Goal: Information Seeking & Learning: Find specific fact

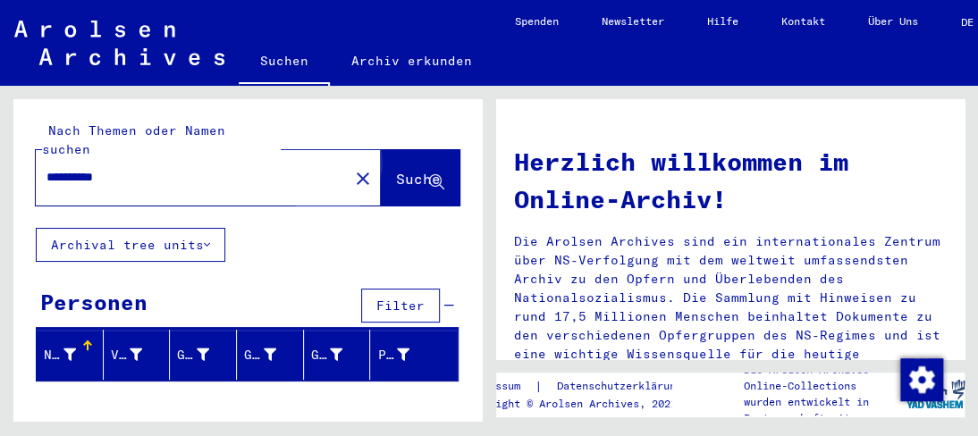
click at [396, 170] on span "Suche" at bounding box center [418, 179] width 45 height 18
click at [197, 168] on input "**********" at bounding box center [186, 177] width 281 height 19
click at [195, 168] on input "**********" at bounding box center [186, 177] width 281 height 19
drag, startPoint x: 133, startPoint y: 160, endPoint x: 193, endPoint y: 162, distance: 59.9
click at [193, 168] on input "**********" at bounding box center [186, 177] width 281 height 19
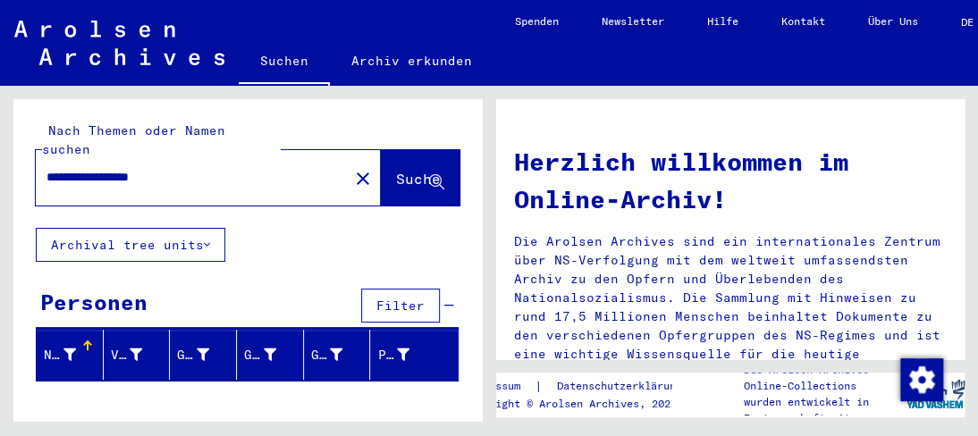
drag, startPoint x: 186, startPoint y: 168, endPoint x: 0, endPoint y: 162, distance: 186.0
click at [0, 162] on div "**********" at bounding box center [244, 253] width 489 height 335
click at [150, 168] on input "**********" at bounding box center [186, 177] width 281 height 19
click at [182, 168] on input "**********" at bounding box center [186, 177] width 281 height 19
drag, startPoint x: 210, startPoint y: 164, endPoint x: 19, endPoint y: 170, distance: 191.3
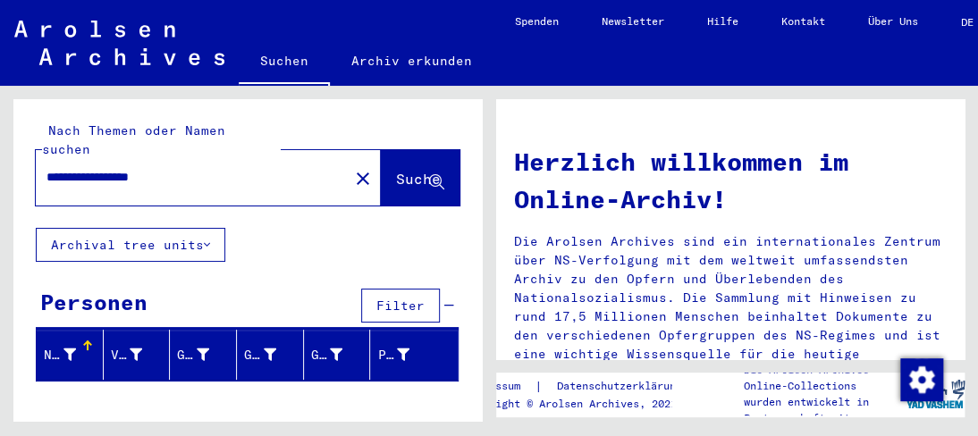
click at [19, 170] on div "**********" at bounding box center [247, 163] width 468 height 129
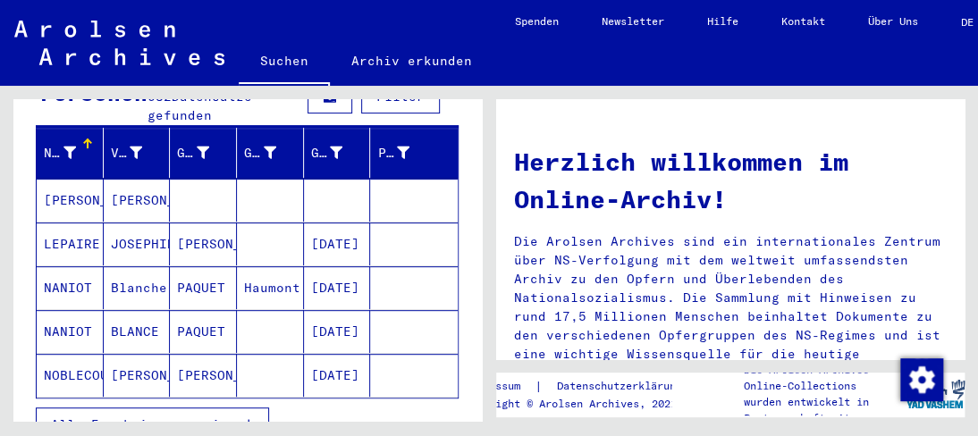
scroll to position [179, 0]
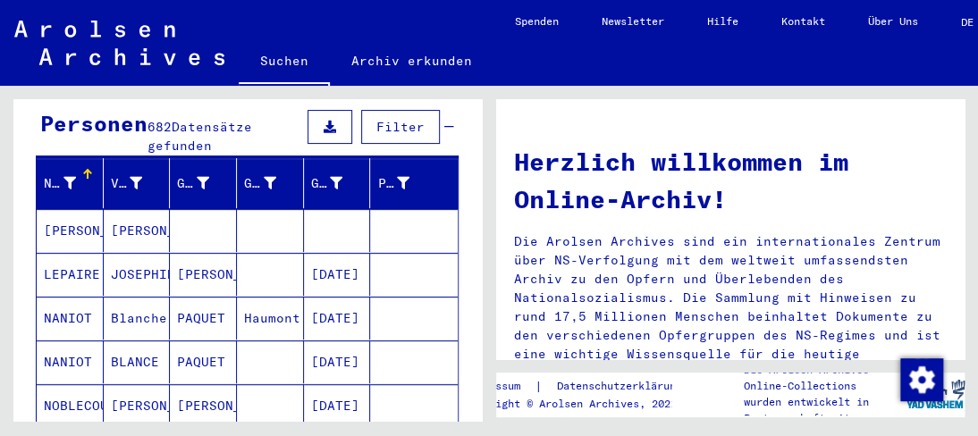
drag, startPoint x: 397, startPoint y: 301, endPoint x: 381, endPoint y: 256, distance: 47.5
click at [375, 237] on mat-table "Nachname Vorname Geburtsname Geburt‏ Geburtsdatum Prisoner # [PERSON_NAME] [PER…" at bounding box center [247, 293] width 423 height 271
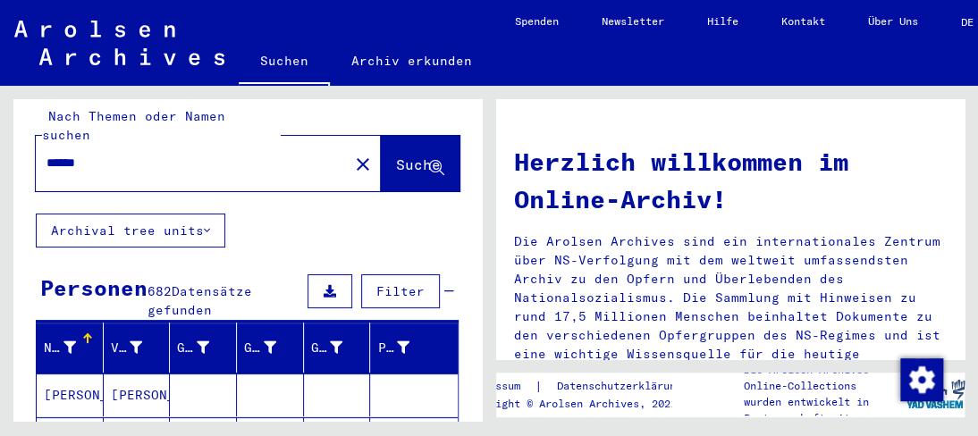
scroll to position [0, 0]
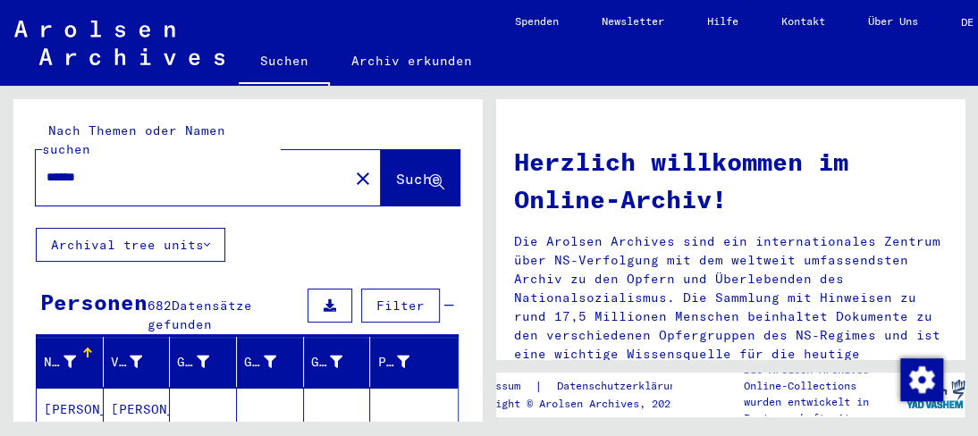
drag, startPoint x: 100, startPoint y: 164, endPoint x: 0, endPoint y: 126, distance: 107.2
click at [0, 126] on div "Nach Themen oder Namen suchen ****** close Suche Archival tree units Personen 6…" at bounding box center [244, 253] width 489 height 335
click at [105, 168] on input "******" at bounding box center [186, 177] width 281 height 19
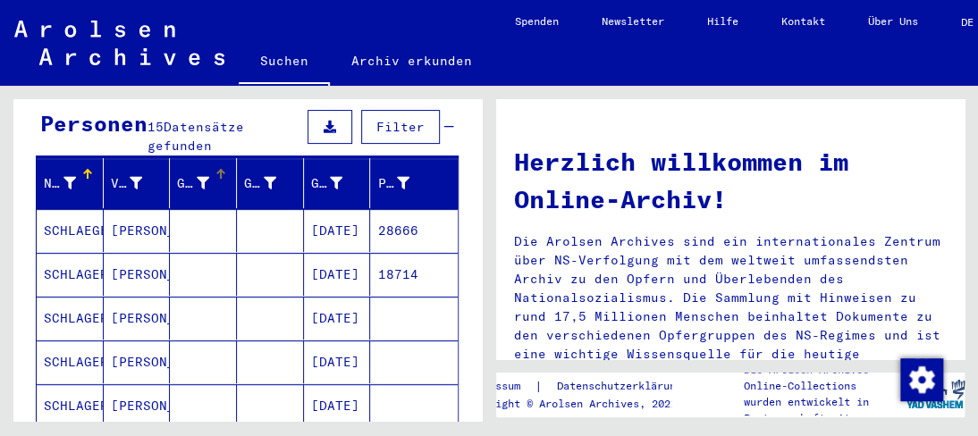
scroll to position [268, 0]
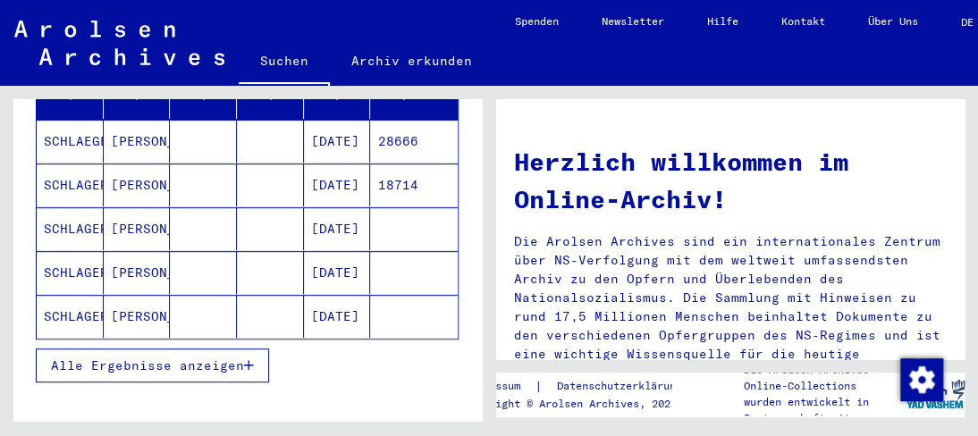
click at [234, 357] on span "Alle Ergebnisse anzeigen" at bounding box center [147, 365] width 193 height 16
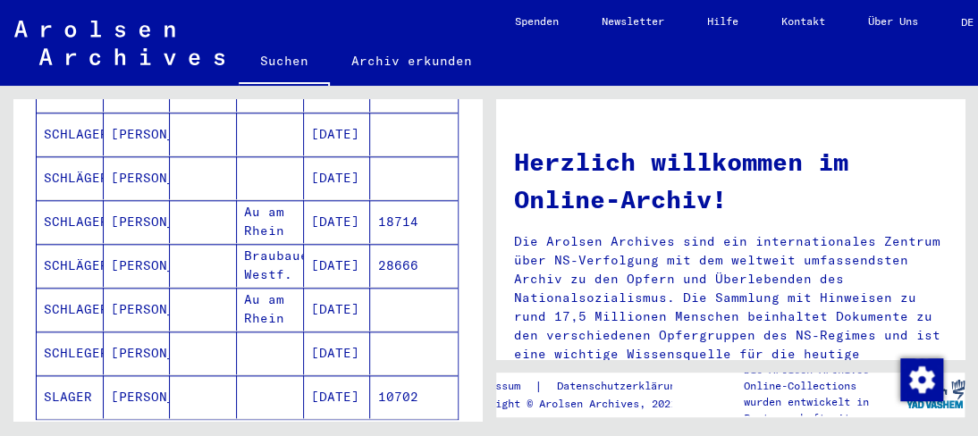
scroll to position [715, 0]
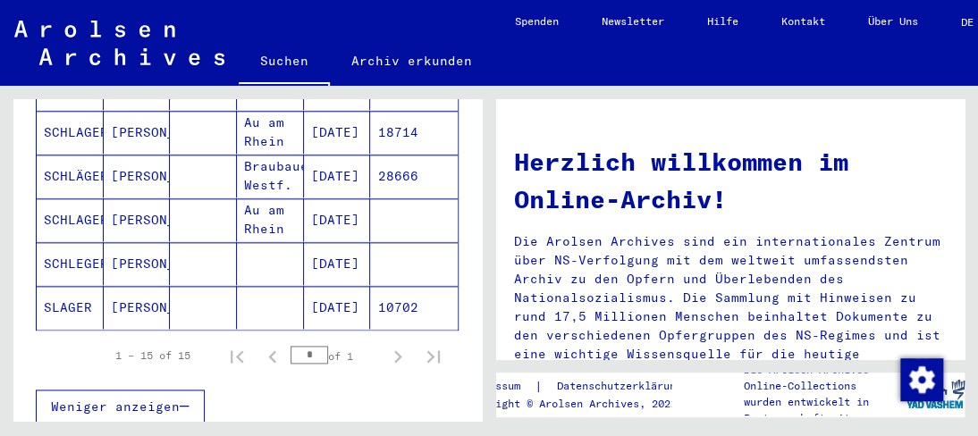
click at [140, 286] on mat-cell "[PERSON_NAME]" at bounding box center [137, 307] width 67 height 43
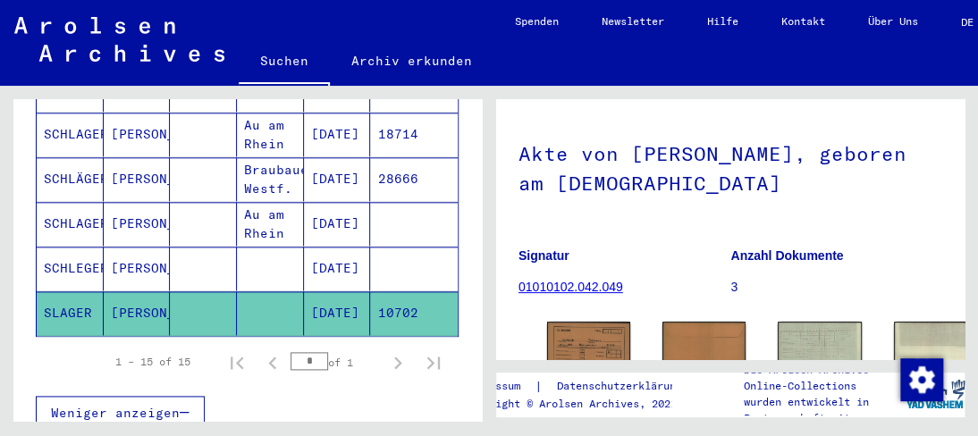
scroll to position [268, 0]
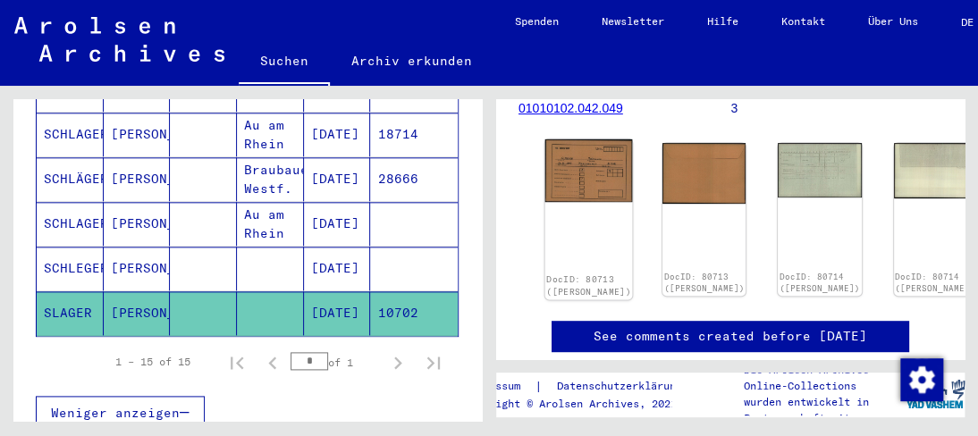
click at [573, 163] on img at bounding box center [589, 170] width 88 height 63
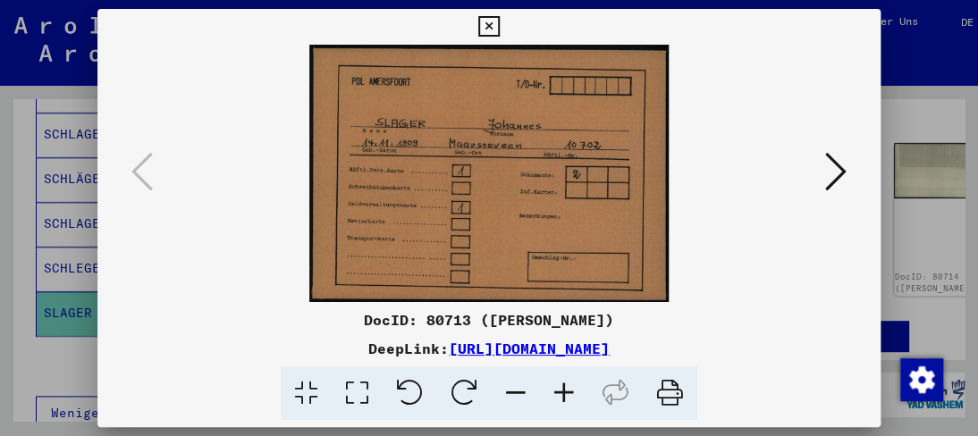
click at [566, 393] on icon at bounding box center [564, 393] width 48 height 55
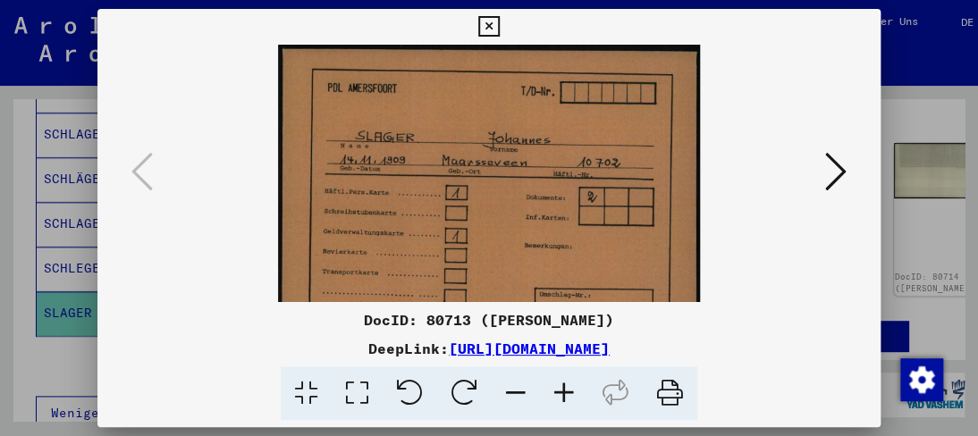
click at [566, 393] on icon at bounding box center [564, 393] width 48 height 55
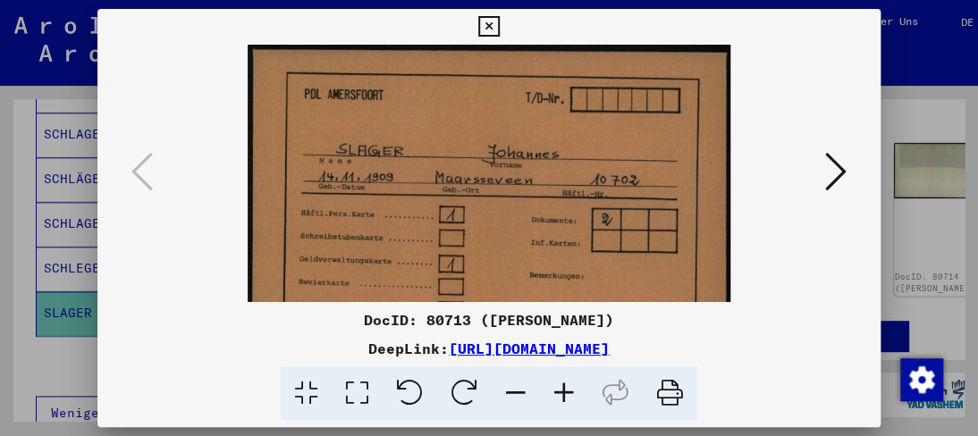
click at [566, 393] on icon at bounding box center [564, 393] width 48 height 55
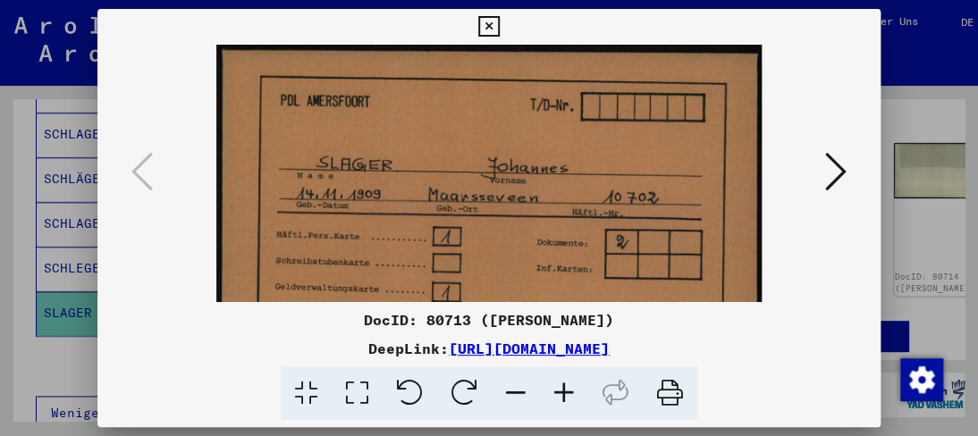
click at [566, 393] on icon at bounding box center [564, 393] width 48 height 55
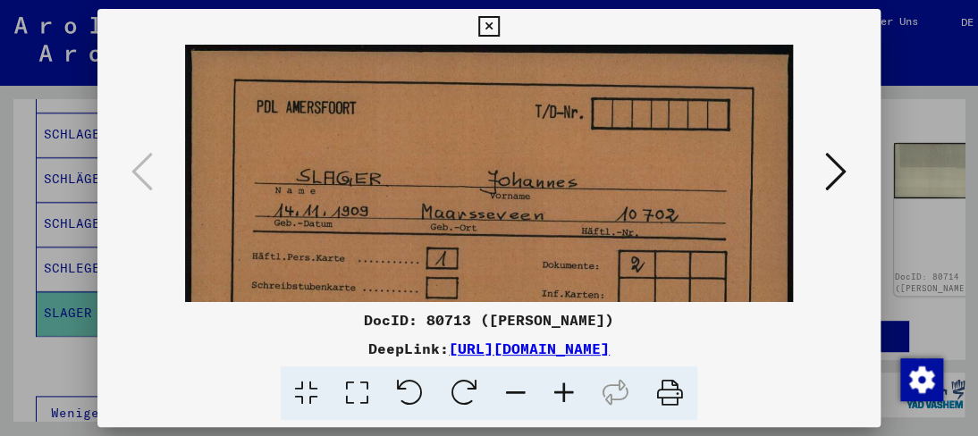
click at [566, 393] on icon at bounding box center [564, 393] width 48 height 55
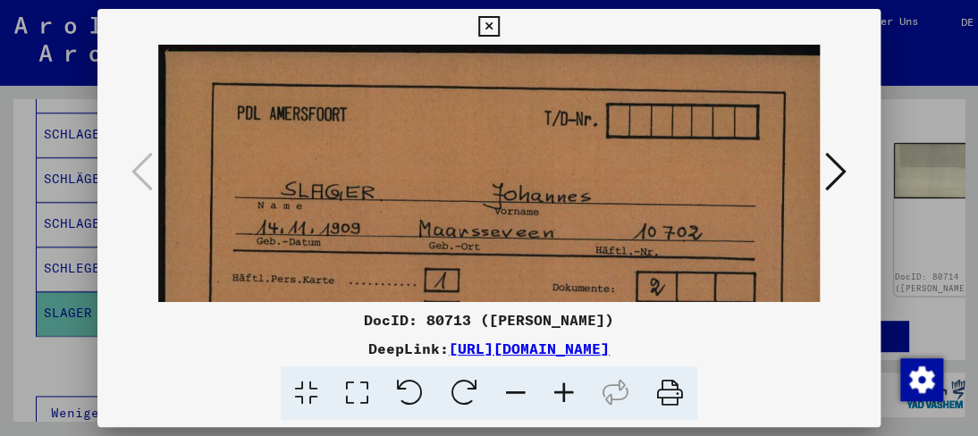
click at [566, 393] on icon at bounding box center [564, 393] width 48 height 55
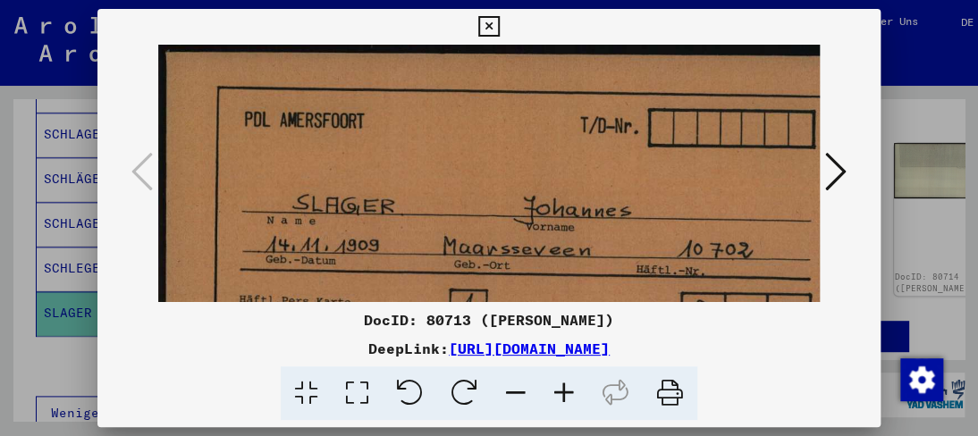
scroll to position [46, 71]
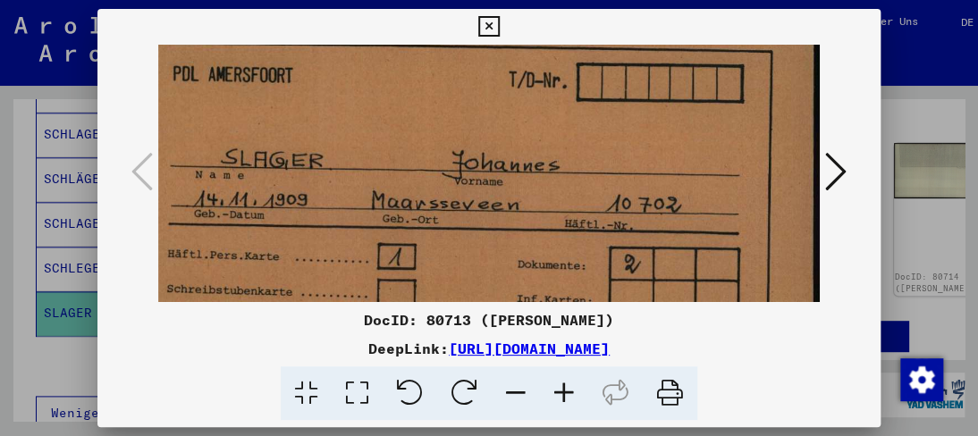
drag, startPoint x: 443, startPoint y: 253, endPoint x: 357, endPoint y: 214, distance: 94.0
click at [357, 214] on img at bounding box center [453, 262] width 733 height 526
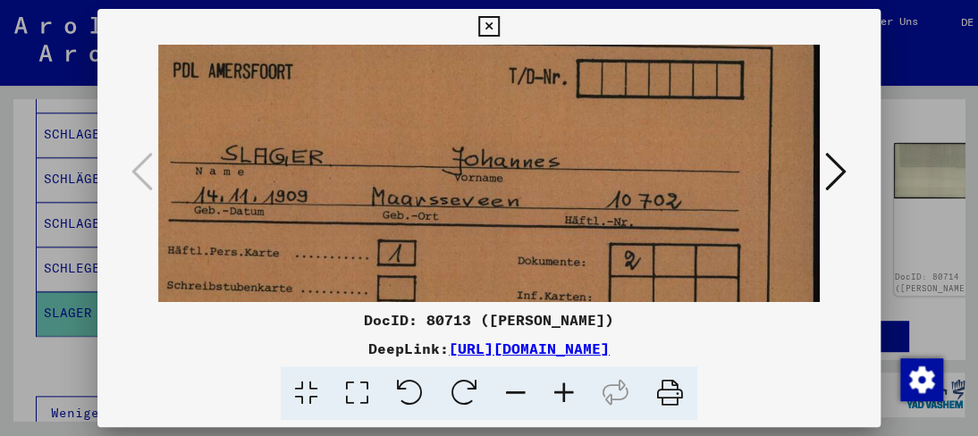
scroll to position [40, 71]
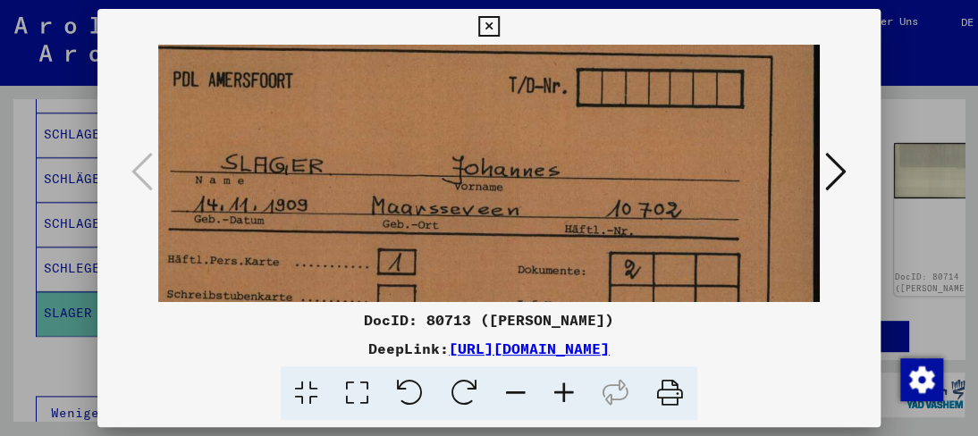
drag, startPoint x: 442, startPoint y: 201, endPoint x: 421, endPoint y: 210, distance: 23.2
click at [421, 210] on img at bounding box center [453, 267] width 733 height 526
click at [828, 176] on icon at bounding box center [835, 171] width 21 height 43
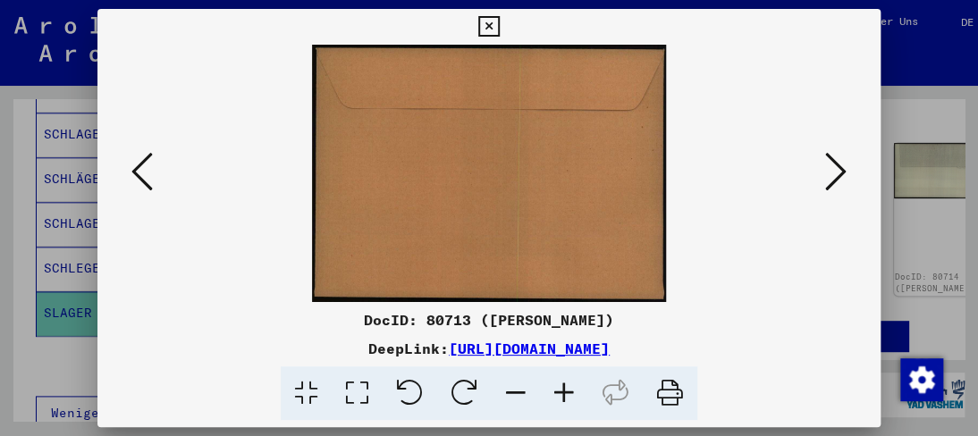
scroll to position [0, 0]
click at [844, 175] on icon at bounding box center [835, 171] width 21 height 43
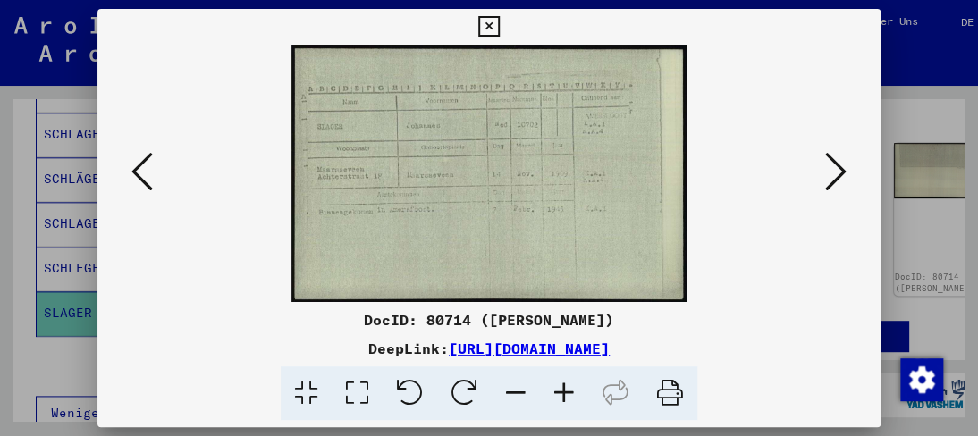
click at [844, 175] on icon at bounding box center [835, 171] width 21 height 43
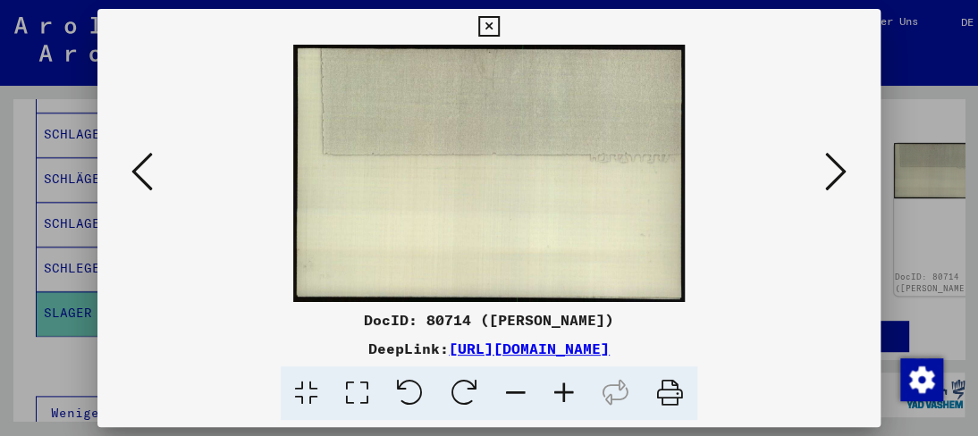
click at [844, 175] on icon at bounding box center [835, 171] width 21 height 43
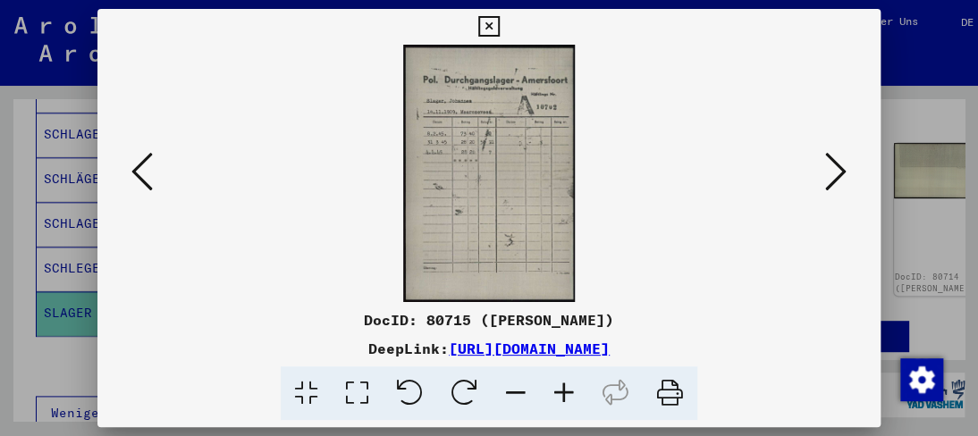
click at [844, 175] on icon at bounding box center [835, 171] width 21 height 43
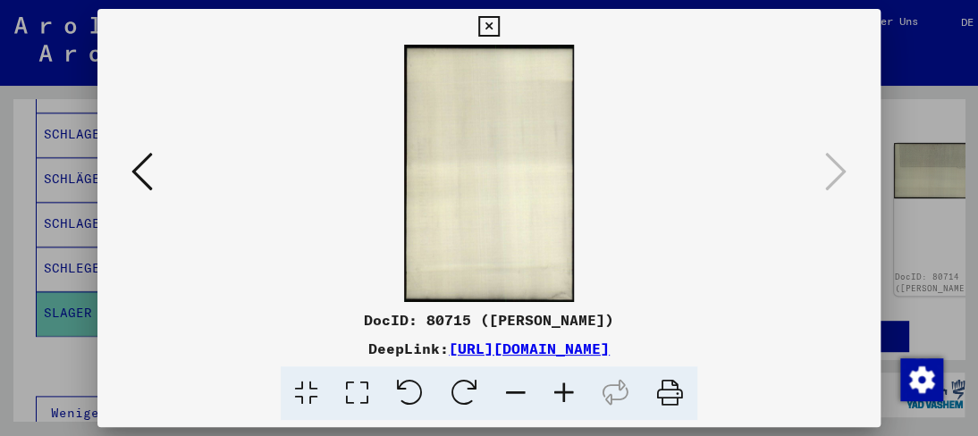
click at [492, 25] on icon at bounding box center [488, 26] width 21 height 21
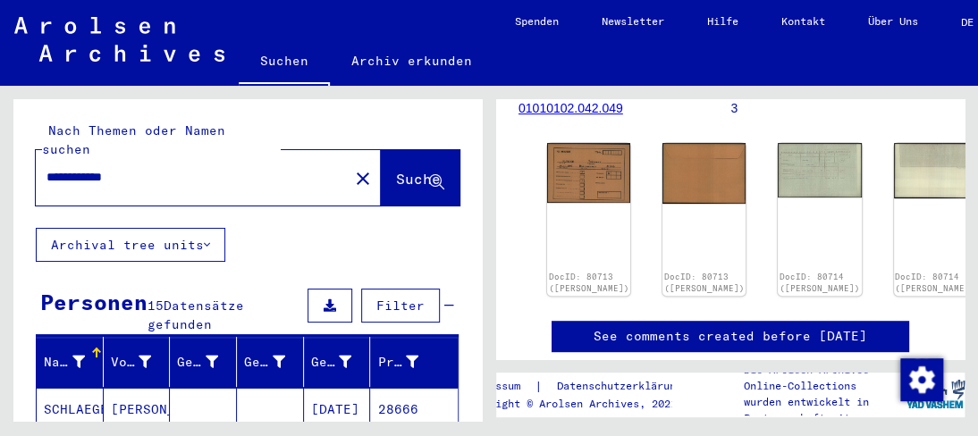
drag, startPoint x: 139, startPoint y: 162, endPoint x: 0, endPoint y: 158, distance: 139.5
click at [0, 158] on div "**********" at bounding box center [244, 253] width 489 height 335
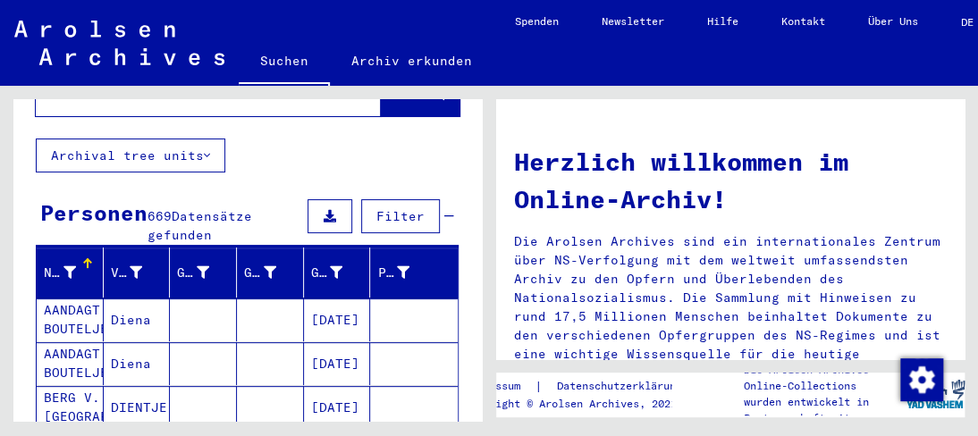
scroll to position [179, 0]
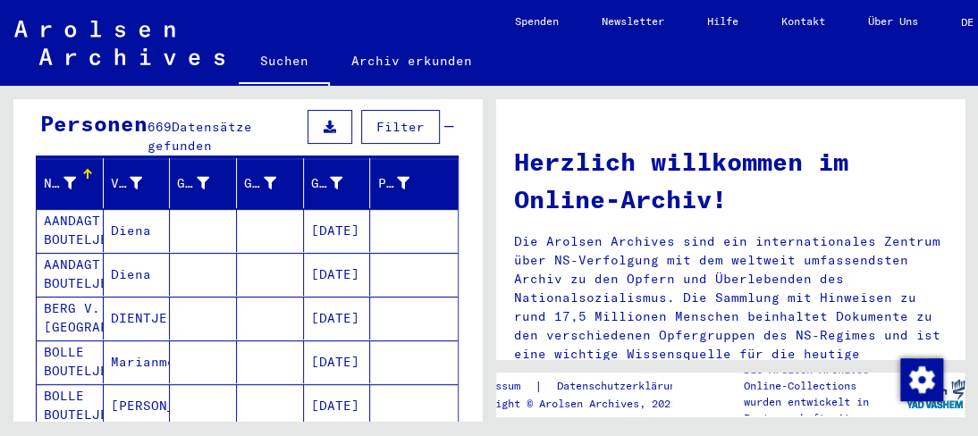
click at [79, 297] on mat-cell "BERG V. D. [GEOGRAPHIC_DATA]" at bounding box center [70, 318] width 67 height 43
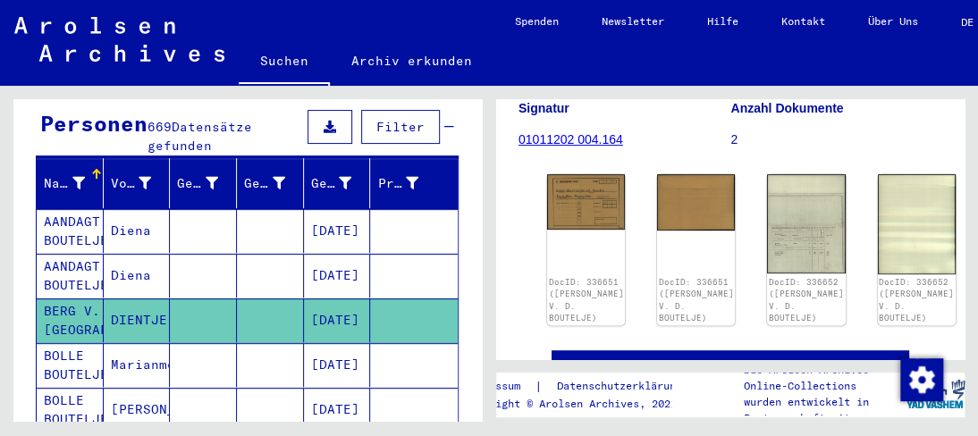
scroll to position [268, 0]
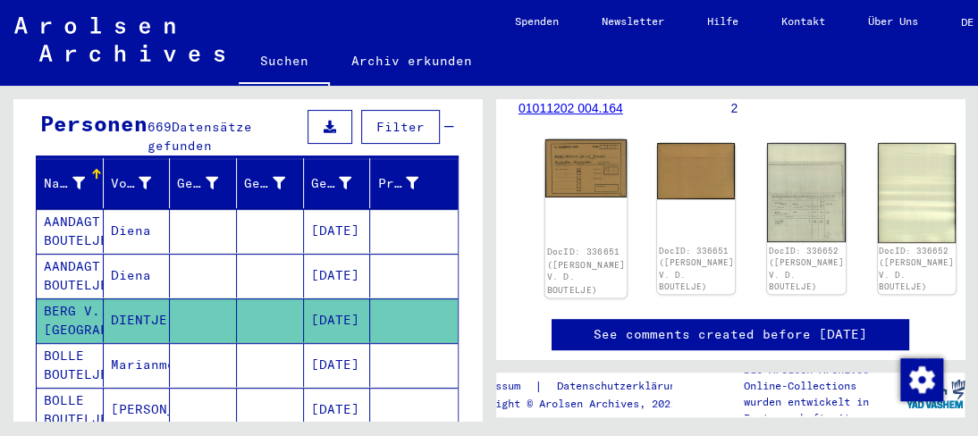
click at [579, 168] on img at bounding box center [586, 168] width 82 height 58
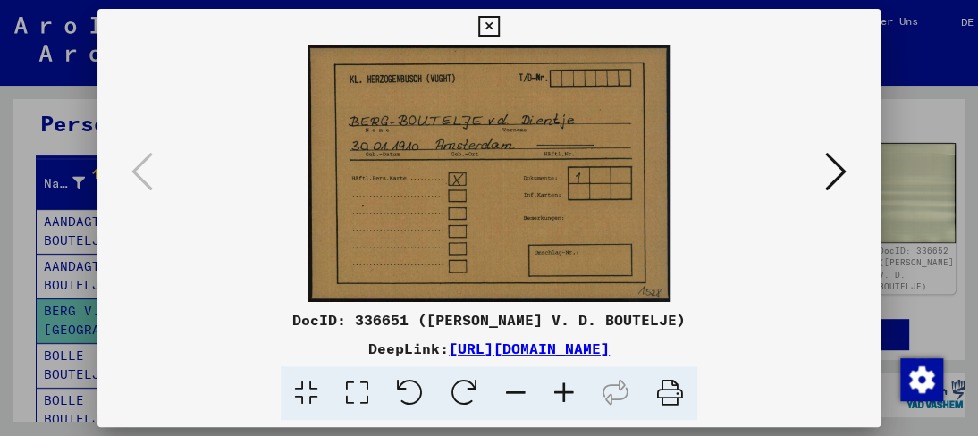
click at [560, 391] on icon at bounding box center [564, 393] width 48 height 55
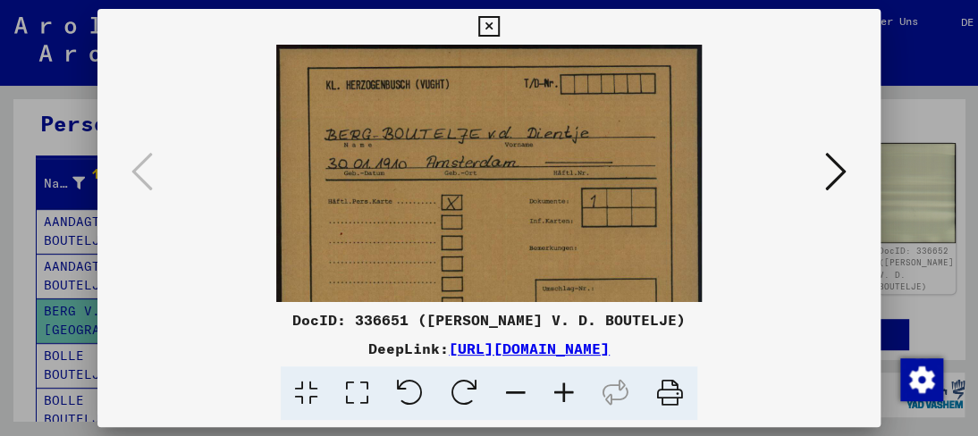
click at [566, 388] on icon at bounding box center [564, 393] width 48 height 55
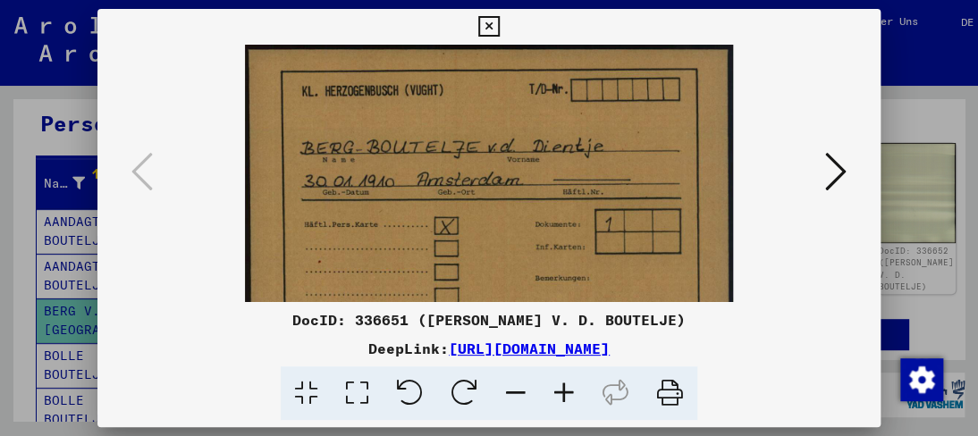
click at [566, 388] on icon at bounding box center [564, 393] width 48 height 55
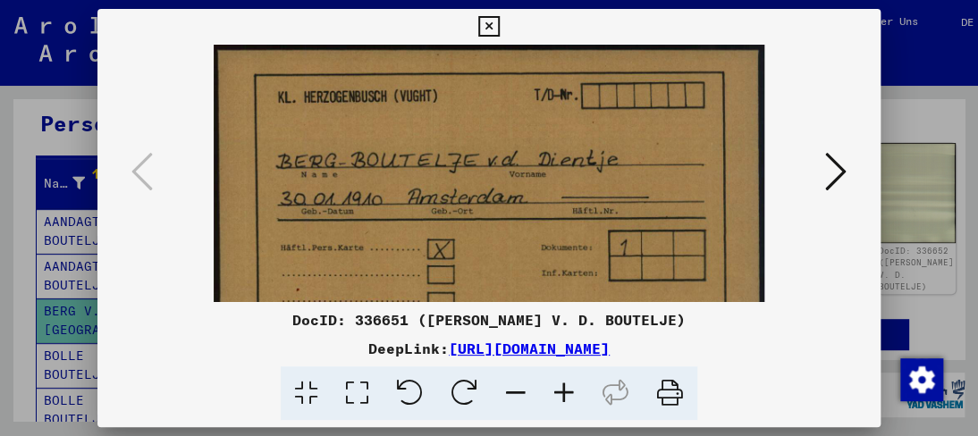
click at [566, 388] on icon at bounding box center [564, 393] width 48 height 55
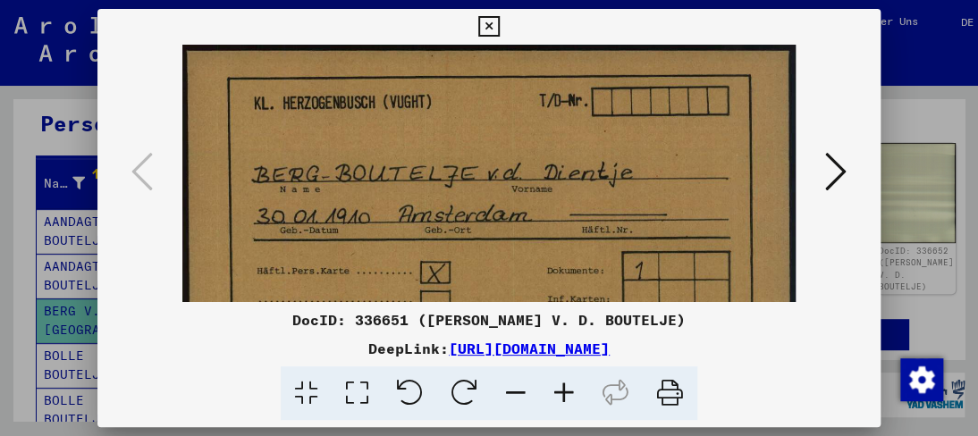
click at [566, 388] on icon at bounding box center [564, 393] width 48 height 55
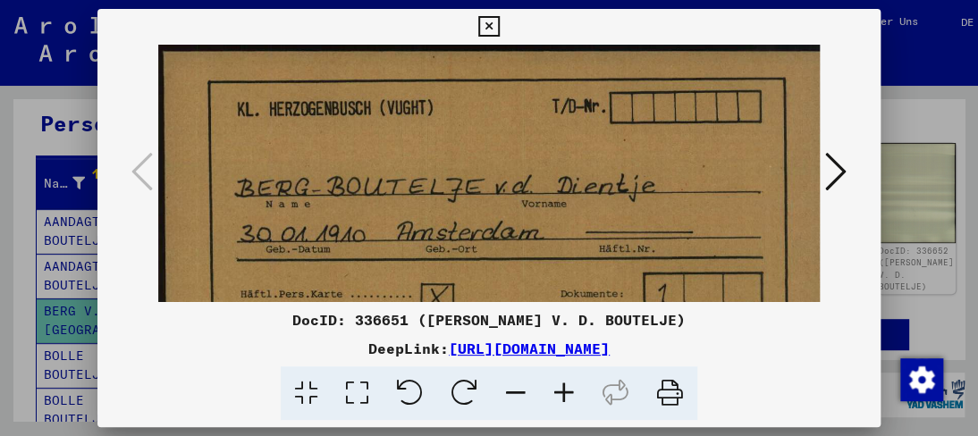
scroll to position [43, 15]
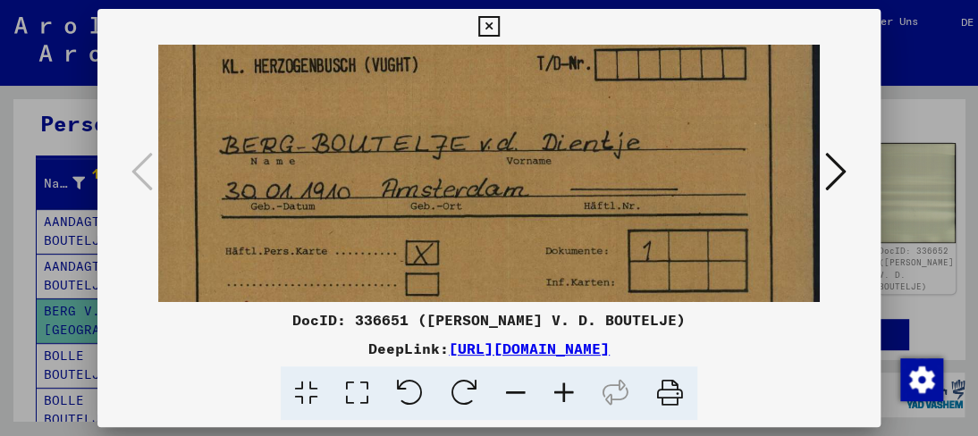
drag, startPoint x: 465, startPoint y: 212, endPoint x: 439, endPoint y: 190, distance: 33.6
click at [439, 190] on img at bounding box center [481, 242] width 677 height 481
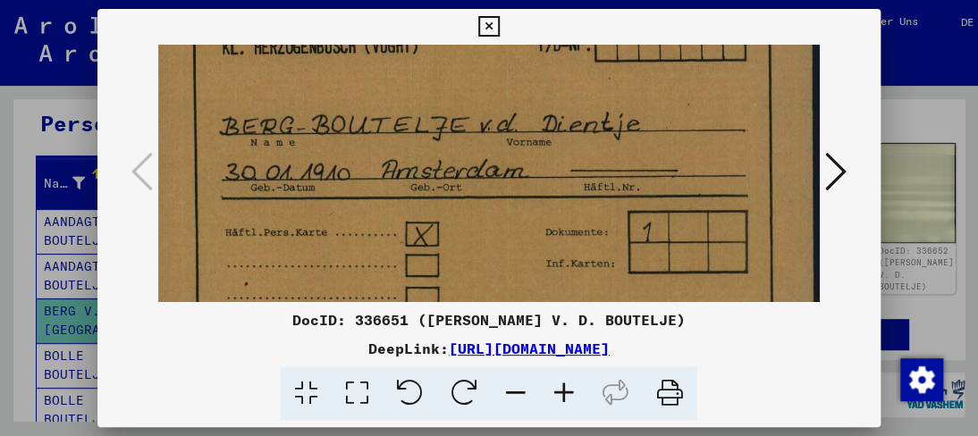
scroll to position [64, 15]
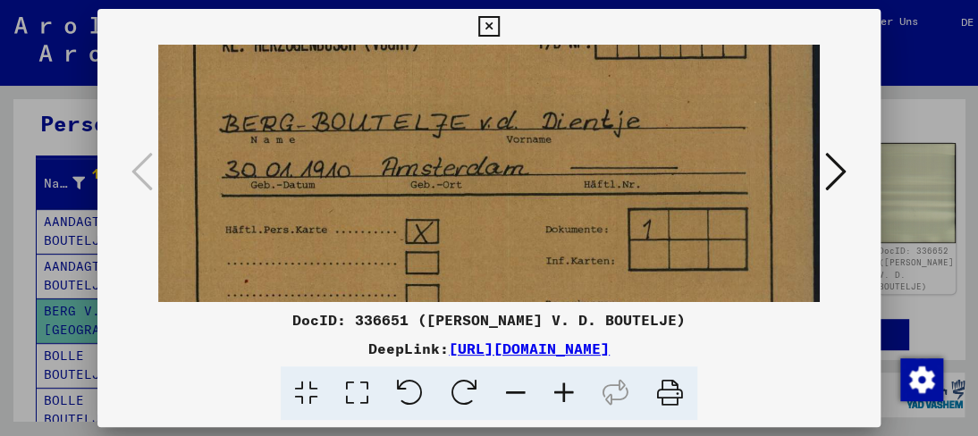
drag, startPoint x: 404, startPoint y: 241, endPoint x: 386, endPoint y: 221, distance: 27.2
click at [386, 221] on img at bounding box center [481, 220] width 677 height 481
click at [874, 178] on div at bounding box center [488, 173] width 782 height 257
click at [862, 182] on div at bounding box center [488, 173] width 782 height 257
click at [843, 173] on icon at bounding box center [835, 171] width 21 height 43
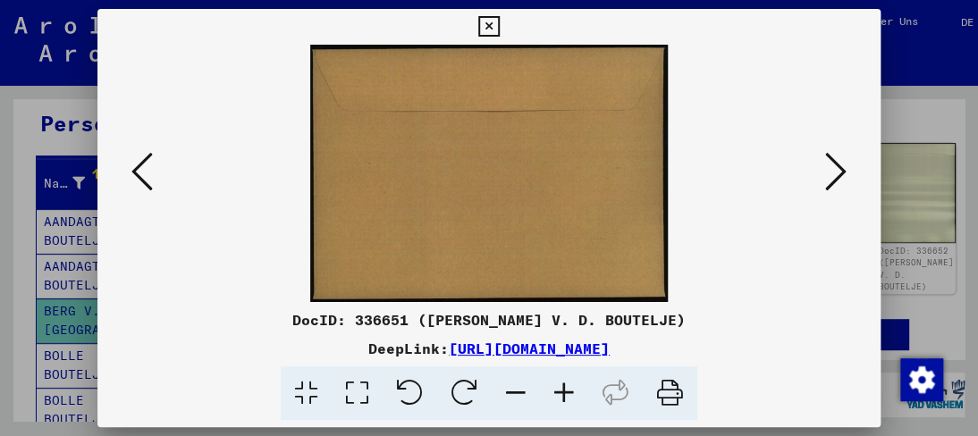
scroll to position [0, 0]
click at [839, 167] on icon at bounding box center [835, 171] width 21 height 43
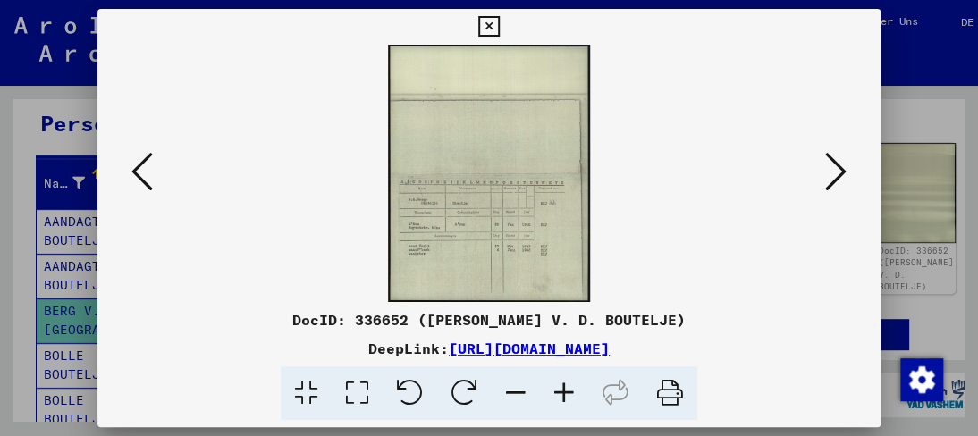
click at [839, 167] on icon at bounding box center [835, 171] width 21 height 43
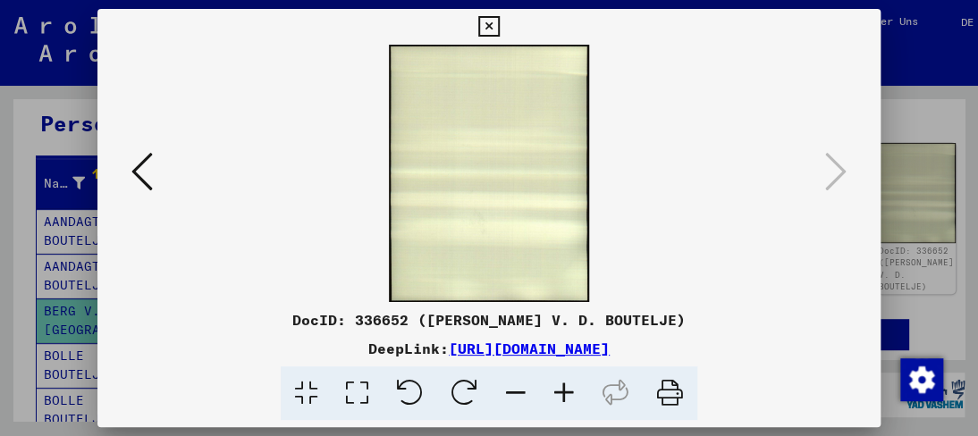
click at [480, 29] on icon at bounding box center [488, 26] width 21 height 21
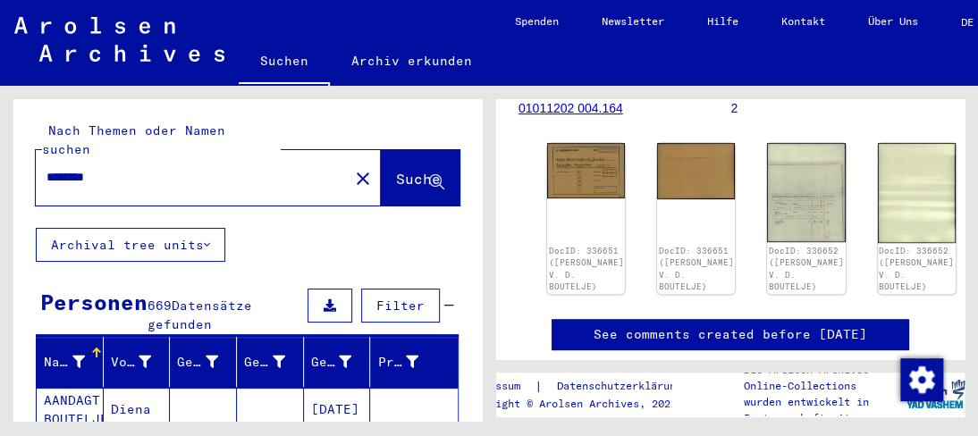
click at [120, 168] on input "********" at bounding box center [191, 177] width 291 height 19
drag, startPoint x: 120, startPoint y: 166, endPoint x: 0, endPoint y: 109, distance: 132.7
click at [0, 109] on div "Nach Themen oder Namen suchen ******** close Suche Archival tree units Personen…" at bounding box center [244, 253] width 489 height 335
type input "**********"
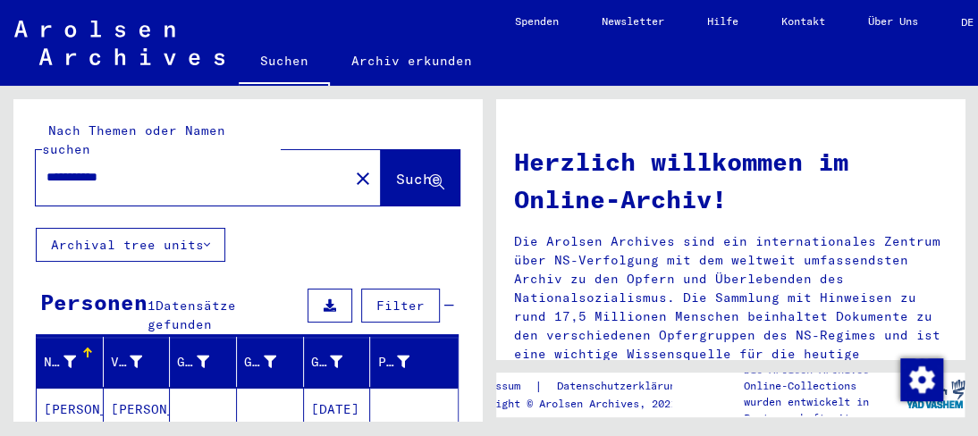
drag, startPoint x: 139, startPoint y: 170, endPoint x: 0, endPoint y: 158, distance: 139.9
click at [0, 158] on div "**********" at bounding box center [244, 253] width 489 height 335
click at [106, 168] on input "**********" at bounding box center [186, 177] width 281 height 19
drag, startPoint x: 130, startPoint y: 168, endPoint x: 0, endPoint y: 156, distance: 130.2
click at [0, 156] on div "**********" at bounding box center [244, 253] width 489 height 335
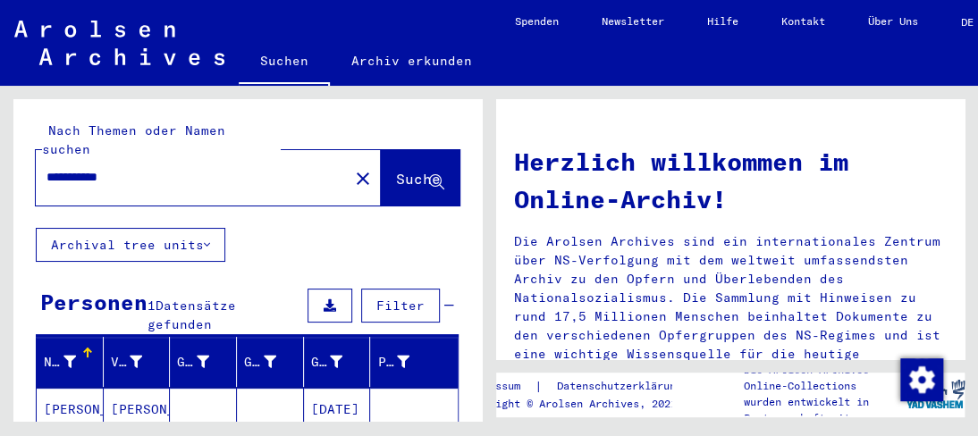
click at [396, 171] on span "Suche" at bounding box center [420, 180] width 48 height 19
click at [396, 170] on span "Suche" at bounding box center [418, 179] width 45 height 18
click at [352, 168] on mat-icon "close" at bounding box center [362, 178] width 21 height 21
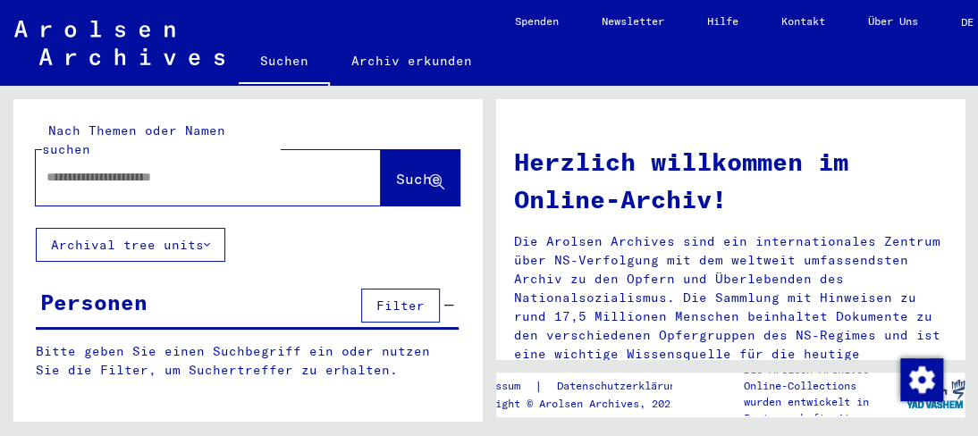
click at [254, 168] on input "text" at bounding box center [186, 177] width 281 height 19
click at [96, 173] on div at bounding box center [181, 177] width 291 height 40
click at [88, 168] on input "text" at bounding box center [186, 177] width 281 height 19
click at [396, 170] on span "Suche" at bounding box center [418, 179] width 45 height 18
click at [340, 165] on div at bounding box center [208, 177] width 345 height 55
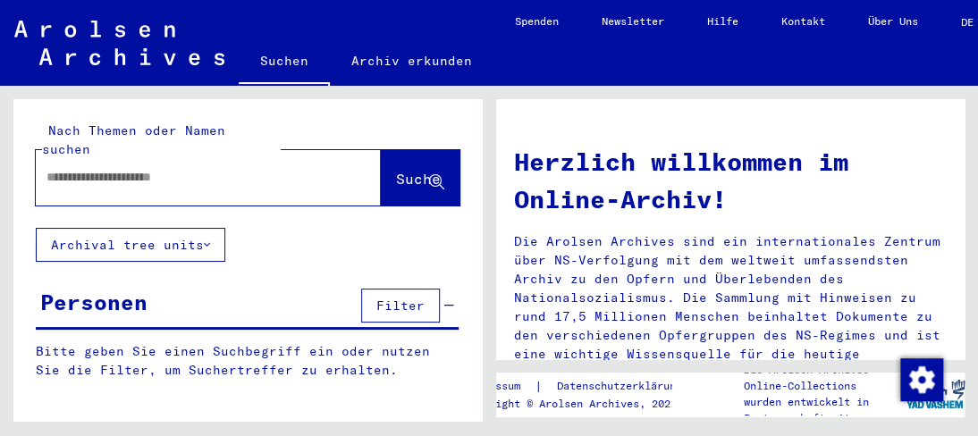
click at [287, 168] on input "text" at bounding box center [186, 177] width 281 height 19
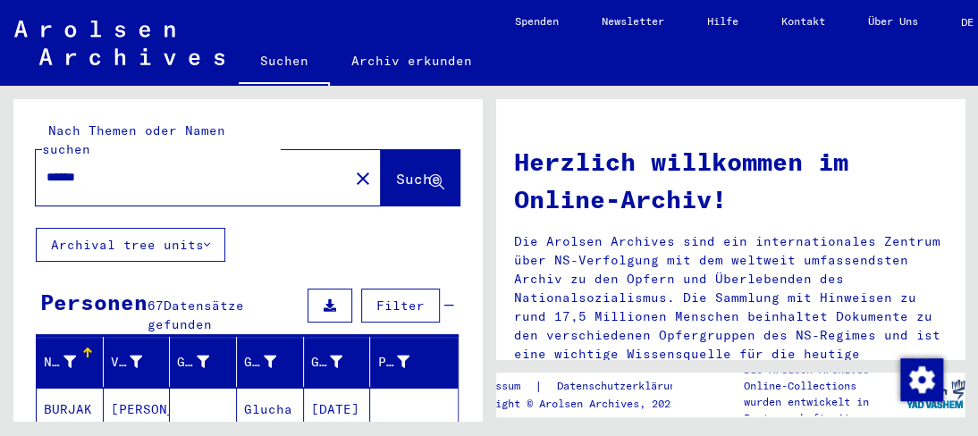
click at [142, 174] on div "******" at bounding box center [181, 177] width 291 height 40
click at [208, 168] on input "******" at bounding box center [186, 177] width 281 height 19
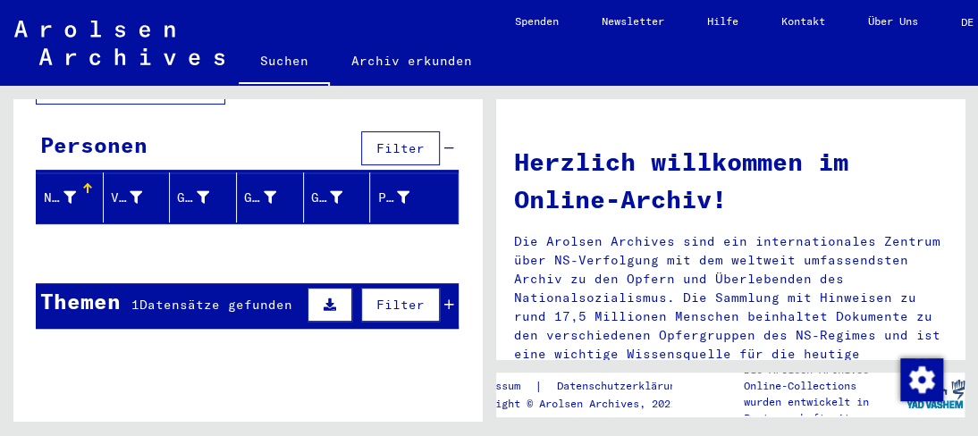
scroll to position [196, 0]
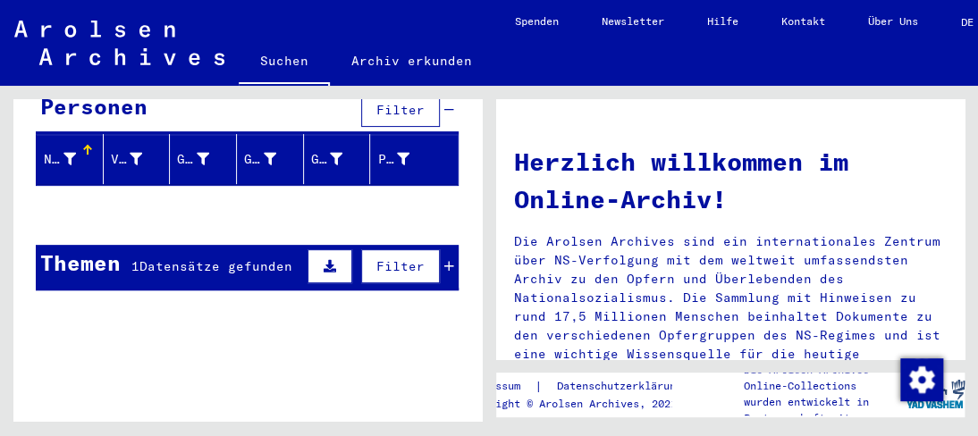
click at [142, 258] on span "Datensätze gefunden" at bounding box center [215, 266] width 153 height 16
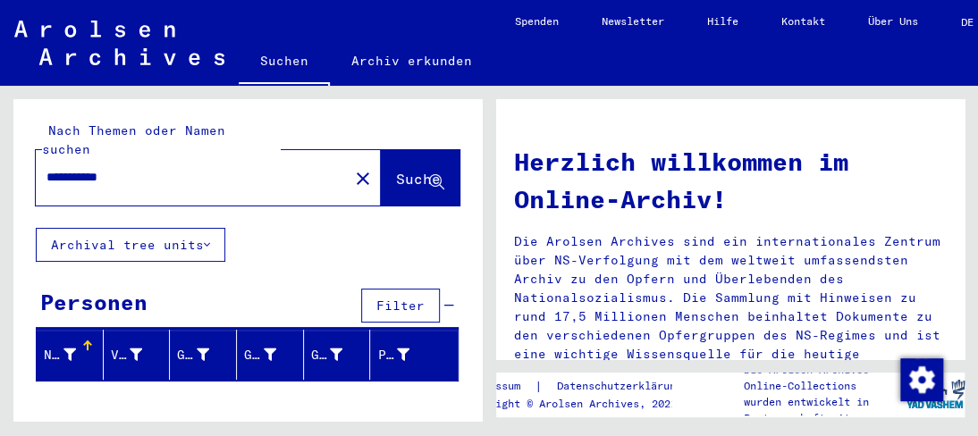
scroll to position [0, 0]
drag, startPoint x: 189, startPoint y: 165, endPoint x: 0, endPoint y: 149, distance: 190.2
click at [0, 149] on div "**********" at bounding box center [244, 253] width 489 height 335
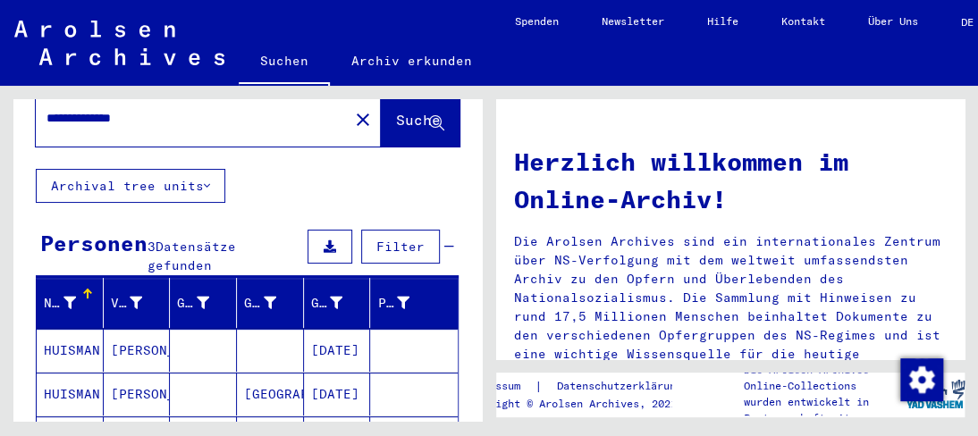
scroll to position [89, 0]
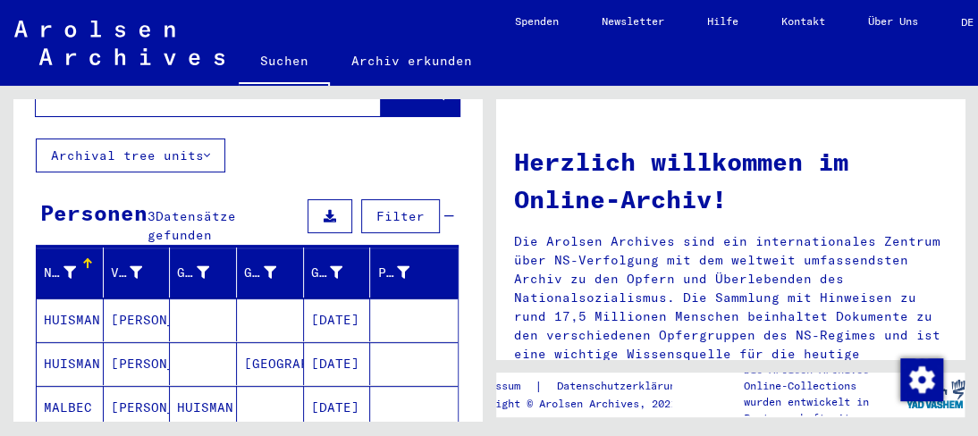
click at [122, 299] on mat-cell "[PERSON_NAME]" at bounding box center [137, 320] width 67 height 43
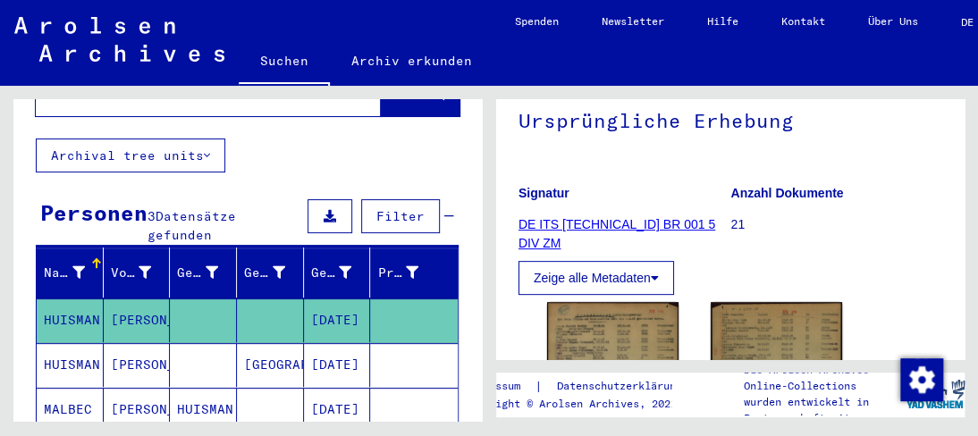
scroll to position [268, 0]
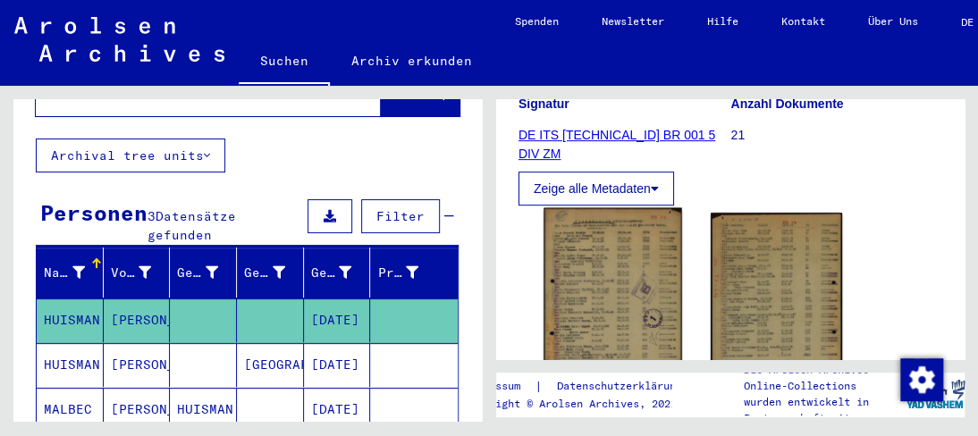
click at [632, 298] on img at bounding box center [612, 306] width 138 height 197
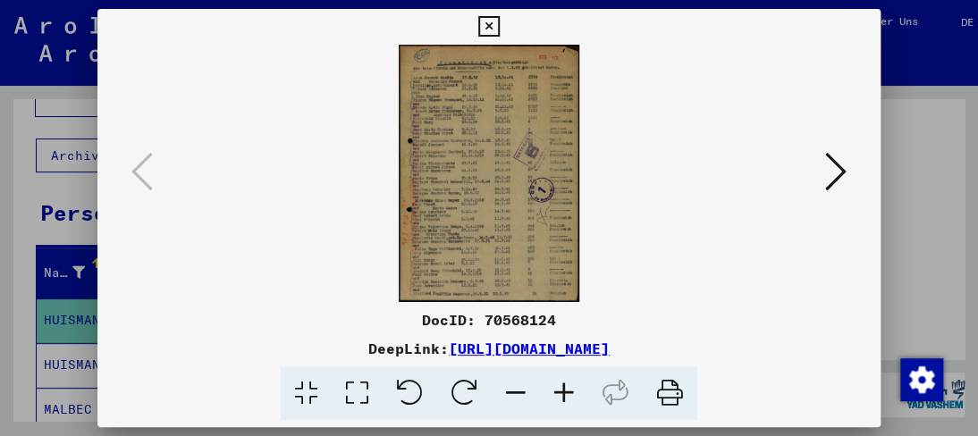
click at [572, 380] on icon at bounding box center [564, 393] width 48 height 55
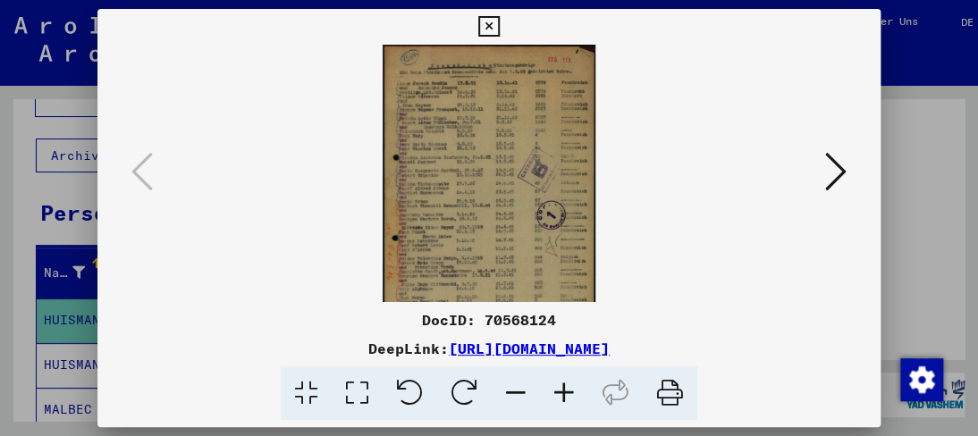
click at [573, 383] on icon at bounding box center [564, 393] width 48 height 55
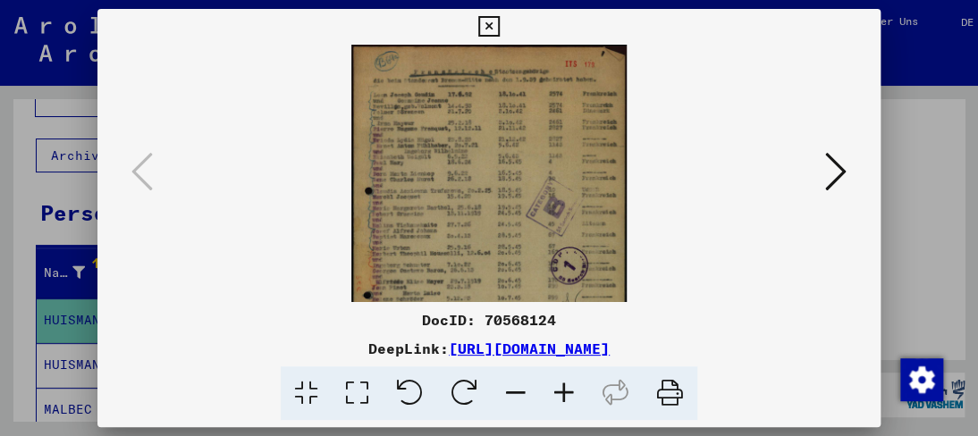
click at [572, 383] on icon at bounding box center [564, 393] width 48 height 55
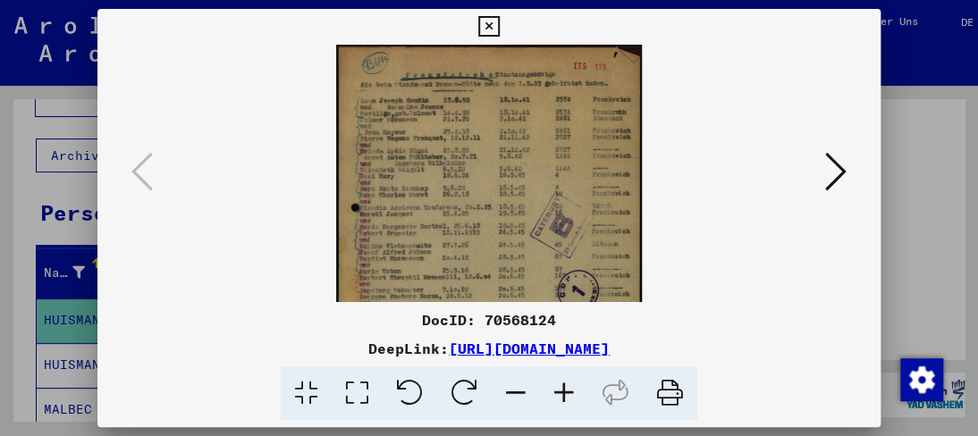
click at [572, 383] on icon at bounding box center [564, 393] width 48 height 55
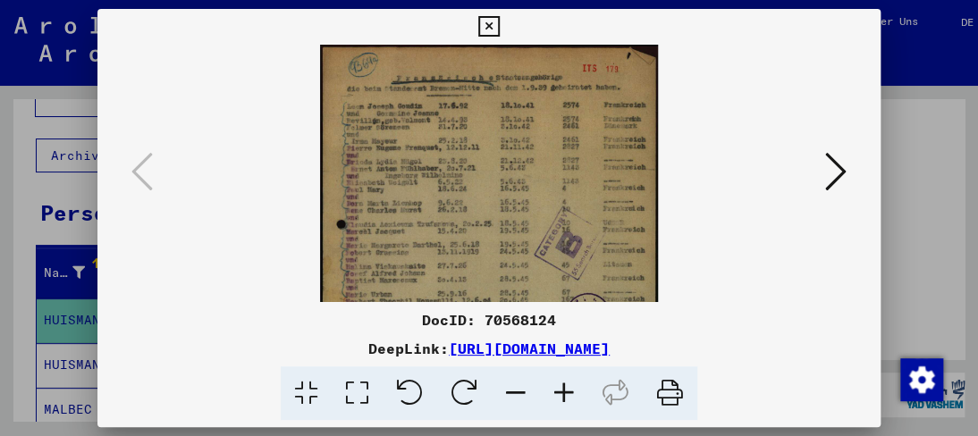
click at [572, 383] on icon at bounding box center [564, 393] width 48 height 55
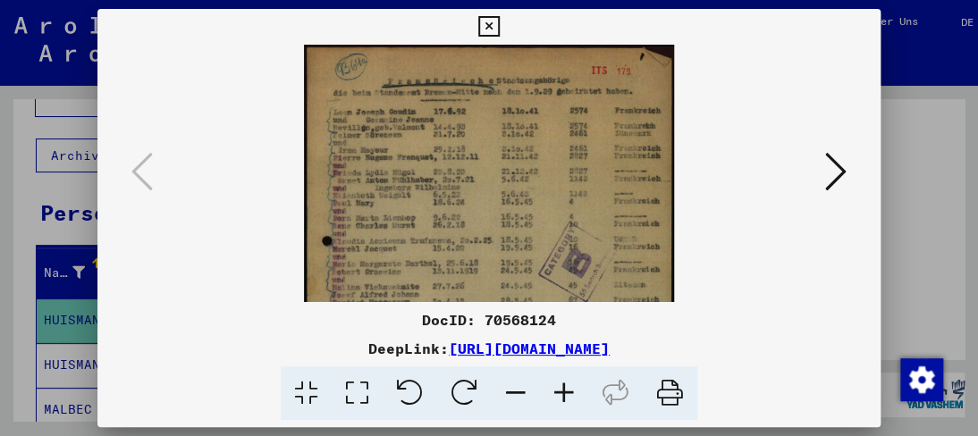
click at [572, 383] on icon at bounding box center [564, 393] width 48 height 55
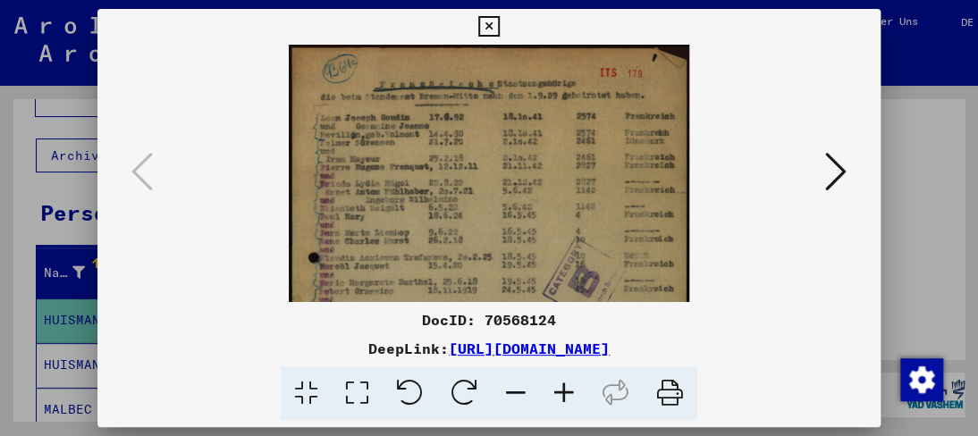
click at [572, 383] on icon at bounding box center [564, 393] width 48 height 55
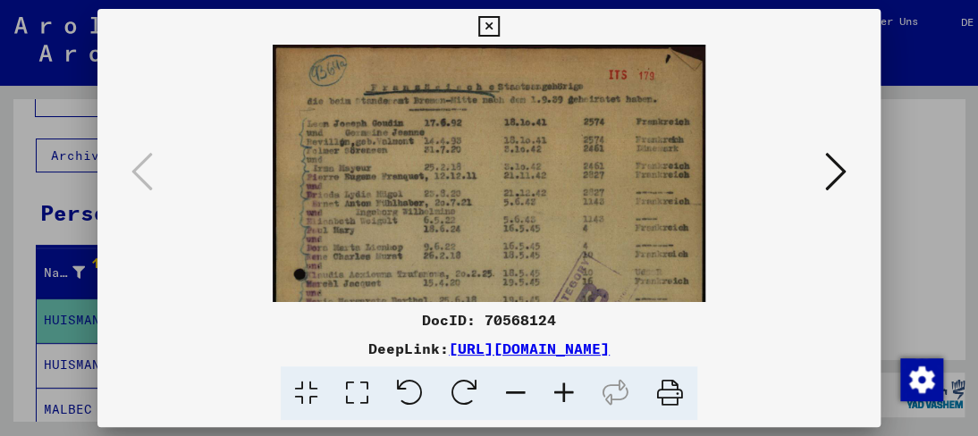
click at [571, 383] on icon at bounding box center [564, 393] width 48 height 55
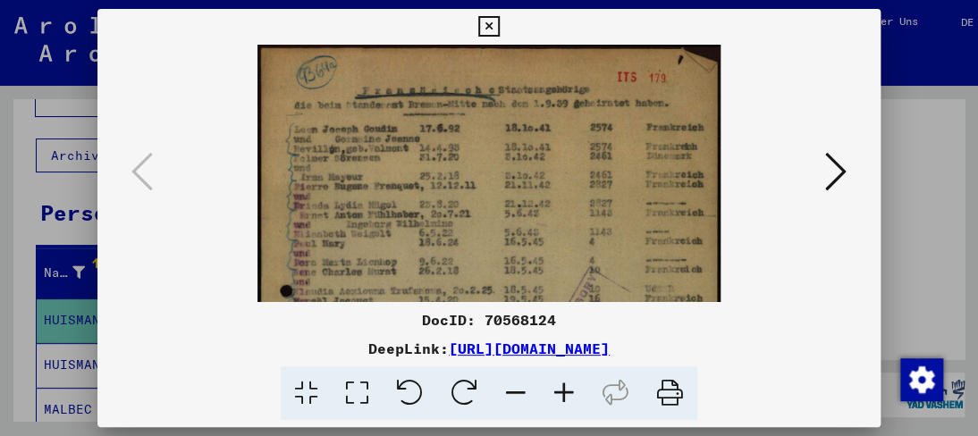
click at [569, 383] on icon at bounding box center [564, 393] width 48 height 55
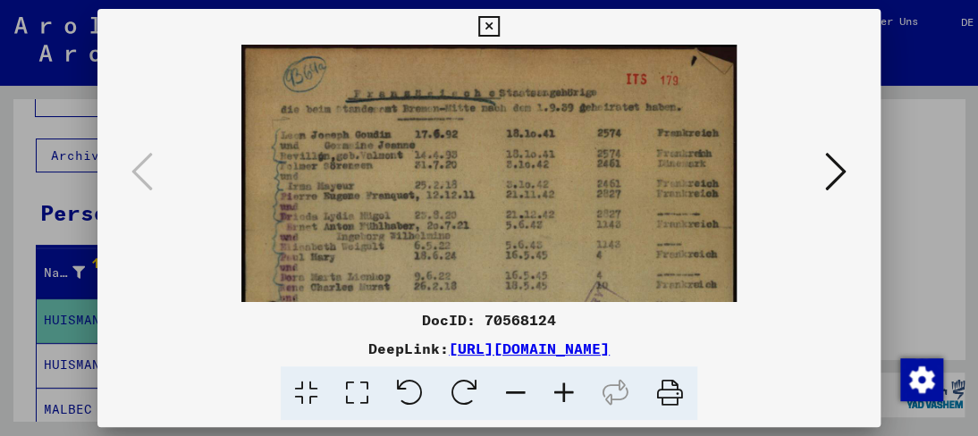
click at [569, 383] on icon at bounding box center [564, 393] width 48 height 55
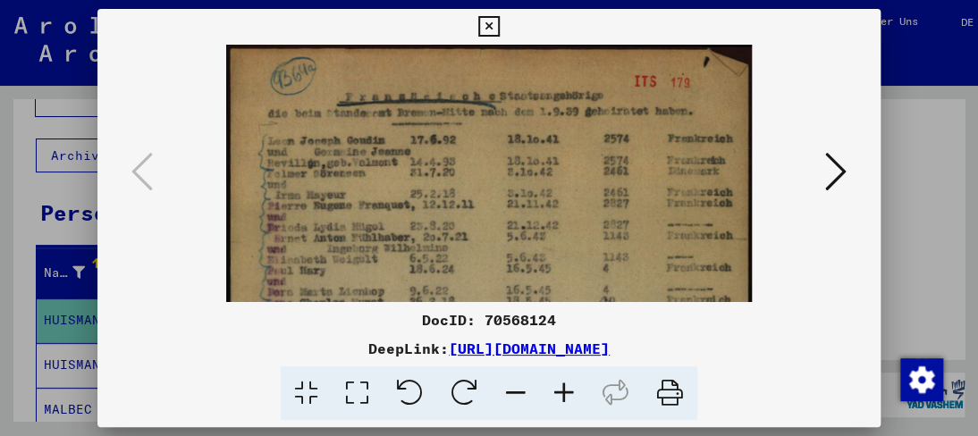
click at [569, 383] on icon at bounding box center [564, 393] width 48 height 55
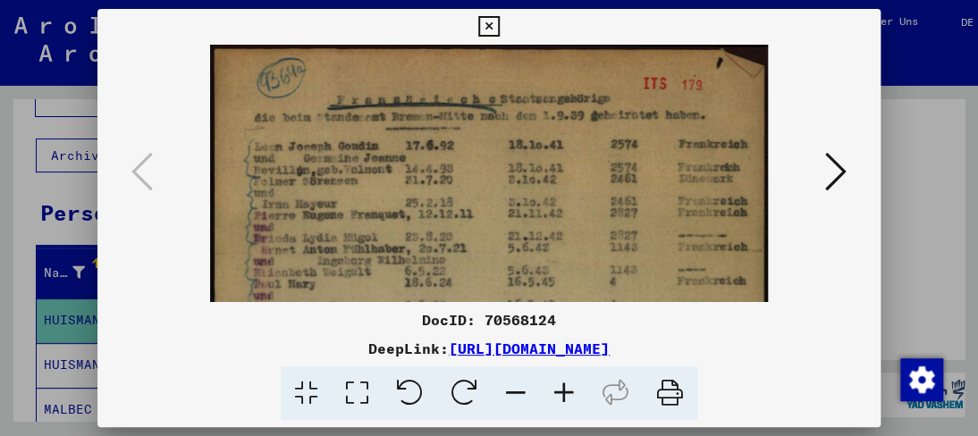
click at [568, 383] on icon at bounding box center [564, 393] width 48 height 55
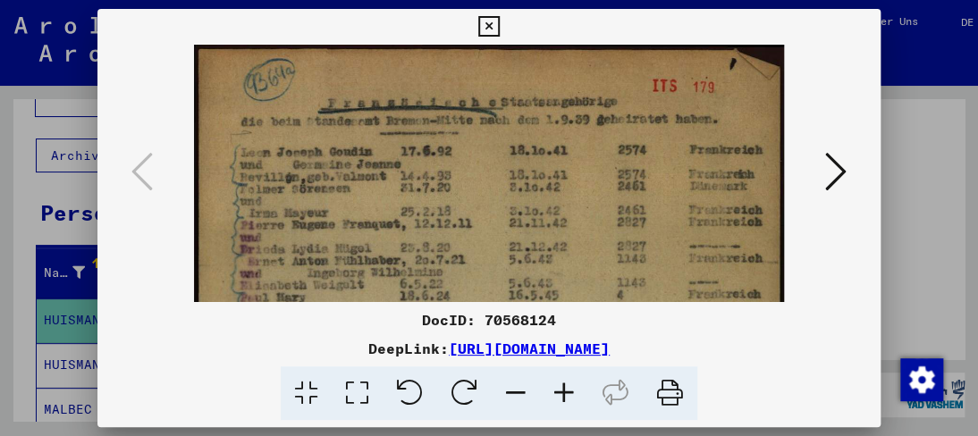
click at [568, 383] on icon at bounding box center [564, 393] width 48 height 55
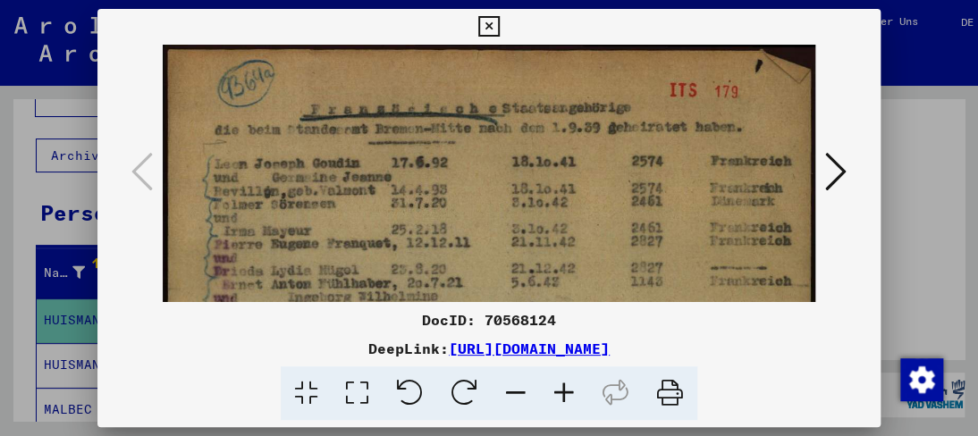
click at [568, 383] on icon at bounding box center [564, 393] width 48 height 55
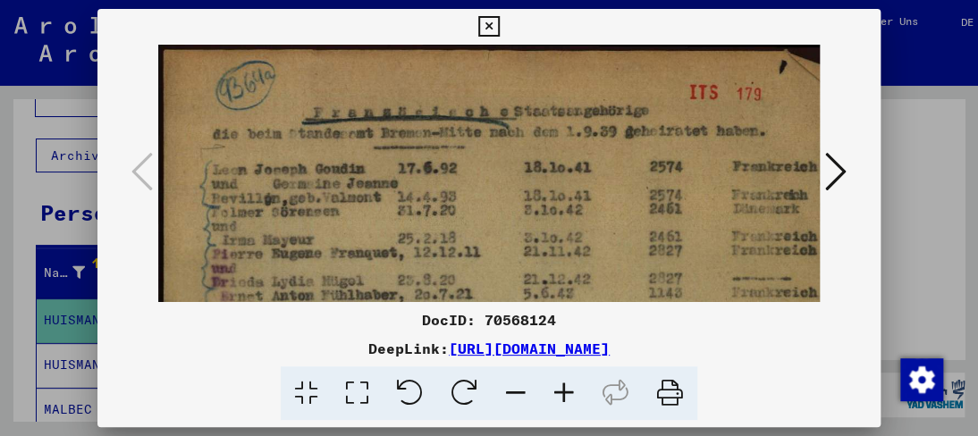
click at [568, 383] on icon at bounding box center [564, 393] width 48 height 55
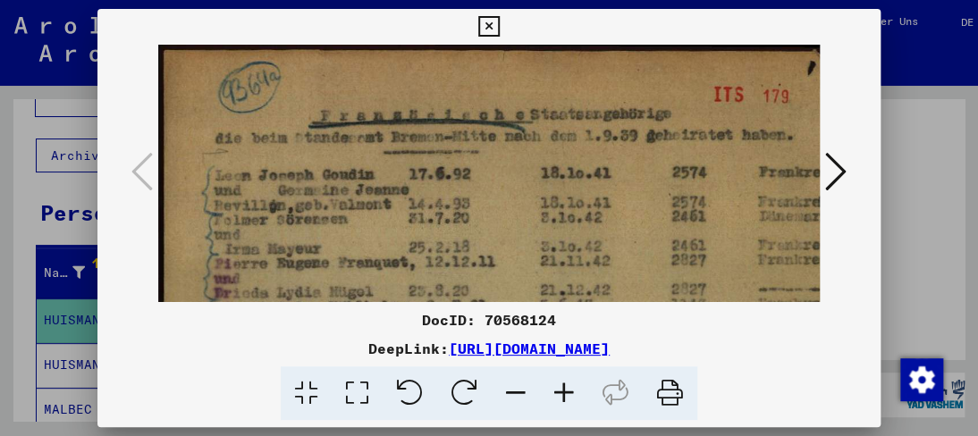
click at [568, 383] on icon at bounding box center [564, 393] width 48 height 55
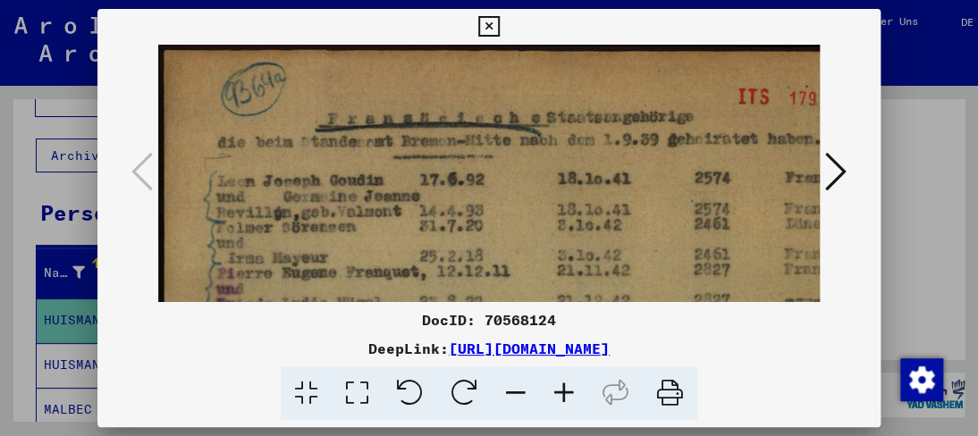
click at [568, 383] on icon at bounding box center [564, 393] width 48 height 55
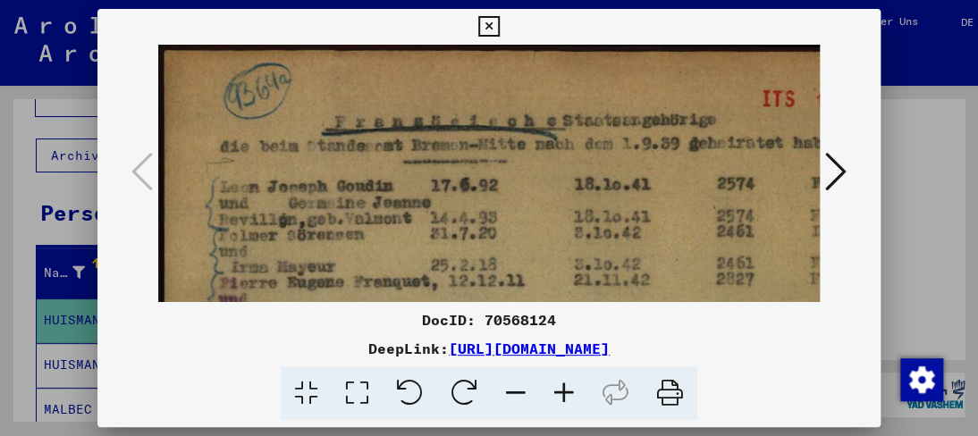
click at [568, 383] on icon at bounding box center [564, 393] width 48 height 55
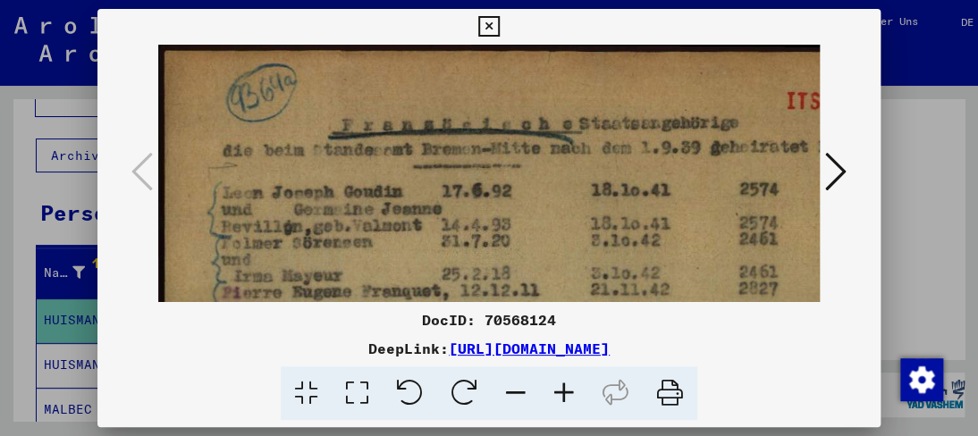
click at [568, 383] on icon at bounding box center [564, 393] width 48 height 55
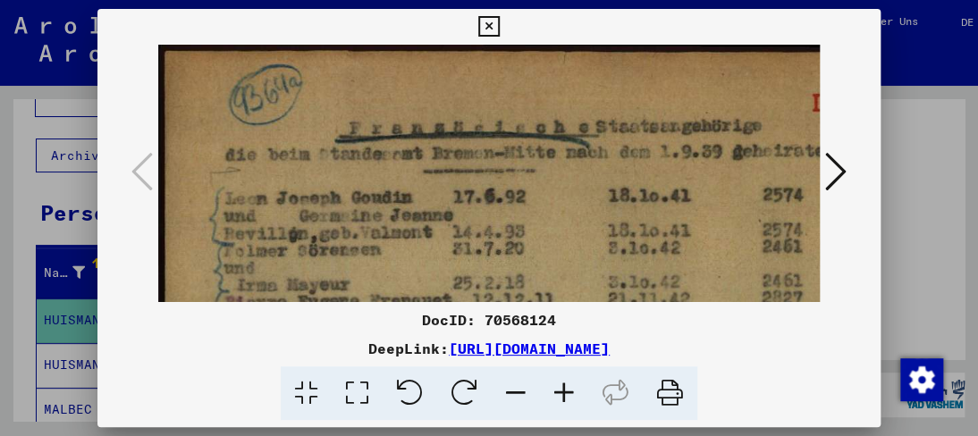
click at [568, 383] on icon at bounding box center [564, 393] width 48 height 55
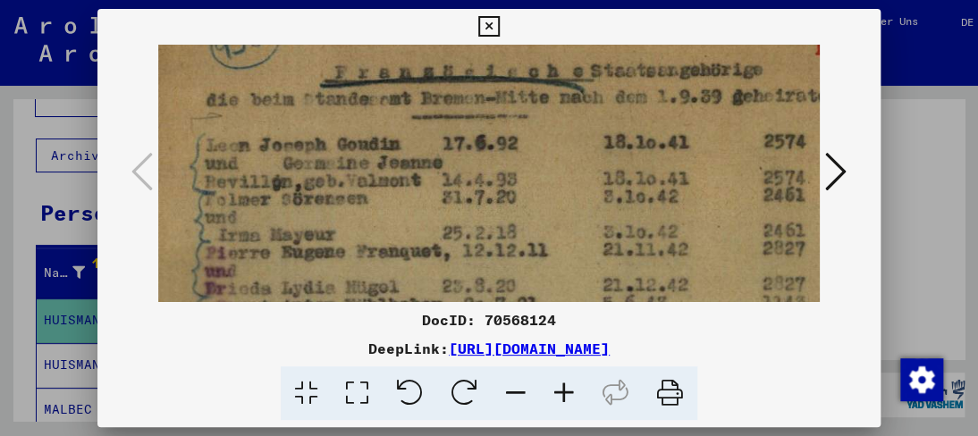
scroll to position [61, 21]
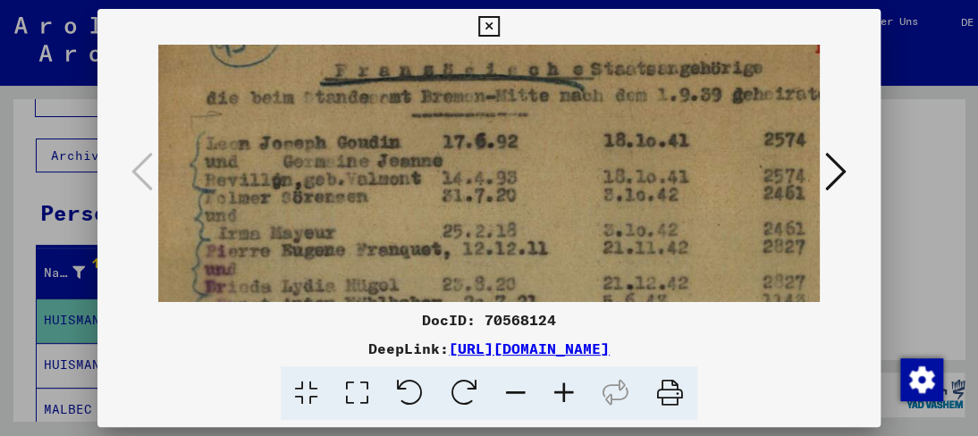
drag, startPoint x: 559, startPoint y: 265, endPoint x: 557, endPoint y: 305, distance: 39.4
click at [557, 305] on div "DocID: 70568124 DeepLink: [URL][DOMAIN_NAME]" at bounding box center [488, 215] width 782 height 412
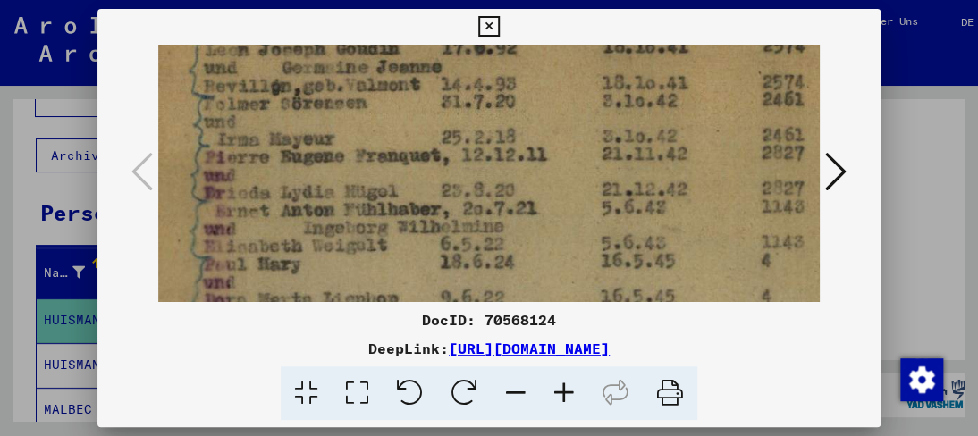
scroll to position [161, 22]
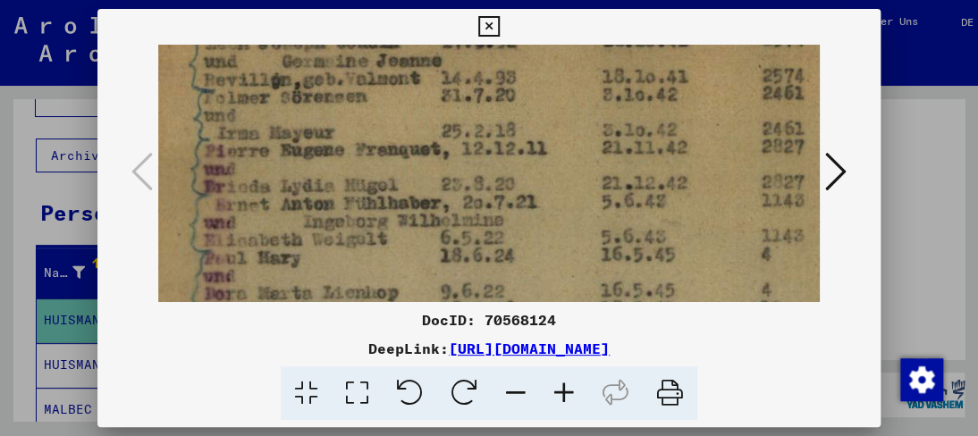
drag, startPoint x: 475, startPoint y: 263, endPoint x: 473, endPoint y: 184, distance: 78.7
click at [565, 393] on icon at bounding box center [564, 393] width 48 height 55
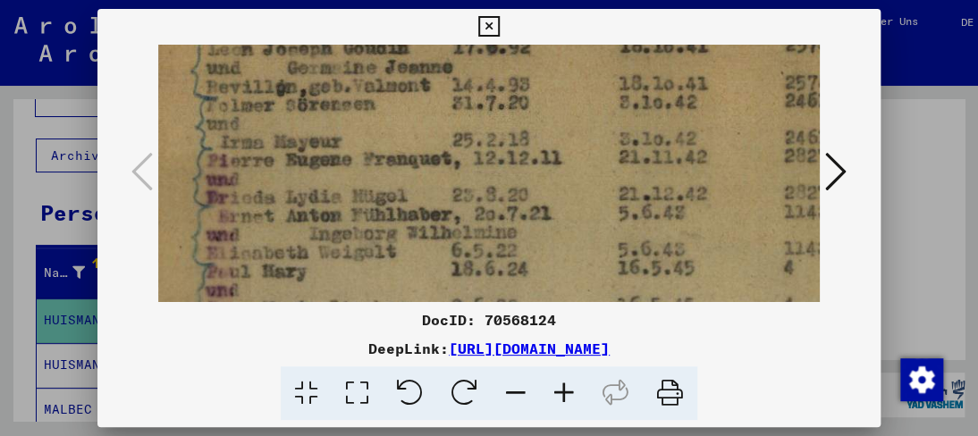
click at [565, 393] on icon at bounding box center [564, 393] width 48 height 55
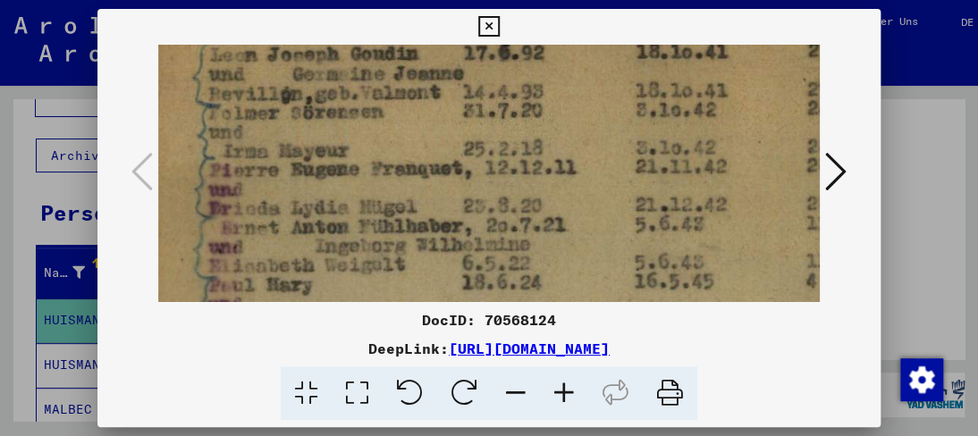
click at [565, 394] on icon at bounding box center [564, 393] width 48 height 55
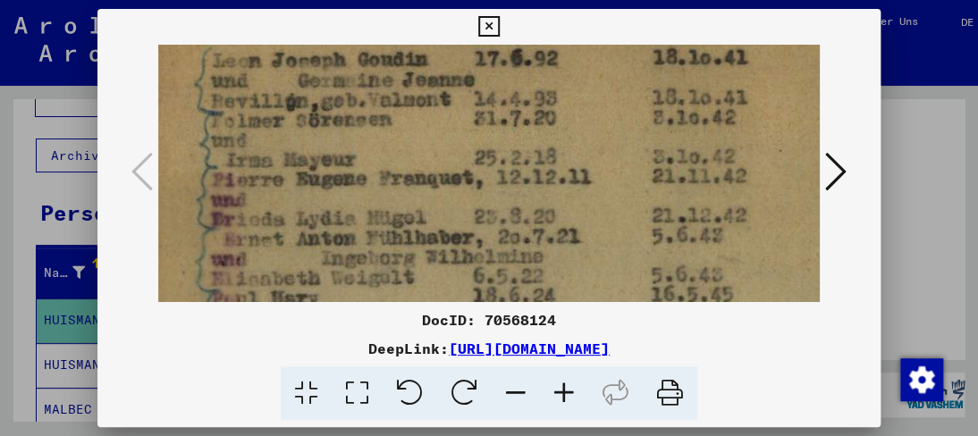
click at [565, 394] on icon at bounding box center [564, 393] width 48 height 55
click at [561, 392] on icon at bounding box center [564, 393] width 48 height 55
drag, startPoint x: 334, startPoint y: 165, endPoint x: 325, endPoint y: 141, distance: 25.7
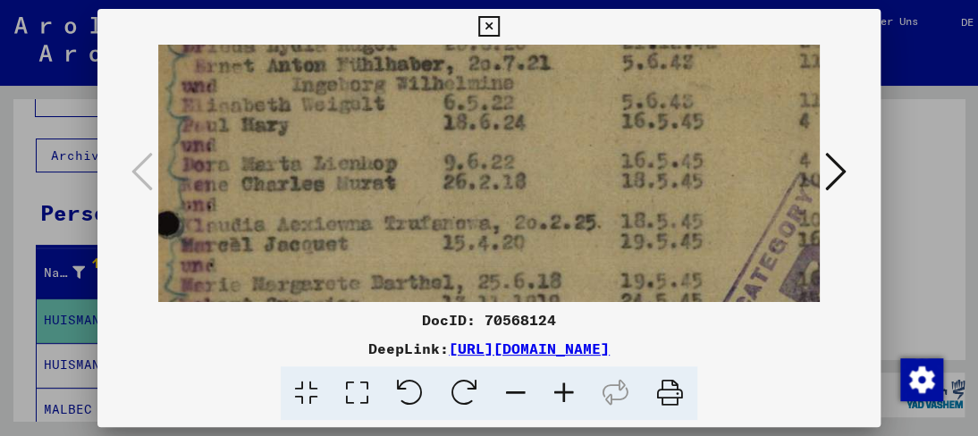
drag, startPoint x: 340, startPoint y: 228, endPoint x: 325, endPoint y: 147, distance: 81.7
click at [325, 147] on img at bounding box center [589, 397] width 966 height 1375
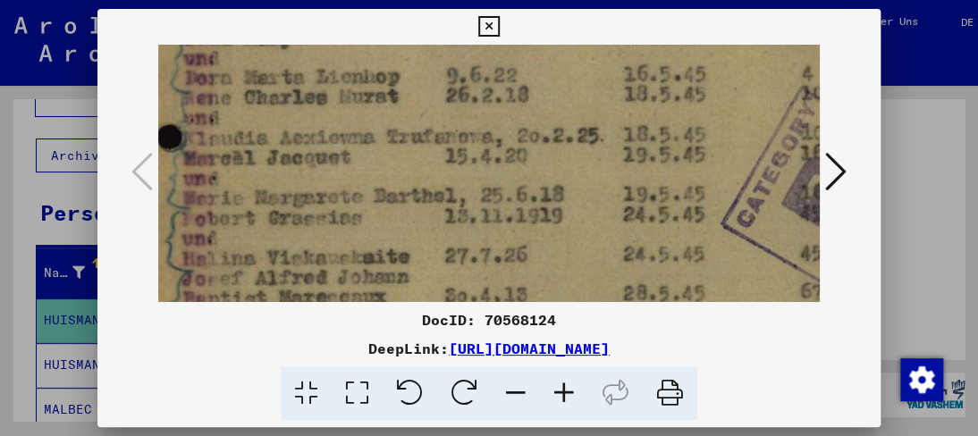
drag, startPoint x: 350, startPoint y: 217, endPoint x: 354, endPoint y: 133, distance: 84.1
click at [354, 133] on img at bounding box center [592, 311] width 966 height 1375
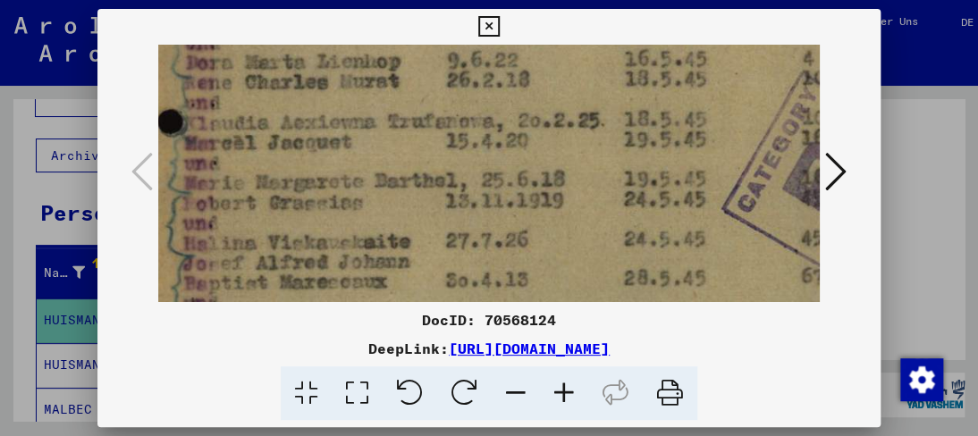
scroll to position [439, 46]
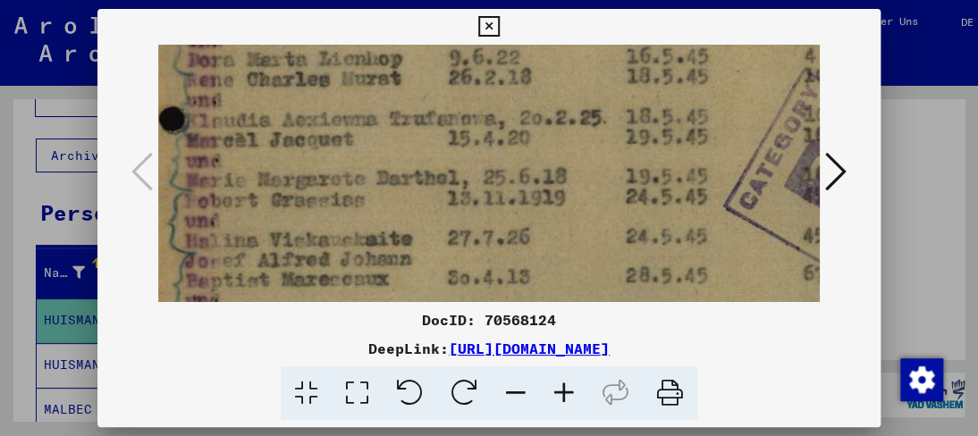
drag, startPoint x: 385, startPoint y: 233, endPoint x: 388, endPoint y: 214, distance: 19.0
click at [388, 214] on img at bounding box center [595, 293] width 966 height 1375
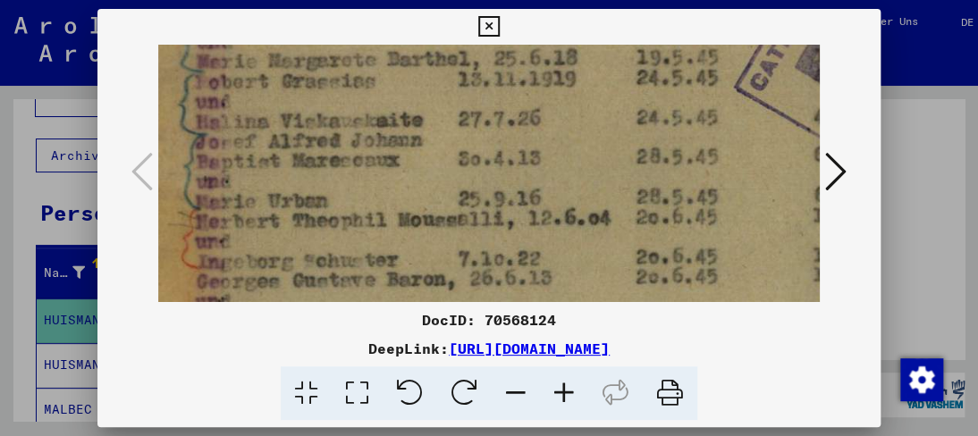
drag, startPoint x: 313, startPoint y: 262, endPoint x: 327, endPoint y: 145, distance: 117.9
click at [327, 145] on img at bounding box center [605, 174] width 966 height 1375
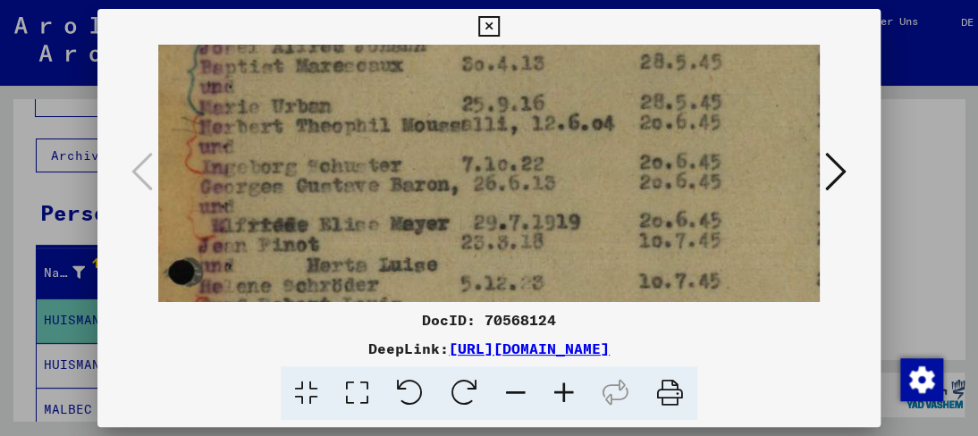
drag, startPoint x: 338, startPoint y: 213, endPoint x: 342, endPoint y: 122, distance: 90.4
click at [342, 122] on img at bounding box center [609, 79] width 966 height 1375
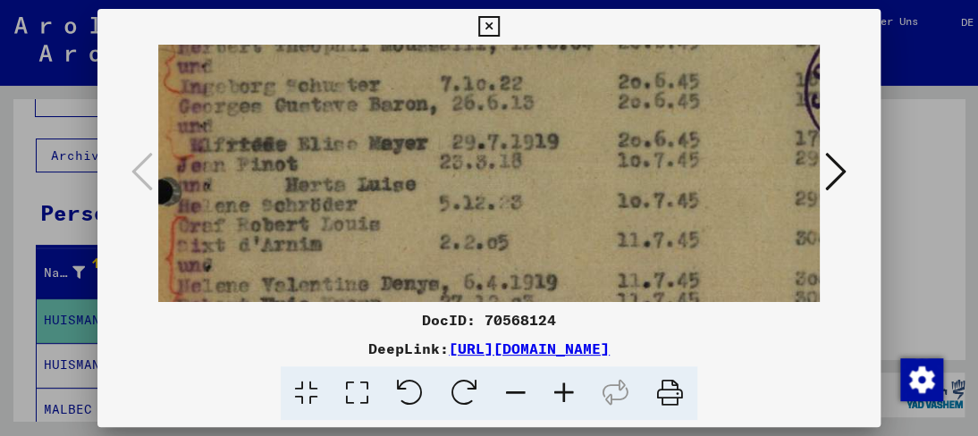
drag, startPoint x: 347, startPoint y: 214, endPoint x: 327, endPoint y: 137, distance: 80.2
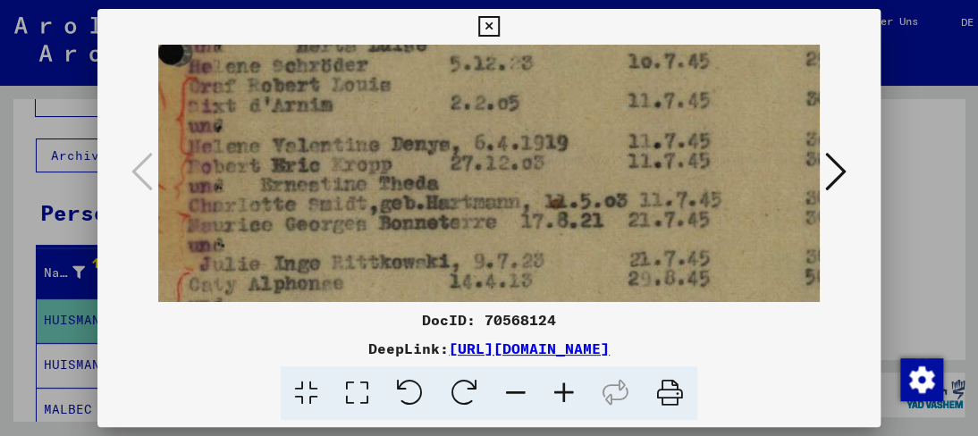
drag, startPoint x: 372, startPoint y: 237, endPoint x: 383, endPoint y: 97, distance: 139.9
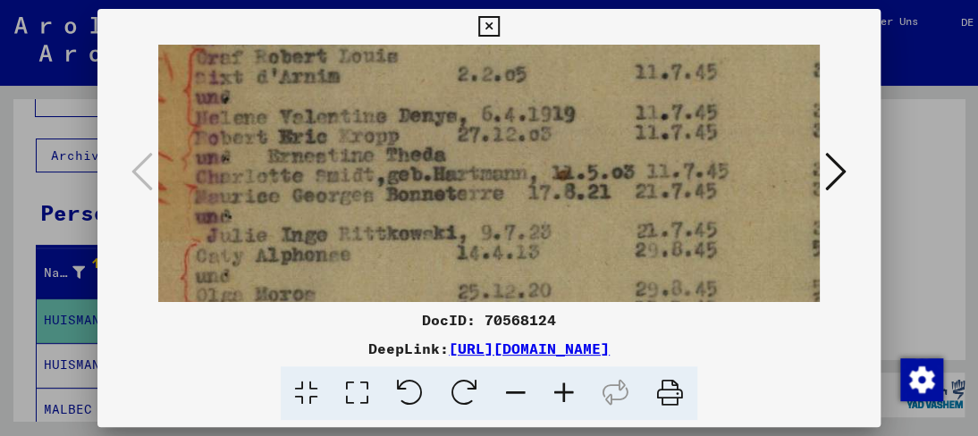
scroll to position [908, 35]
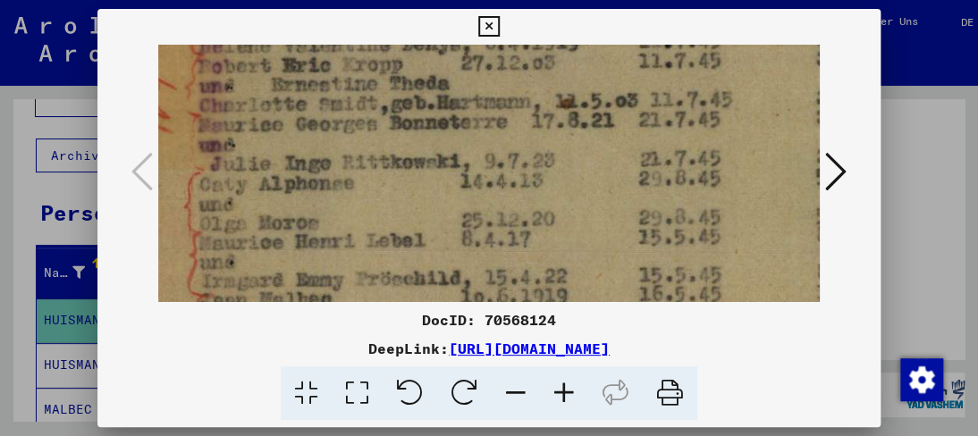
drag, startPoint x: 384, startPoint y: 224, endPoint x: 398, endPoint y: 126, distance: 99.2
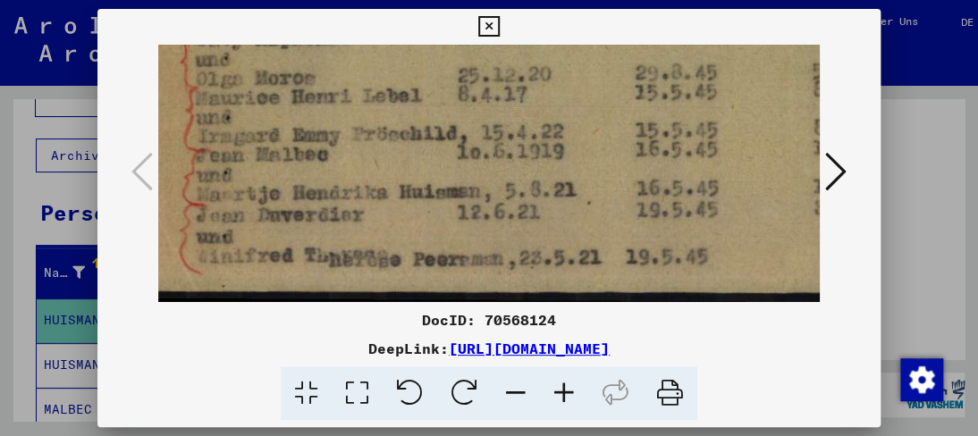
scroll to position [1117, 37]
drag, startPoint x: 398, startPoint y: 194, endPoint x: 395, endPoint y: 139, distance: 54.6
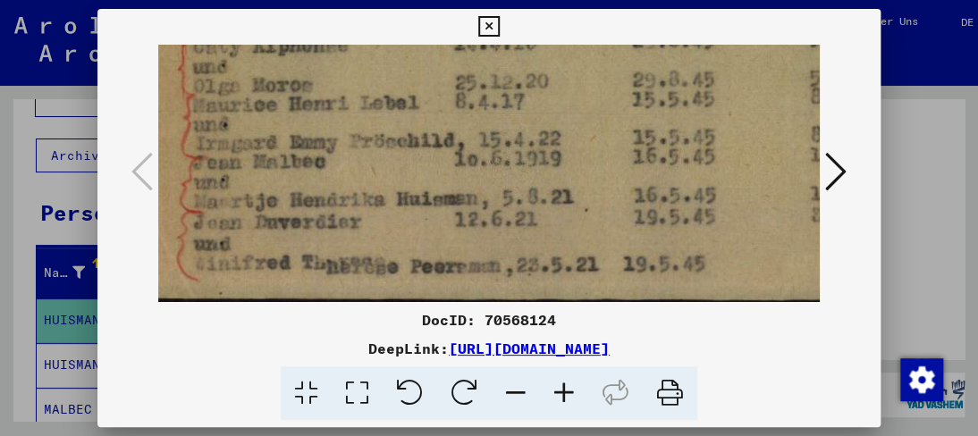
scroll to position [1117, 39]
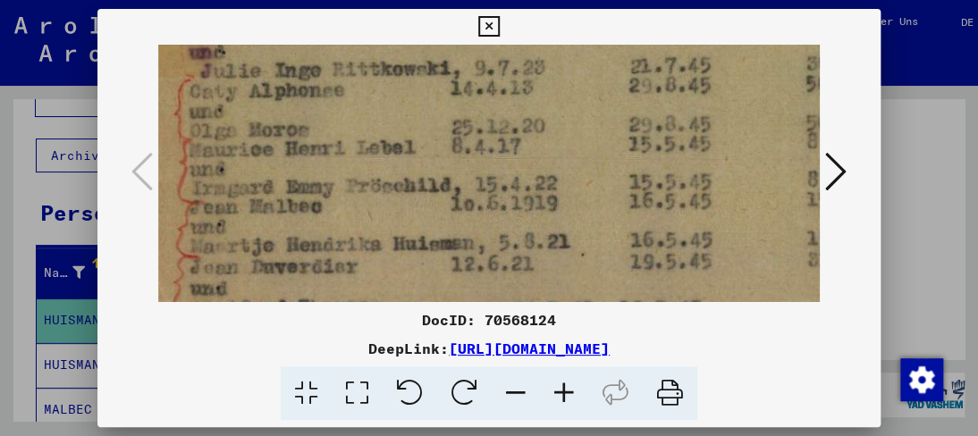
scroll to position [1064, 42]
drag, startPoint x: 375, startPoint y: 187, endPoint x: 372, endPoint y: 251, distance: 64.4
click at [495, 28] on icon at bounding box center [488, 26] width 21 height 21
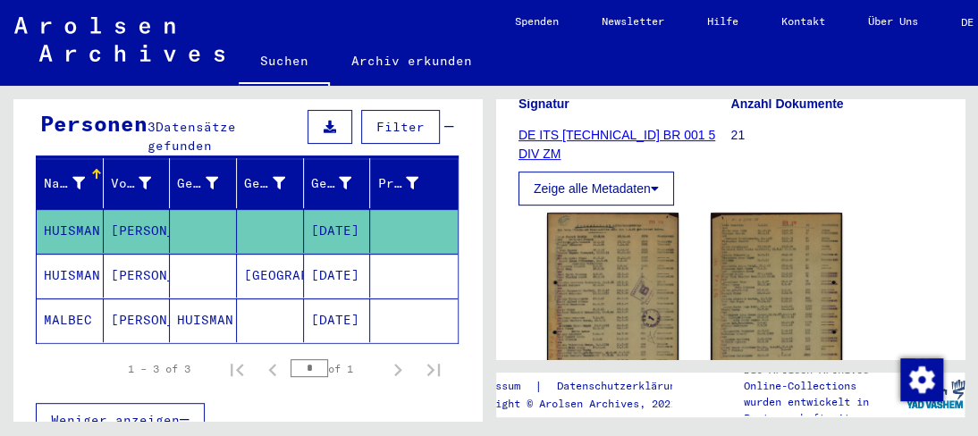
scroll to position [0, 0]
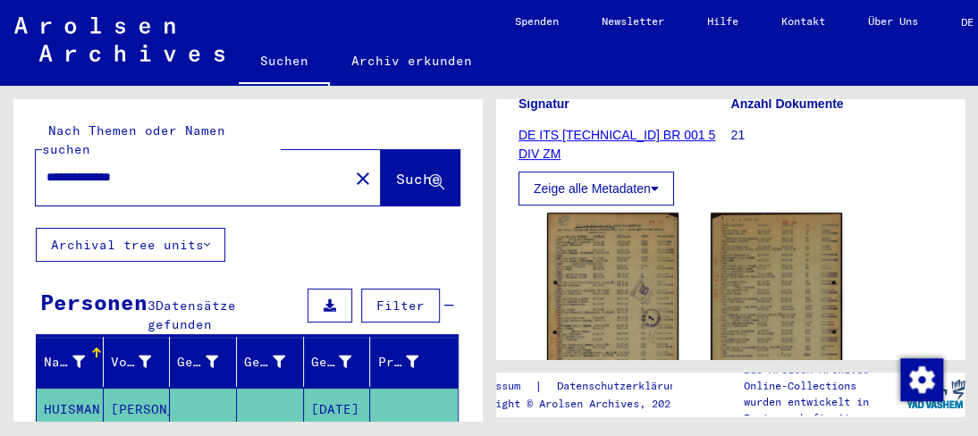
drag, startPoint x: 186, startPoint y: 159, endPoint x: 0, endPoint y: 159, distance: 185.9
click at [0, 159] on div "**********" at bounding box center [244, 253] width 489 height 335
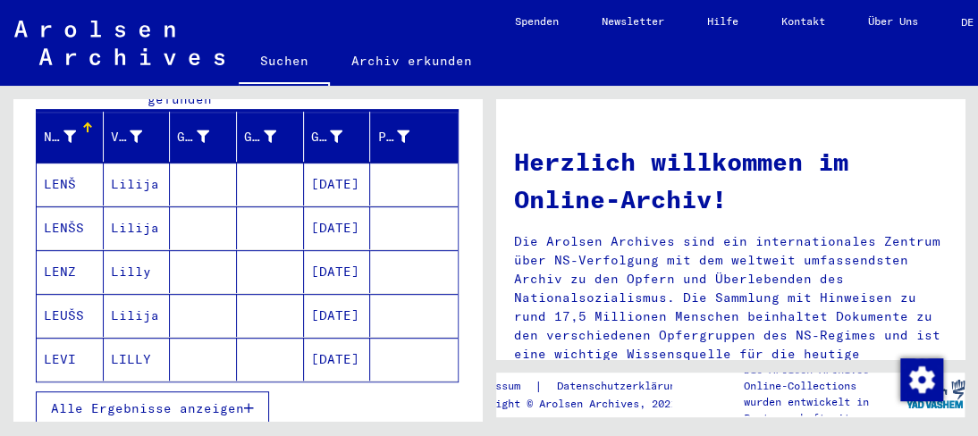
scroll to position [268, 0]
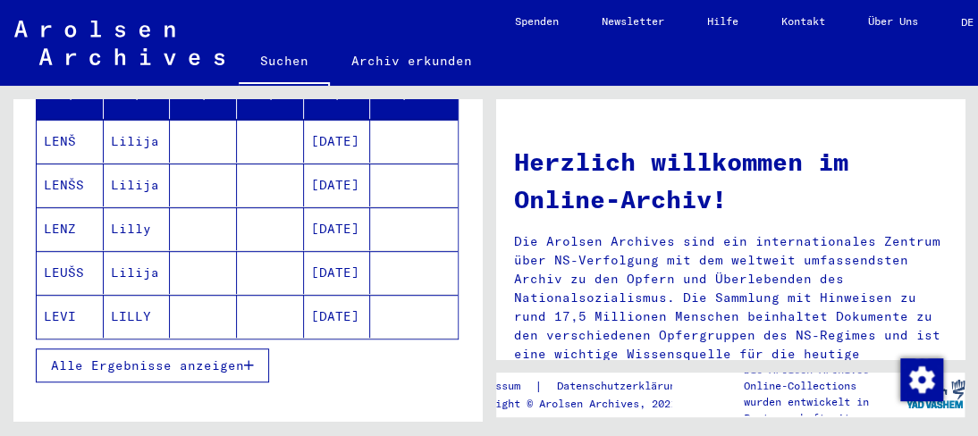
click at [136, 212] on mat-cell "Lilly" at bounding box center [137, 228] width 67 height 43
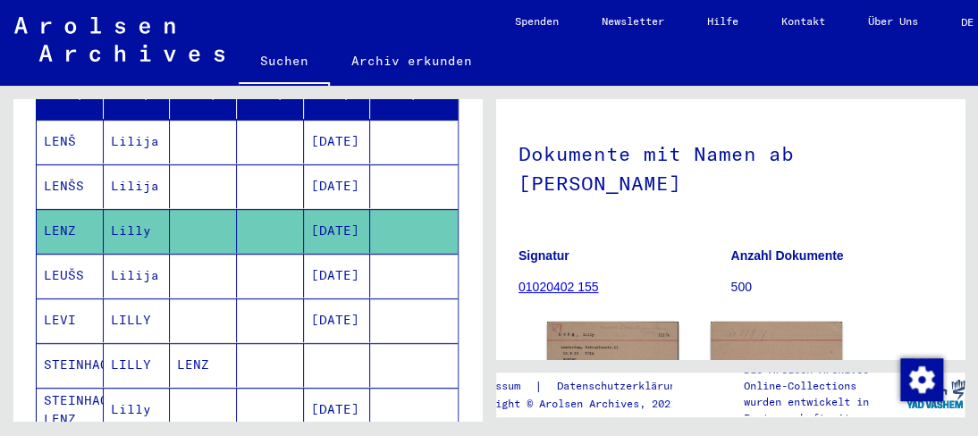
scroll to position [179, 0]
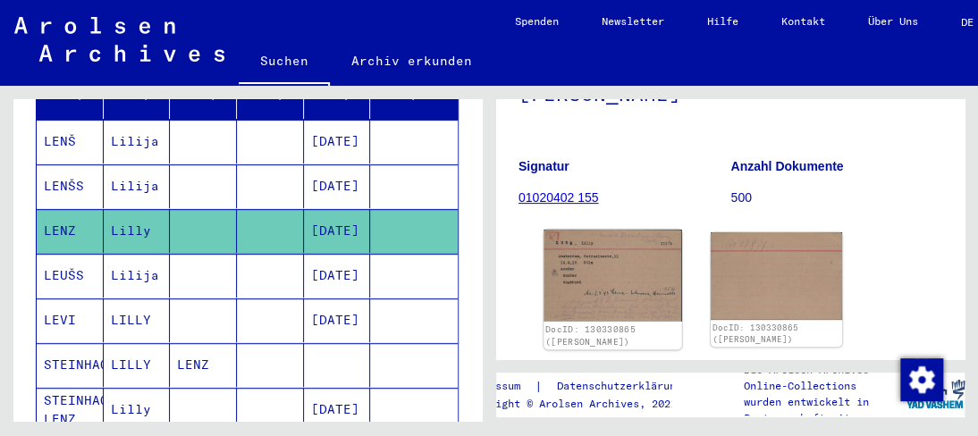
click at [582, 262] on img at bounding box center [612, 275] width 138 height 91
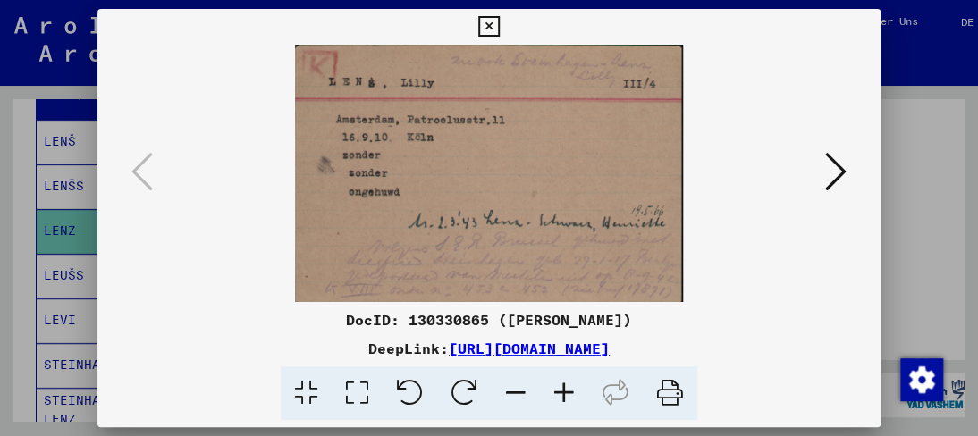
click at [435, 164] on img at bounding box center [488, 173] width 660 height 257
click at [551, 391] on icon at bounding box center [564, 393] width 48 height 55
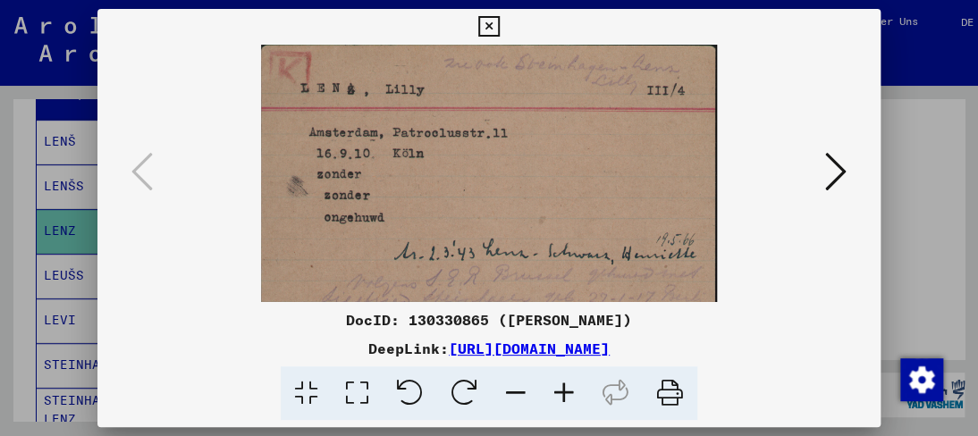
click at [553, 391] on icon at bounding box center [564, 393] width 48 height 55
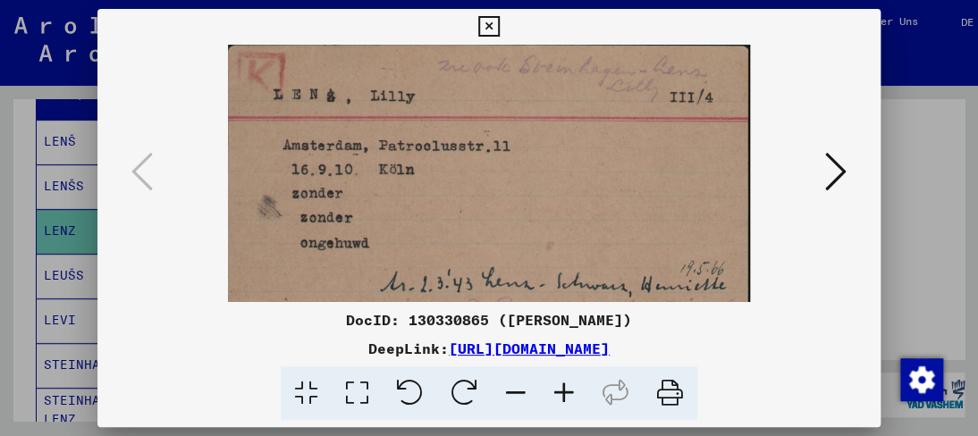
click at [554, 391] on icon at bounding box center [564, 393] width 48 height 55
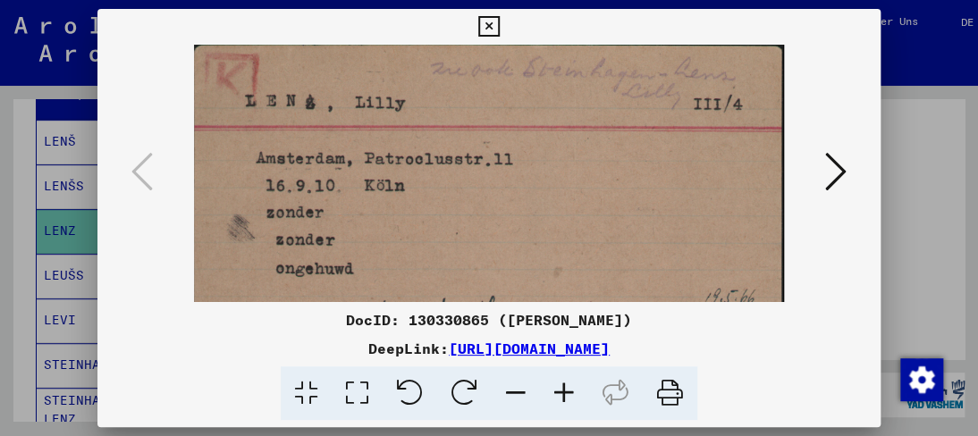
click at [554, 391] on icon at bounding box center [564, 393] width 48 height 55
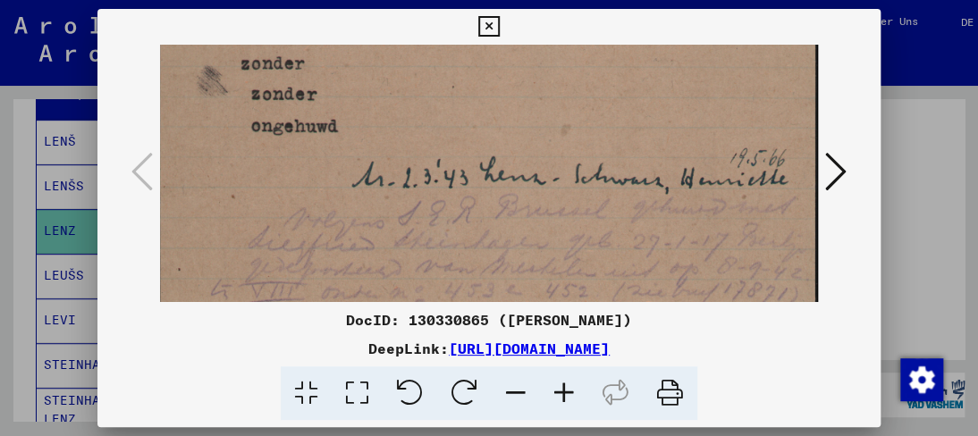
scroll to position [172, 0]
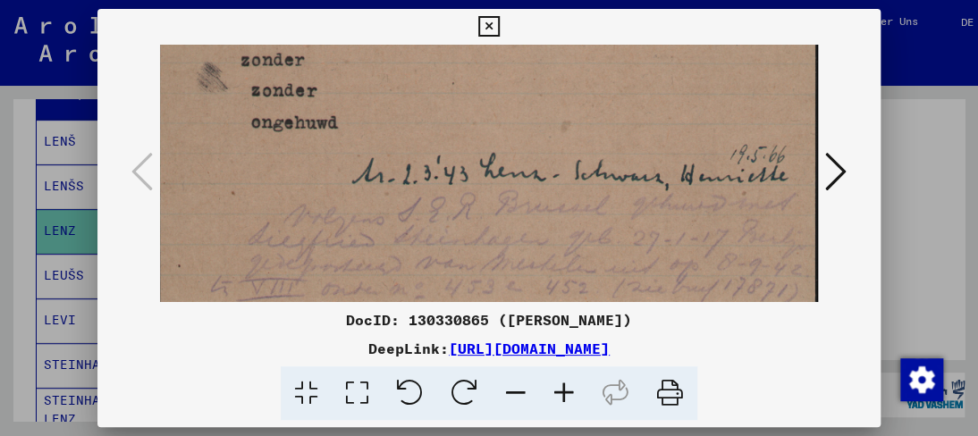
drag, startPoint x: 391, startPoint y: 215, endPoint x: 357, endPoint y: 59, distance: 160.2
click at [357, 59] on img at bounding box center [488, 91] width 657 height 436
click at [842, 165] on icon at bounding box center [835, 171] width 21 height 43
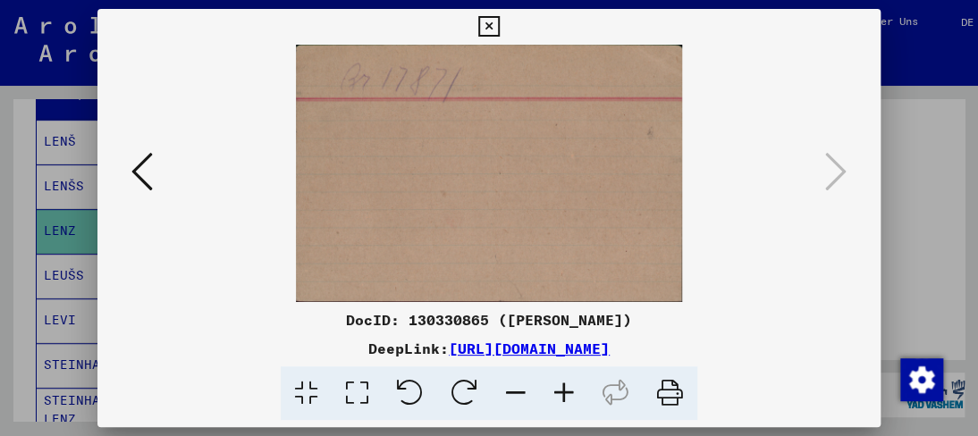
click at [150, 181] on icon at bounding box center [141, 171] width 21 height 43
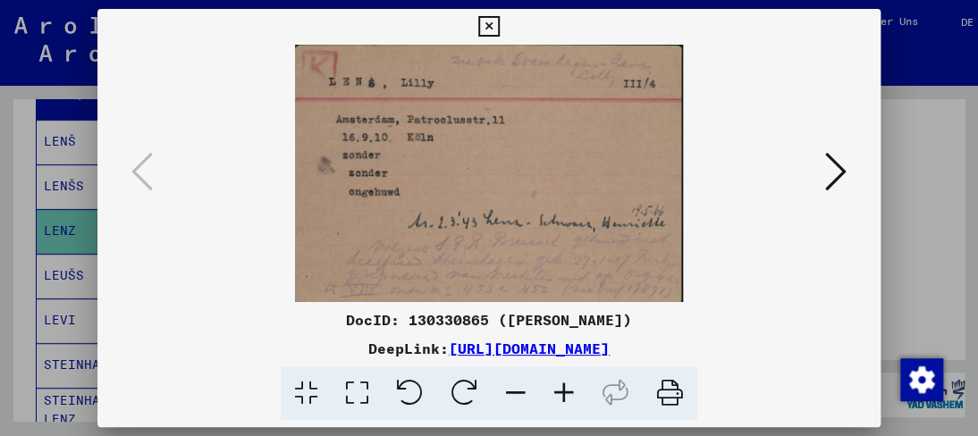
click at [25, 209] on div at bounding box center [489, 218] width 978 height 436
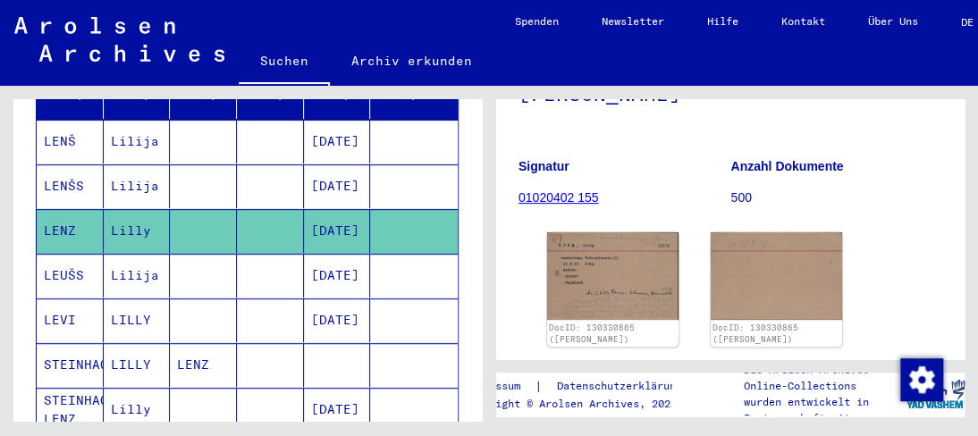
click at [128, 346] on mat-cell "LILLY" at bounding box center [137, 365] width 67 height 44
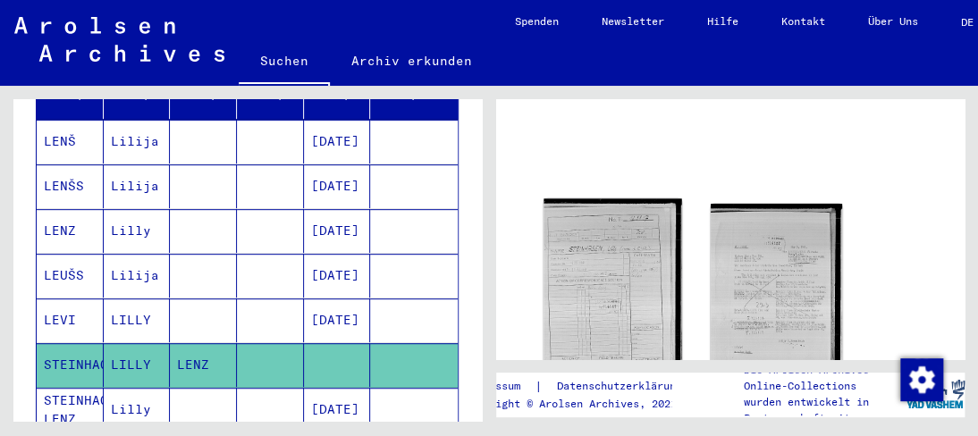
scroll to position [141, 0]
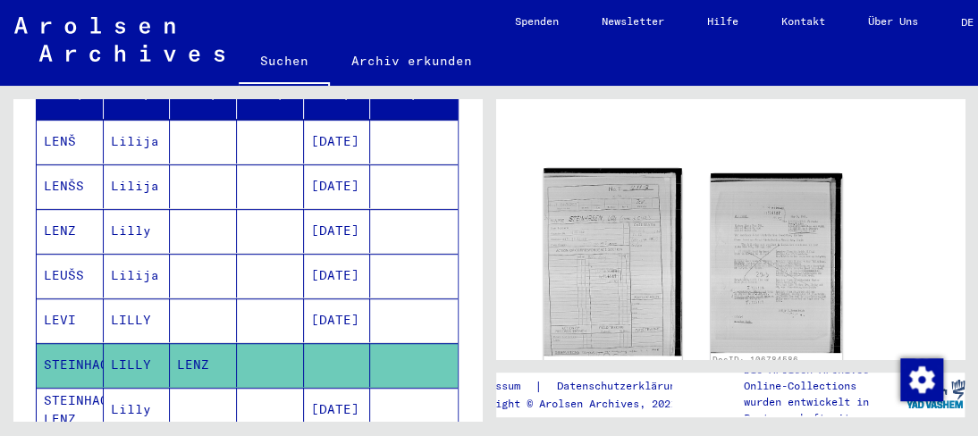
click at [604, 269] on img at bounding box center [612, 262] width 138 height 188
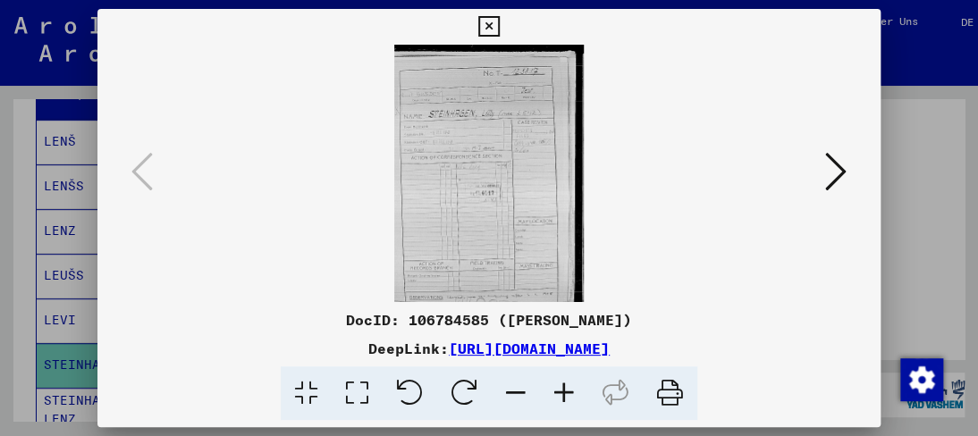
click at [570, 398] on icon at bounding box center [564, 393] width 48 height 55
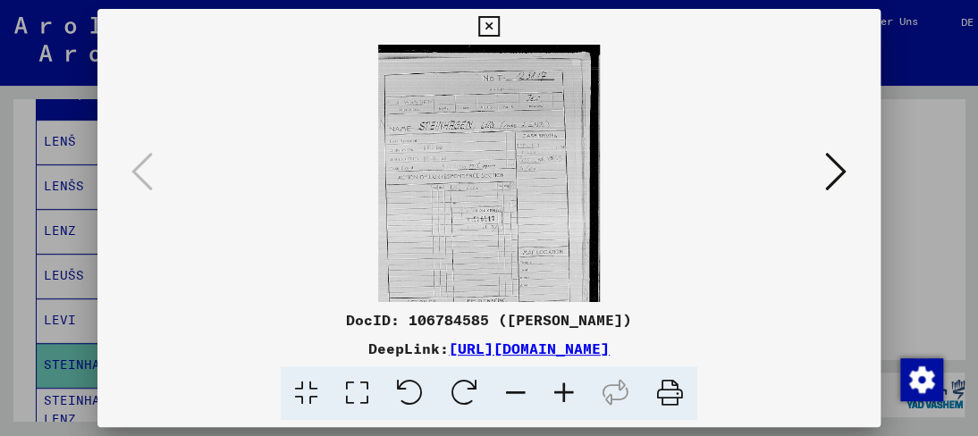
click at [570, 397] on icon at bounding box center [564, 393] width 48 height 55
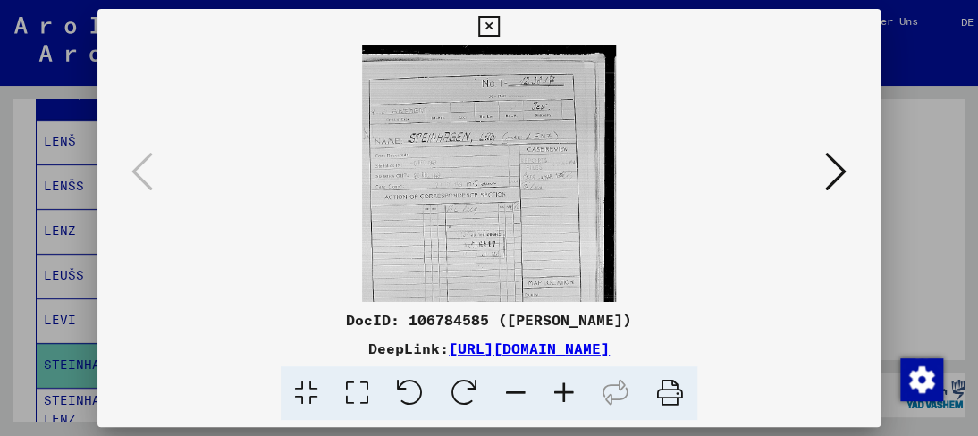
click at [568, 398] on icon at bounding box center [564, 393] width 48 height 55
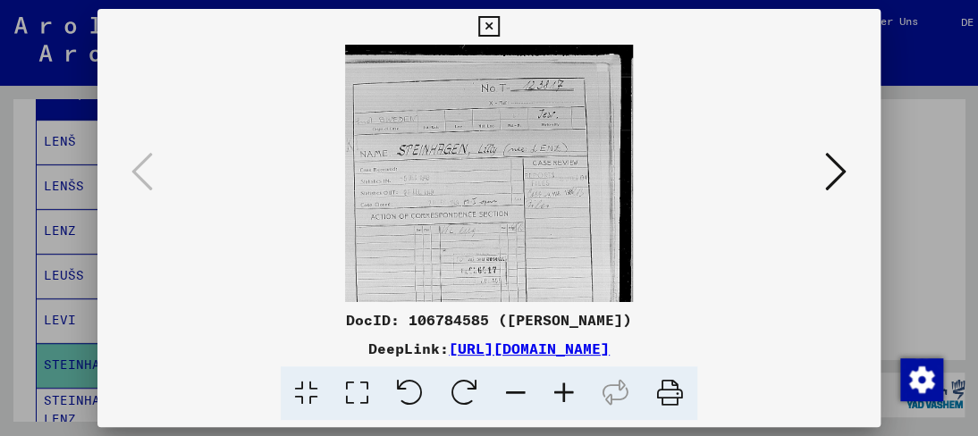
click at [571, 398] on icon at bounding box center [564, 393] width 48 height 55
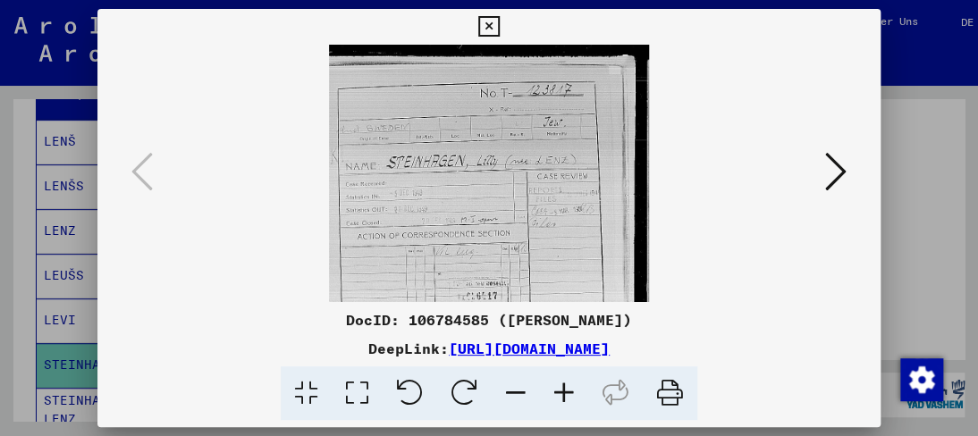
click at [575, 398] on icon at bounding box center [564, 393] width 48 height 55
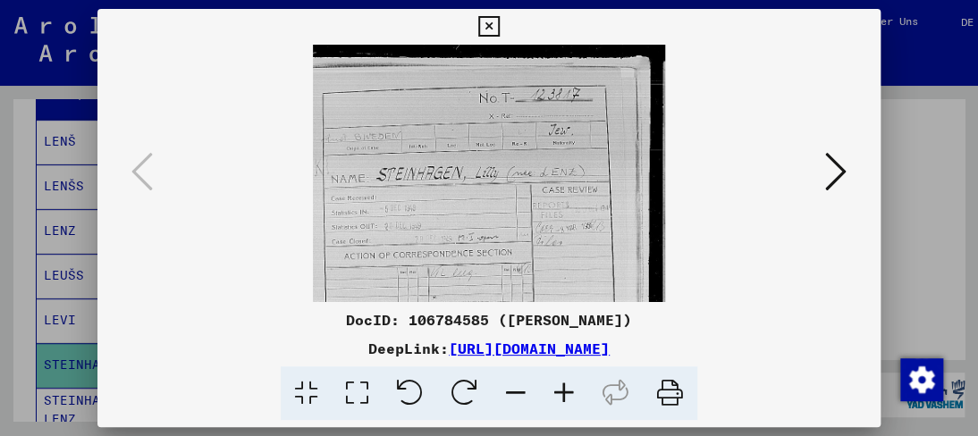
click at [575, 401] on icon at bounding box center [564, 393] width 48 height 55
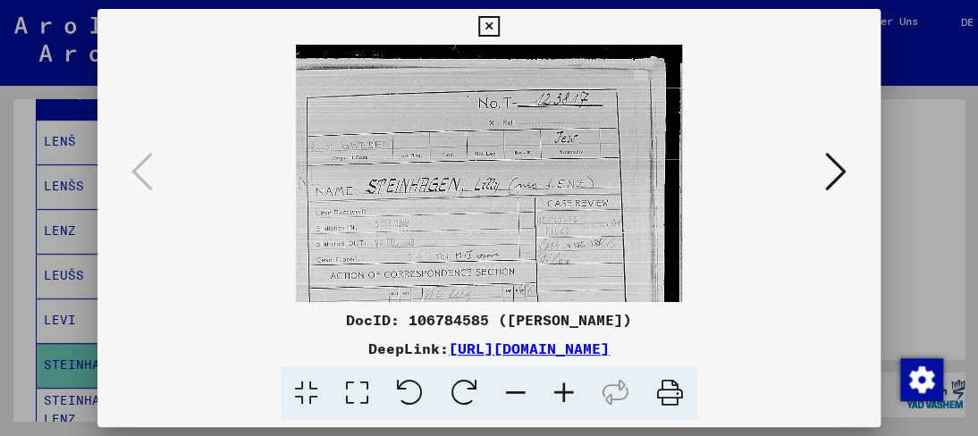
click at [576, 398] on icon at bounding box center [564, 393] width 48 height 55
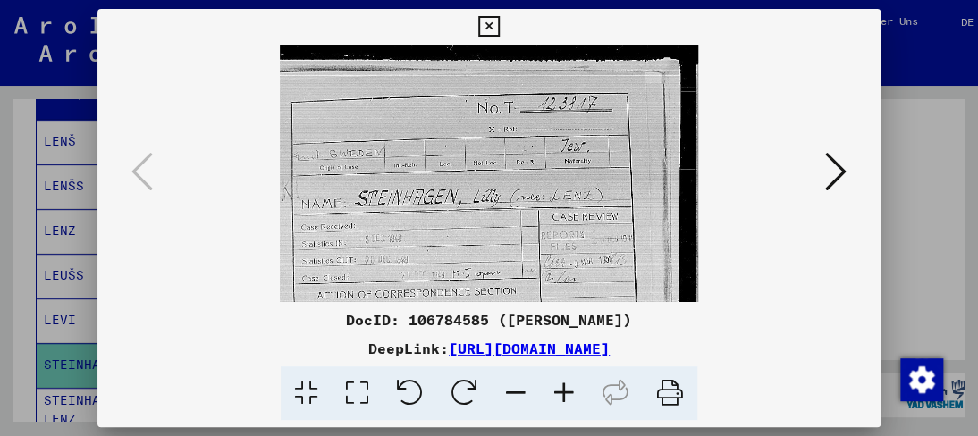
click at [577, 397] on icon at bounding box center [564, 393] width 48 height 55
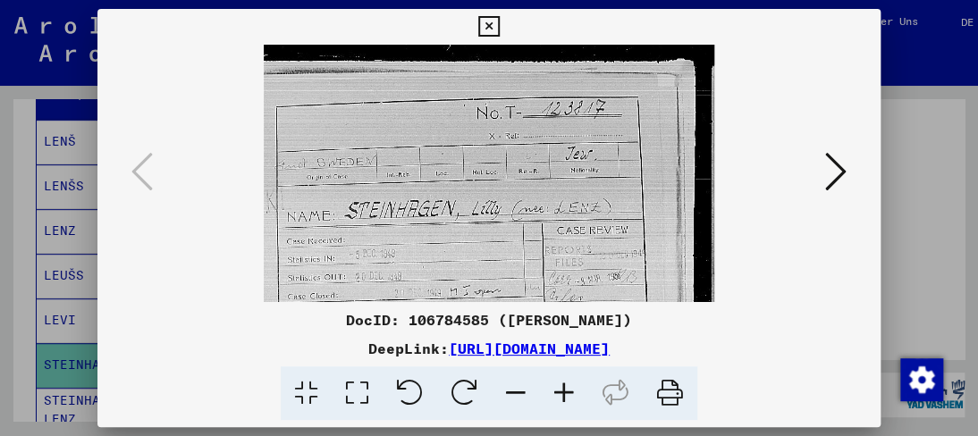
click at [577, 394] on icon at bounding box center [564, 393] width 48 height 55
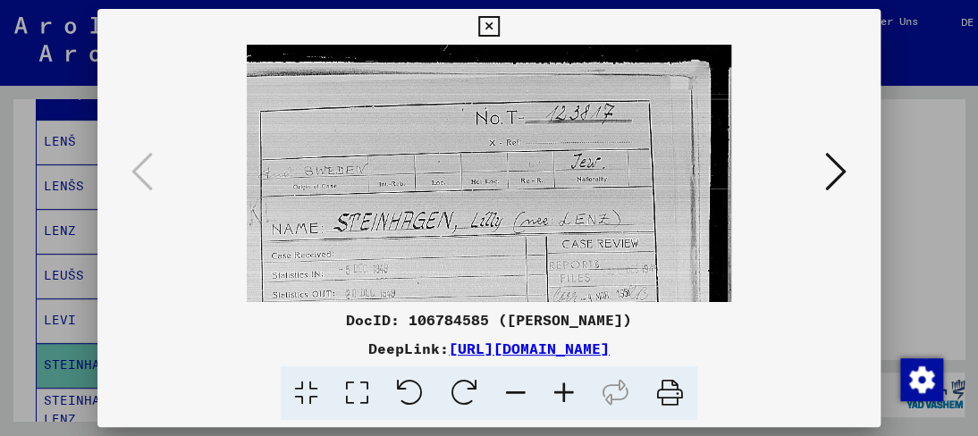
click at [578, 391] on icon at bounding box center [564, 393] width 48 height 55
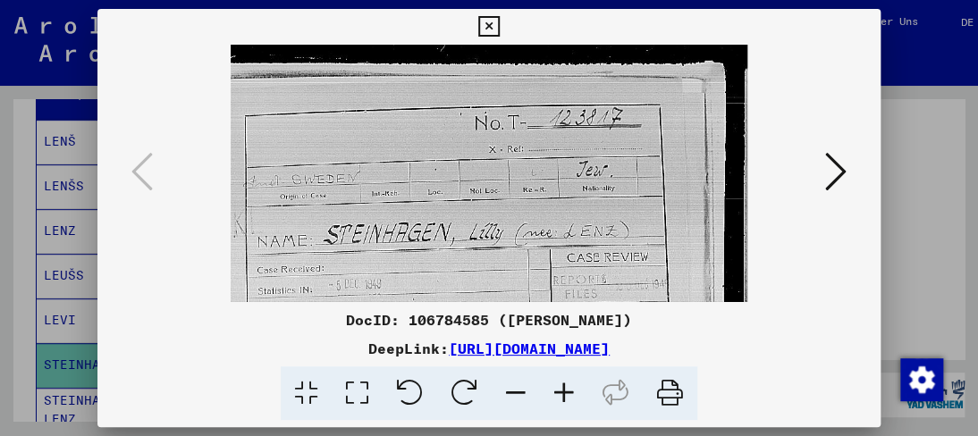
click at [576, 389] on icon at bounding box center [564, 393] width 48 height 55
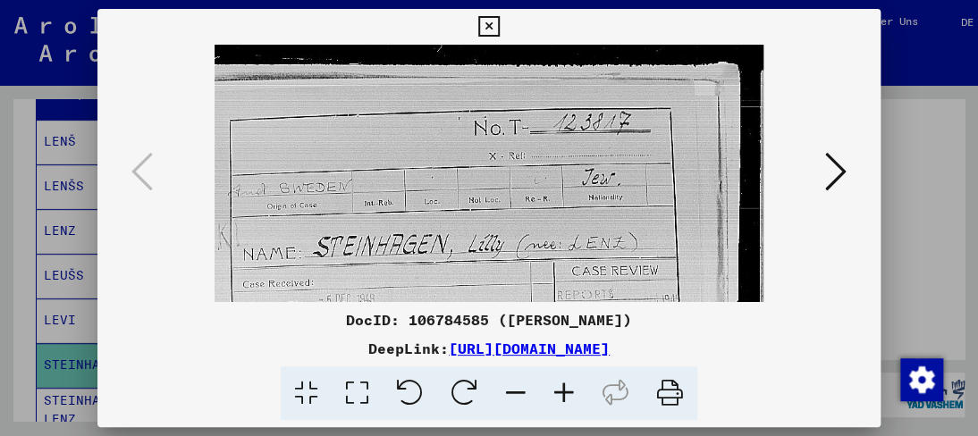
click at [576, 389] on icon at bounding box center [564, 393] width 48 height 55
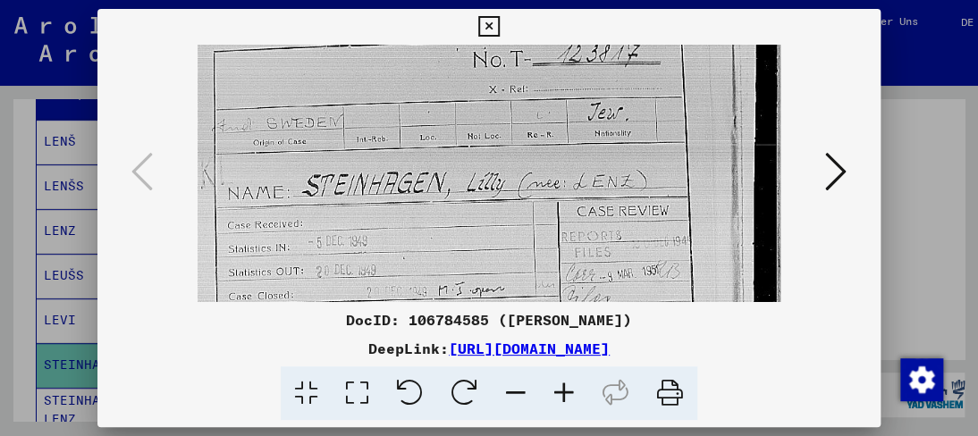
drag, startPoint x: 526, startPoint y: 264, endPoint x: 504, endPoint y: 190, distance: 76.4
click at [504, 190] on img at bounding box center [489, 368] width 582 height 794
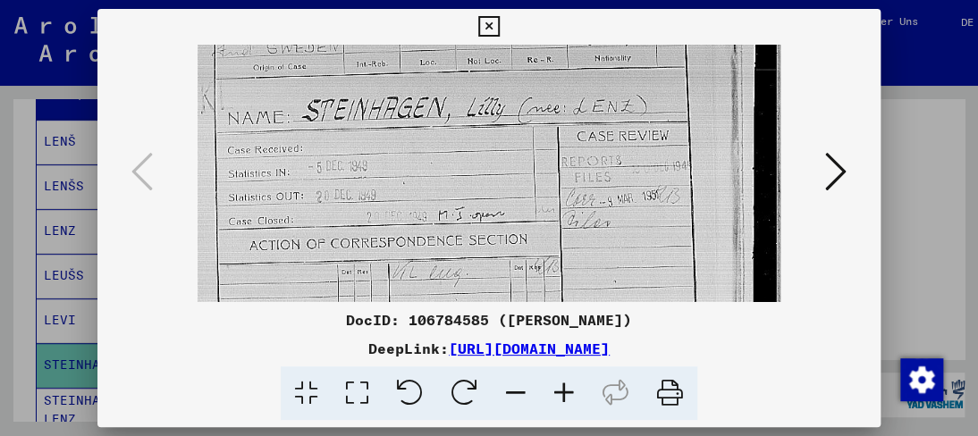
drag, startPoint x: 477, startPoint y: 269, endPoint x: 451, endPoint y: 195, distance: 78.6
click at [451, 195] on img at bounding box center [489, 293] width 582 height 794
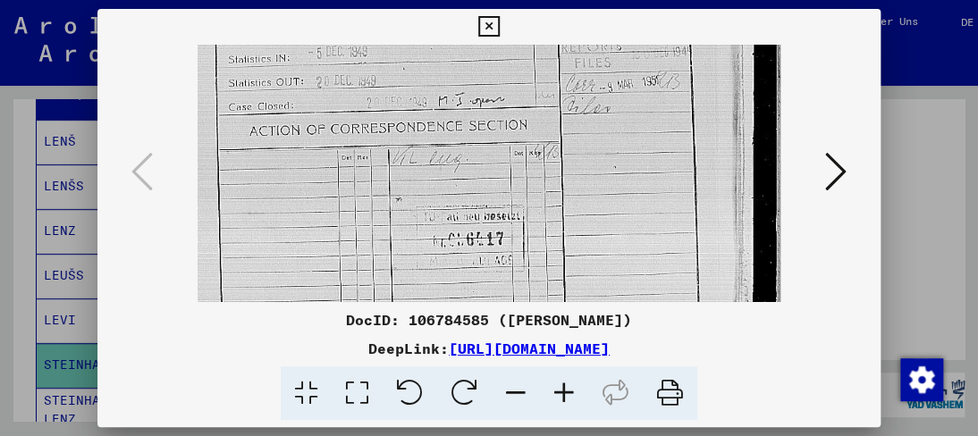
scroll to position [274, 0]
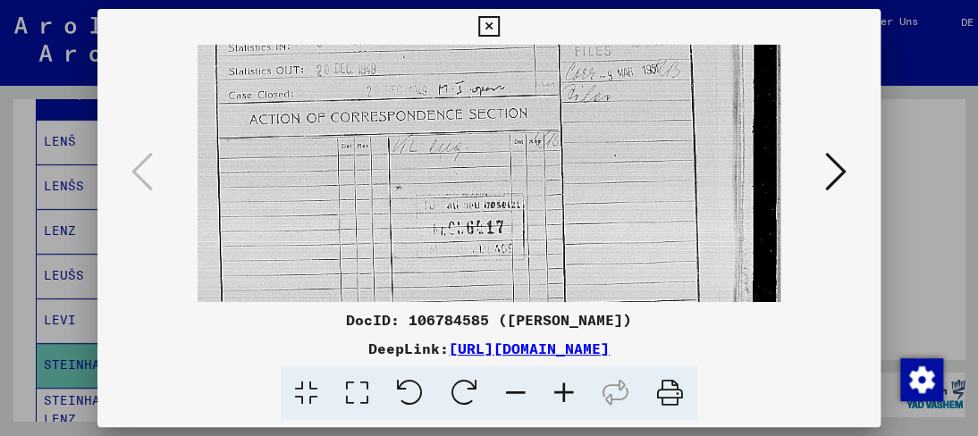
drag, startPoint x: 447, startPoint y: 250, endPoint x: 440, endPoint y: 129, distance: 121.8
click at [440, 129] on img at bounding box center [489, 167] width 582 height 794
click at [829, 172] on icon at bounding box center [835, 171] width 21 height 43
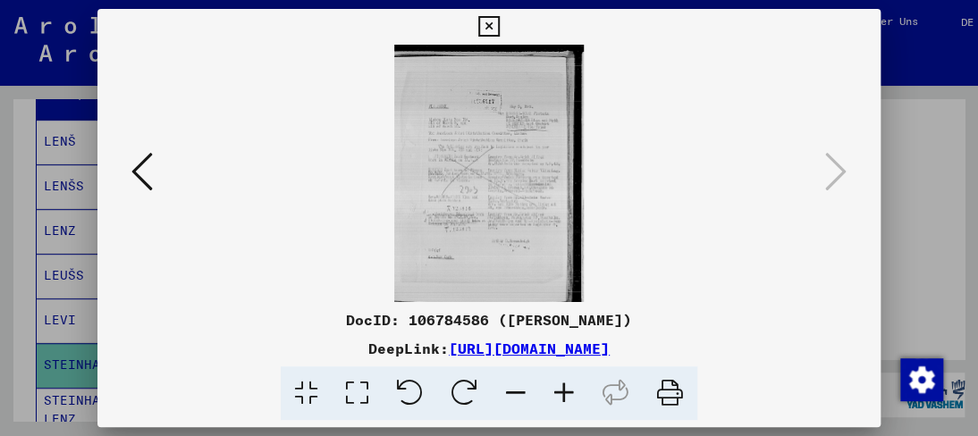
click at [618, 254] on div at bounding box center [488, 173] width 782 height 257
click at [566, 383] on icon at bounding box center [564, 393] width 48 height 55
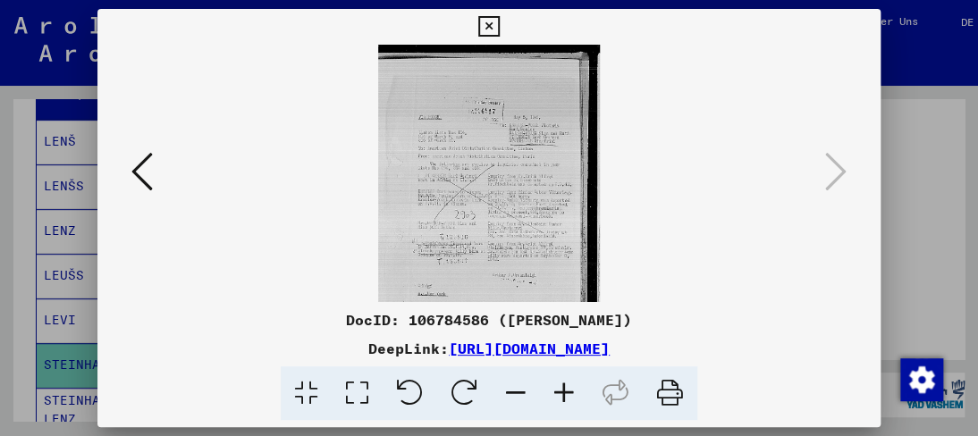
click at [568, 383] on icon at bounding box center [564, 393] width 48 height 55
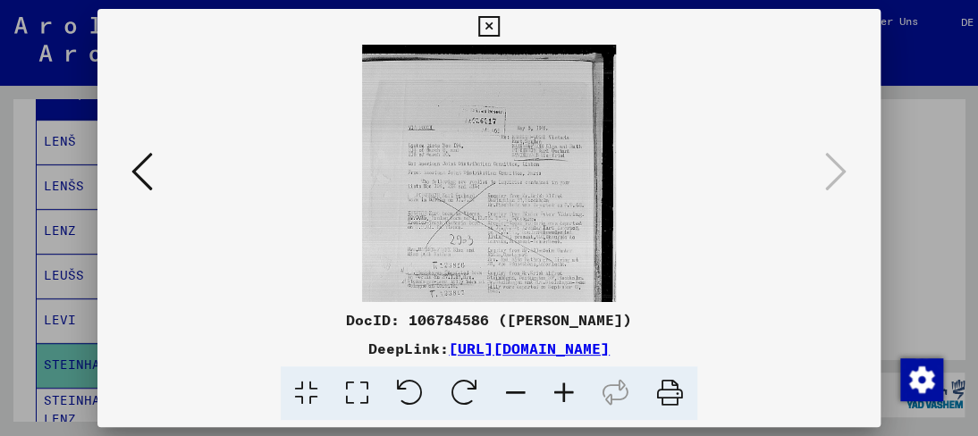
click at [568, 384] on icon at bounding box center [564, 393] width 48 height 55
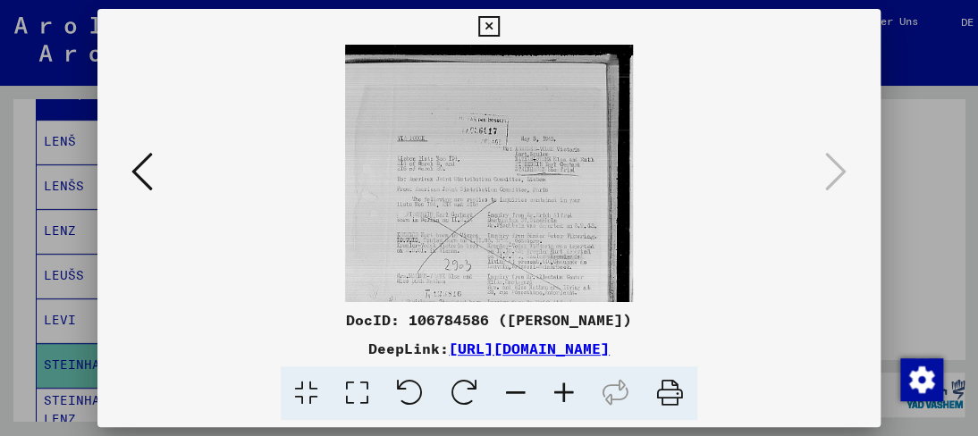
click at [568, 386] on icon at bounding box center [564, 393] width 48 height 55
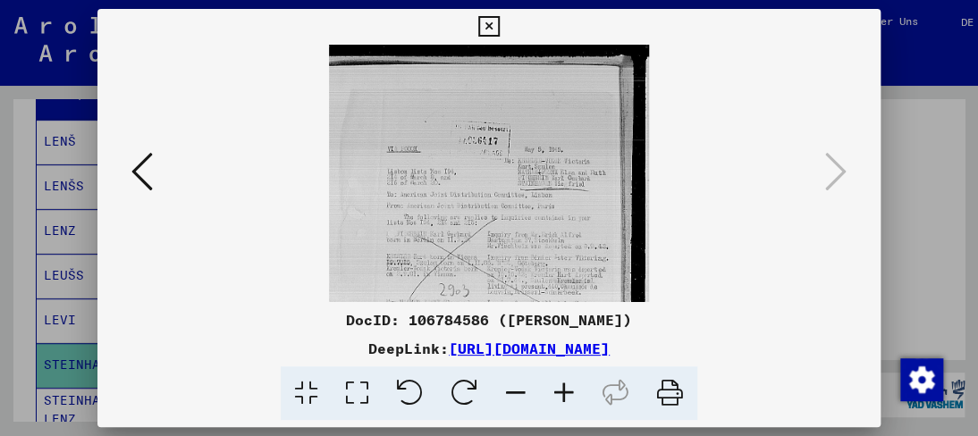
click at [568, 387] on icon at bounding box center [564, 393] width 48 height 55
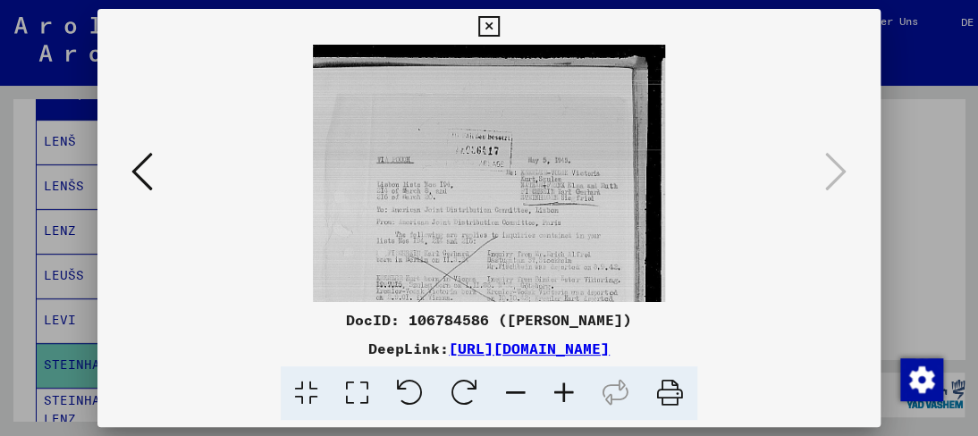
click at [571, 387] on icon at bounding box center [564, 393] width 48 height 55
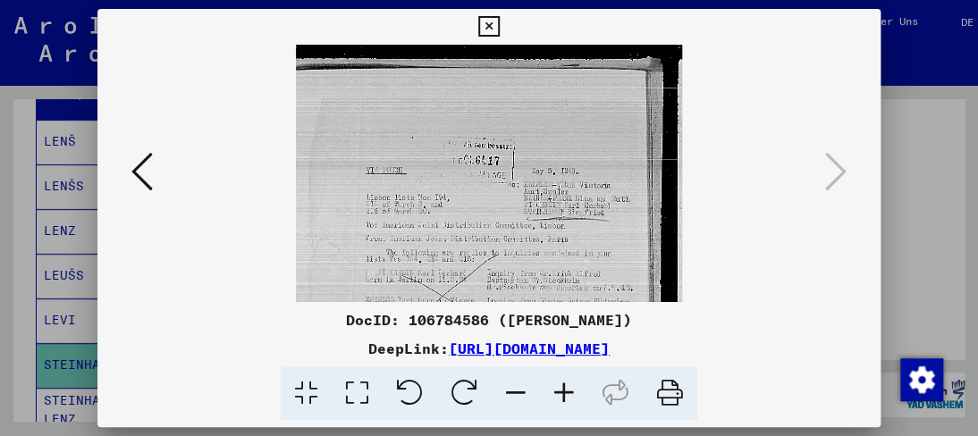
click at [571, 387] on icon at bounding box center [564, 393] width 48 height 55
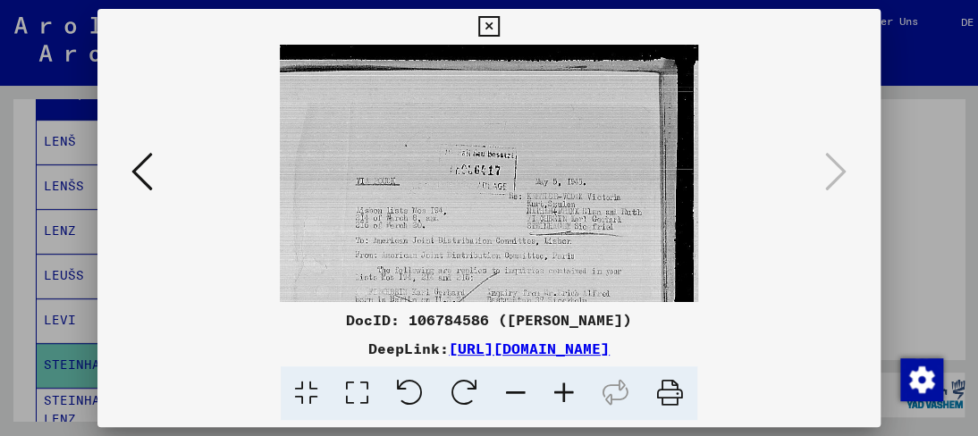
click at [571, 386] on icon at bounding box center [564, 393] width 48 height 55
click at [572, 386] on icon at bounding box center [564, 393] width 48 height 55
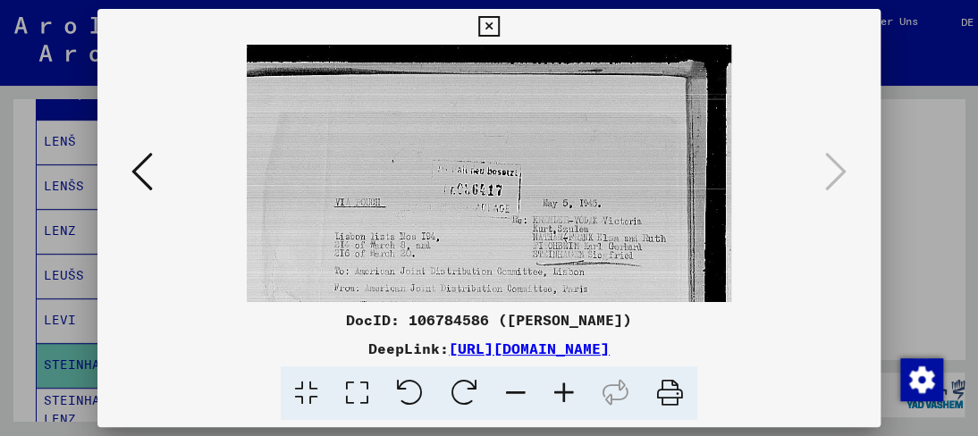
click at [573, 386] on icon at bounding box center [564, 393] width 48 height 55
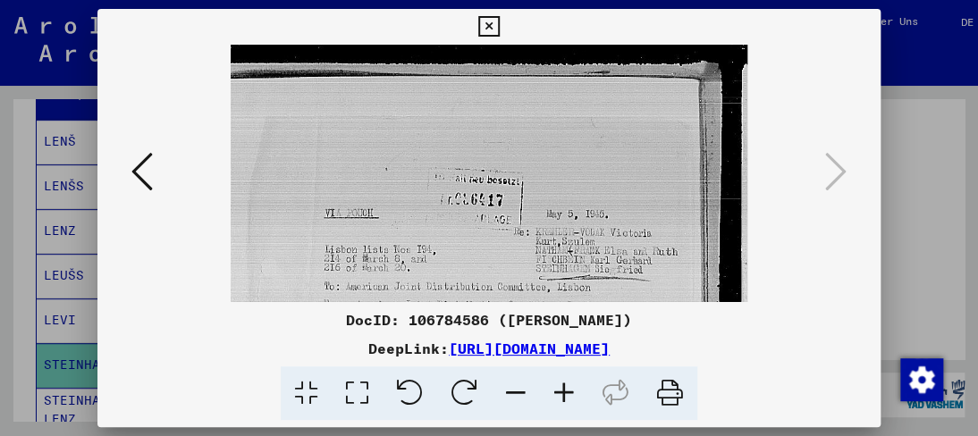
click at [576, 385] on icon at bounding box center [564, 393] width 48 height 55
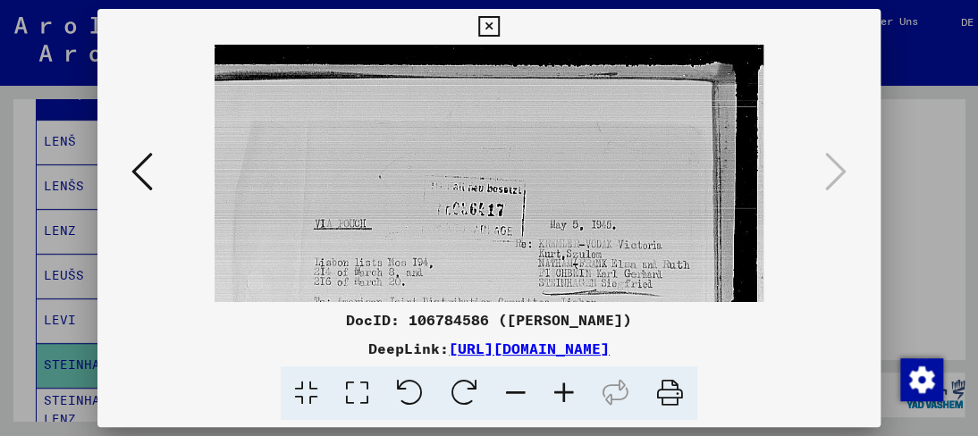
click at [576, 385] on icon at bounding box center [564, 393] width 48 height 55
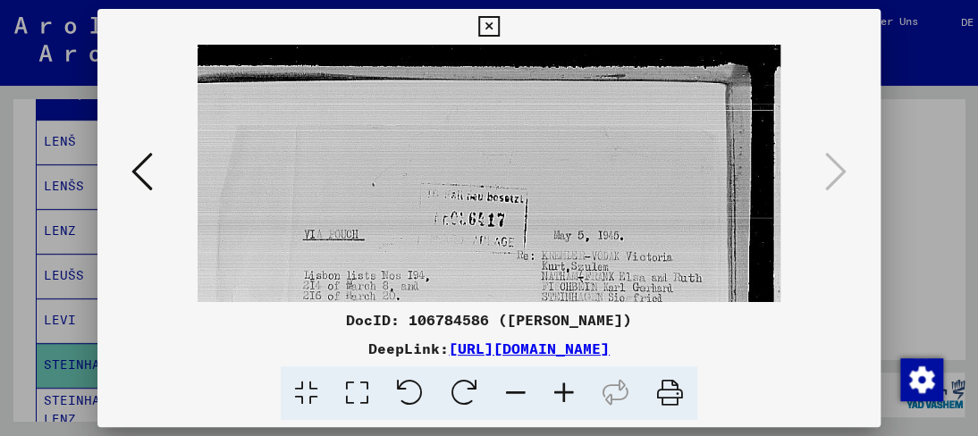
click at [577, 389] on icon at bounding box center [564, 393] width 48 height 55
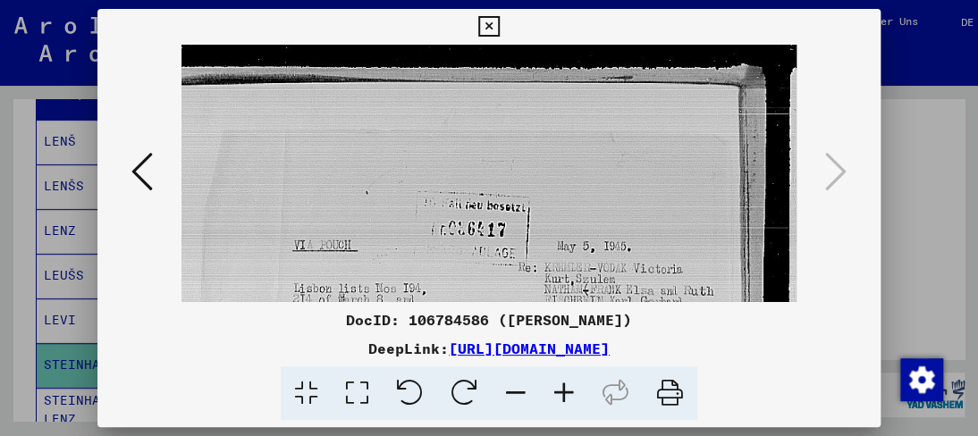
click at [579, 388] on icon at bounding box center [564, 393] width 48 height 55
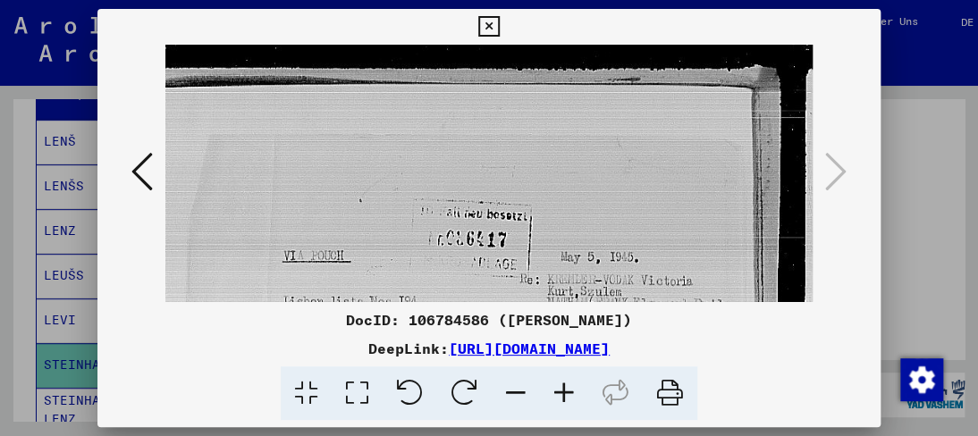
click at [579, 389] on icon at bounding box center [564, 393] width 48 height 55
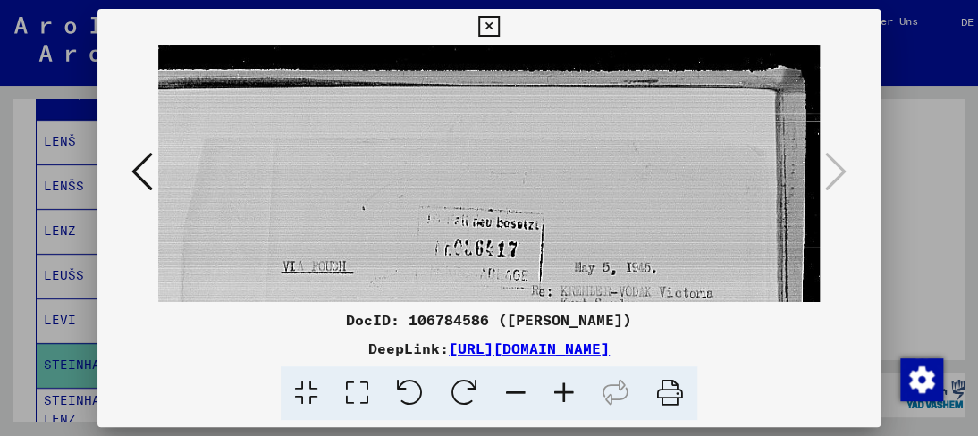
click at [579, 385] on icon at bounding box center [564, 393] width 48 height 55
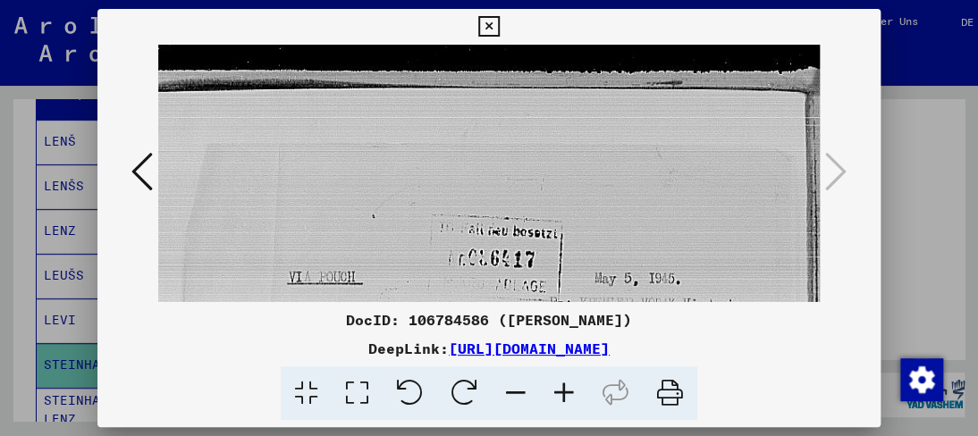
click at [581, 385] on icon at bounding box center [564, 393] width 48 height 55
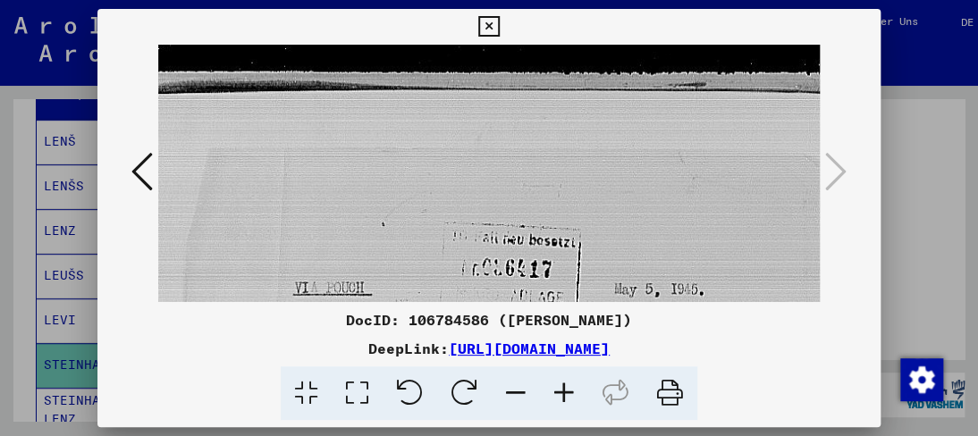
click at [581, 385] on icon at bounding box center [564, 393] width 48 height 55
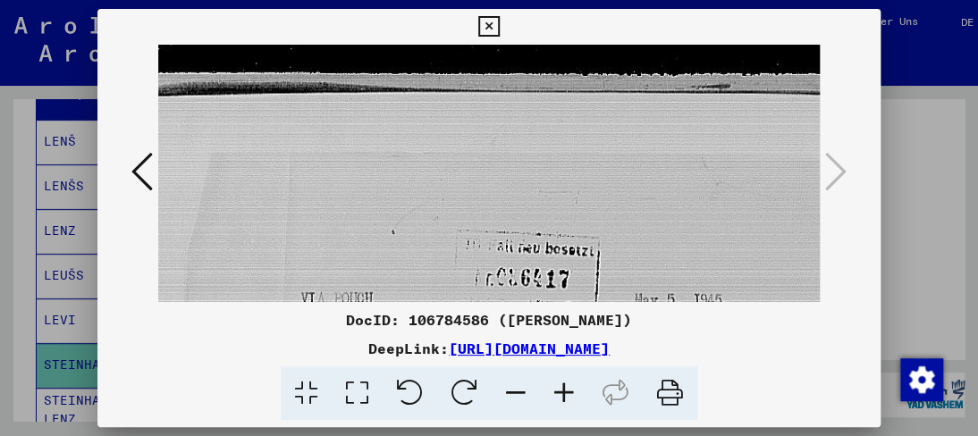
click at [582, 383] on icon at bounding box center [564, 393] width 48 height 55
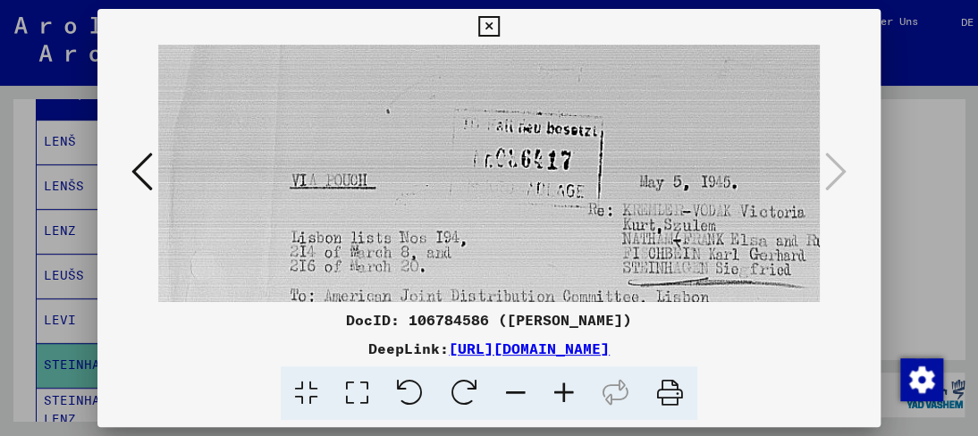
drag, startPoint x: 484, startPoint y: 232, endPoint x: 454, endPoint y: 39, distance: 195.3
click at [454, 39] on div "DocID: 106784586 ([PERSON_NAME]) DeepLink: [URL][DOMAIN_NAME]" at bounding box center [488, 215] width 782 height 412
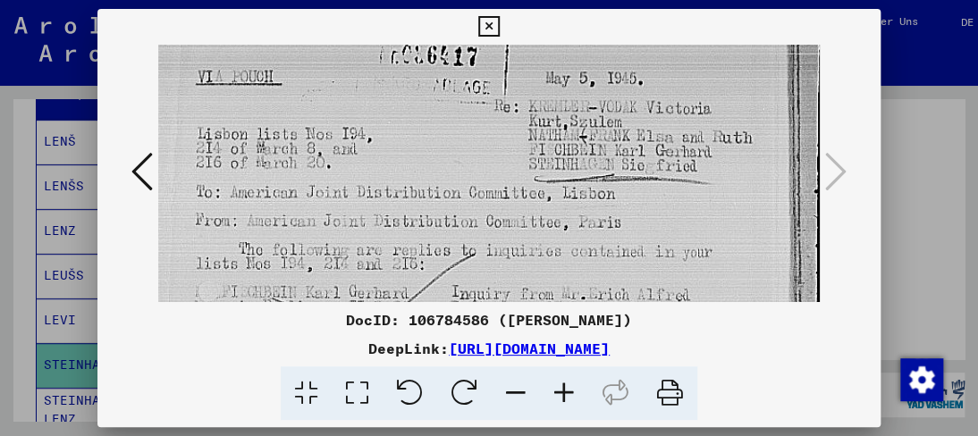
scroll to position [249, 99]
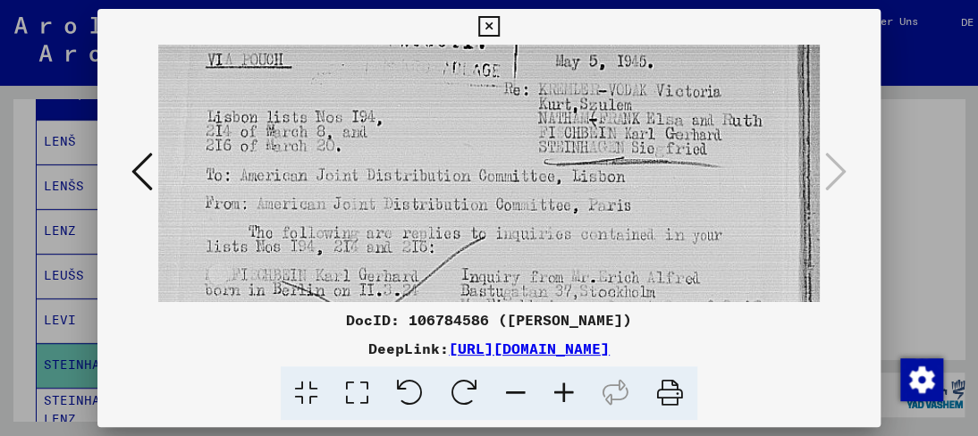
drag, startPoint x: 434, startPoint y: 147, endPoint x: 339, endPoint y: 103, distance: 105.2
click at [339, 103] on img at bounding box center [465, 348] width 812 height 1106
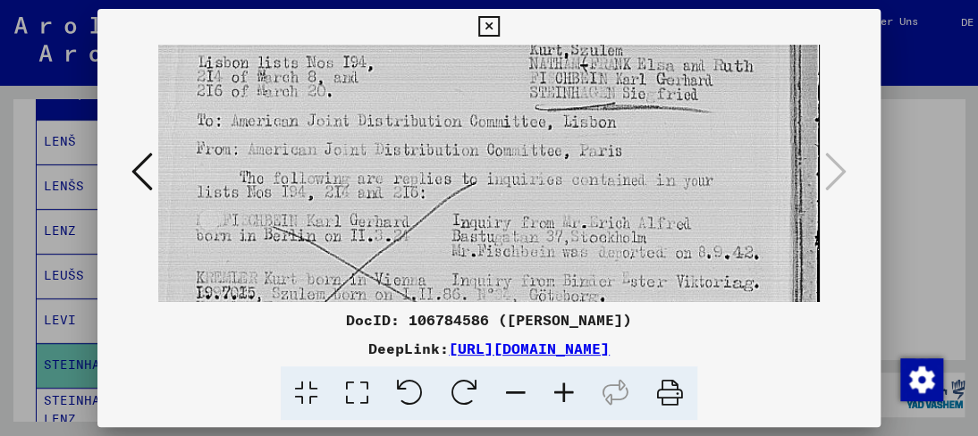
scroll to position [309, 108]
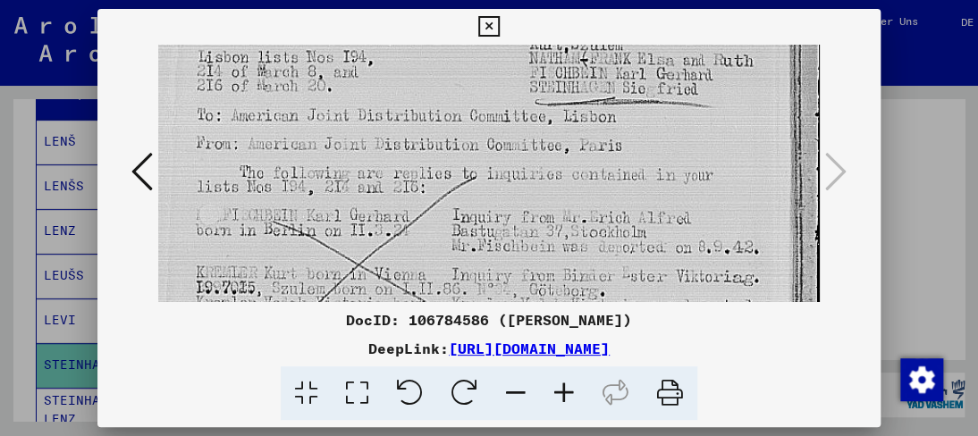
drag, startPoint x: 304, startPoint y: 204, endPoint x: 293, endPoint y: 144, distance: 60.8
click at [293, 144] on img at bounding box center [456, 288] width 812 height 1106
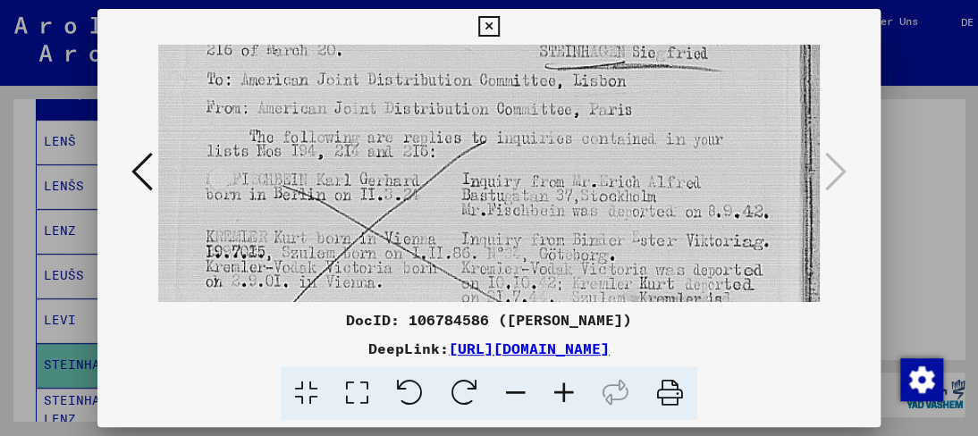
scroll to position [351, 98]
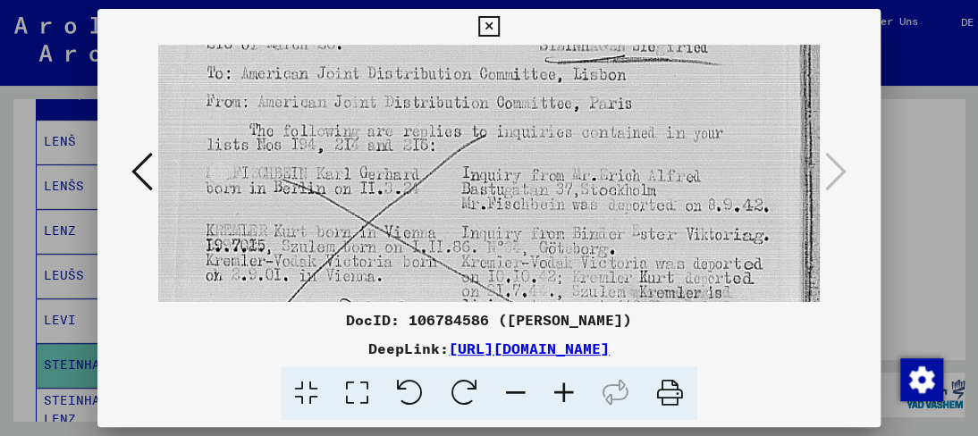
drag, startPoint x: 282, startPoint y: 199, endPoint x: 295, endPoint y: 159, distance: 42.1
click at [295, 159] on img at bounding box center [466, 246] width 812 height 1106
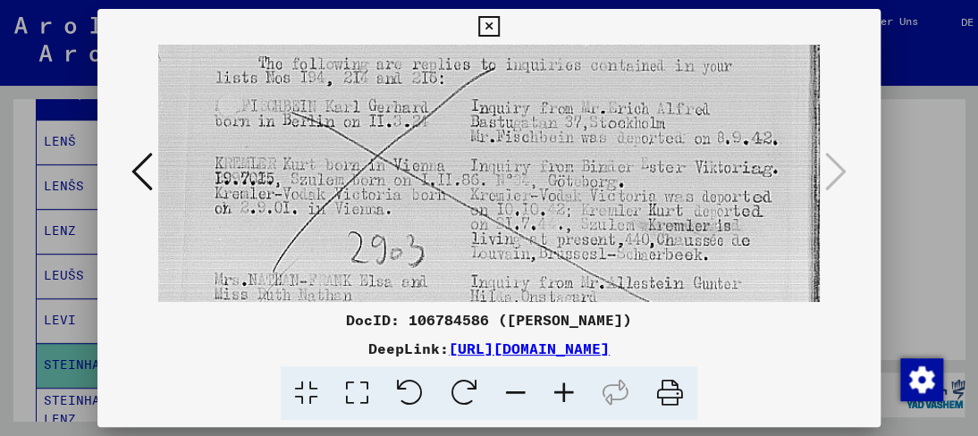
scroll to position [419, 89]
drag, startPoint x: 286, startPoint y: 196, endPoint x: 297, endPoint y: 132, distance: 64.4
click at [297, 132] on img at bounding box center [475, 179] width 812 height 1106
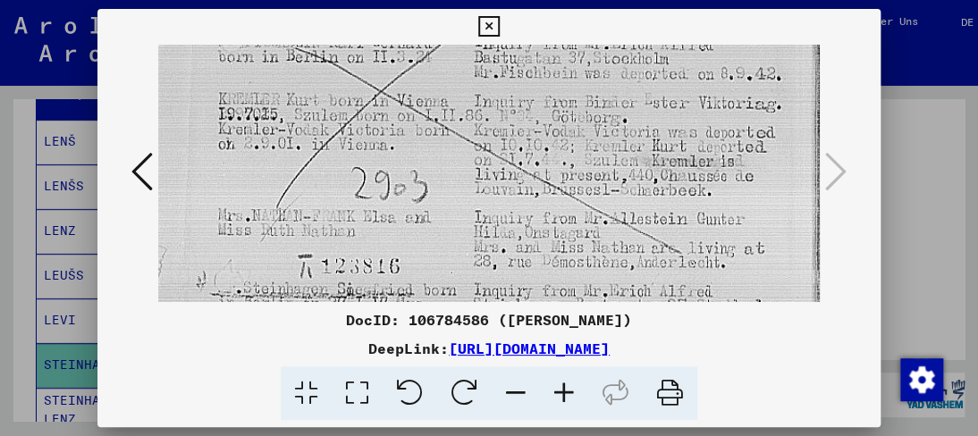
drag, startPoint x: 293, startPoint y: 135, endPoint x: 293, endPoint y: 108, distance: 26.8
click at [293, 108] on img at bounding box center [478, 115] width 812 height 1106
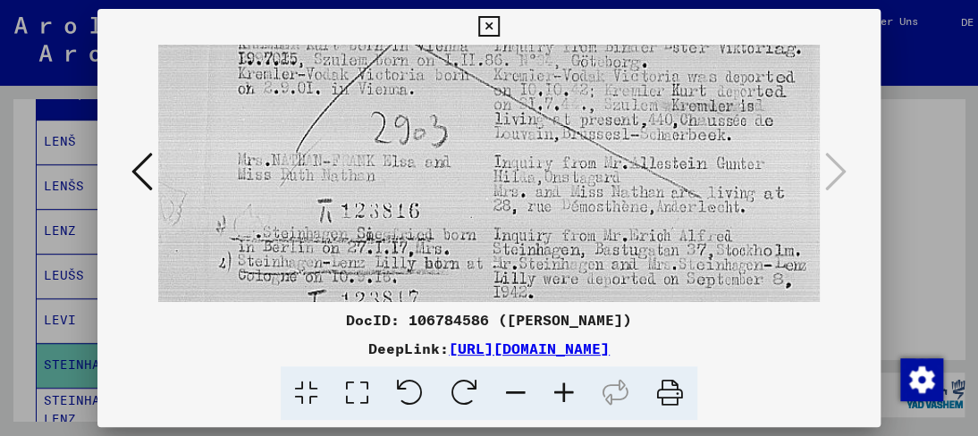
drag, startPoint x: 282, startPoint y: 171, endPoint x: 306, endPoint y: 118, distance: 57.6
click at [306, 118] on img at bounding box center [498, 60] width 812 height 1106
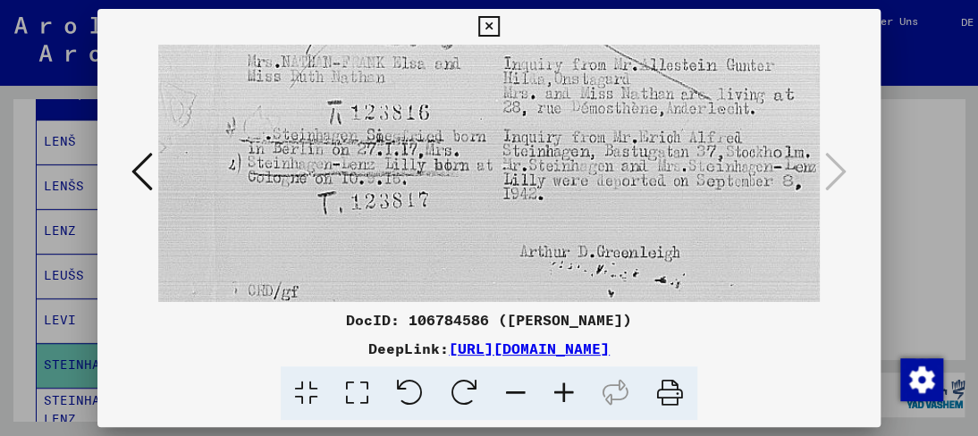
drag, startPoint x: 303, startPoint y: 187, endPoint x: 315, endPoint y: 87, distance: 100.8
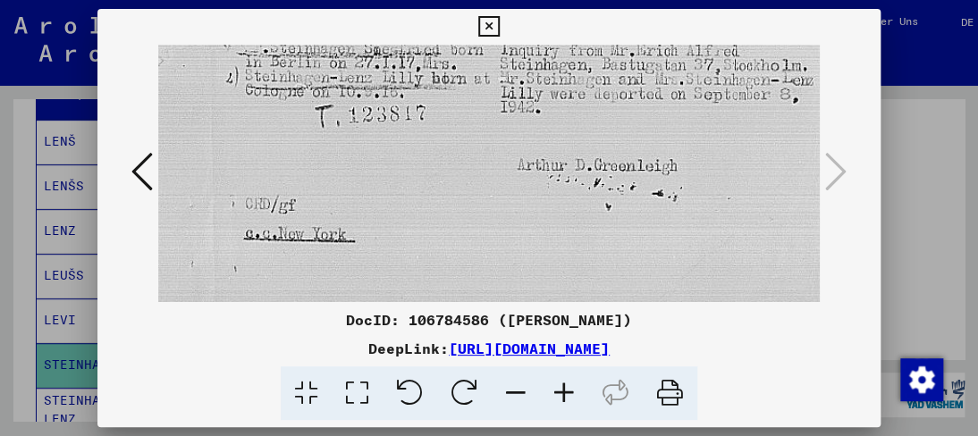
drag, startPoint x: 336, startPoint y: 204, endPoint x: 332, endPoint y: 122, distance: 82.3
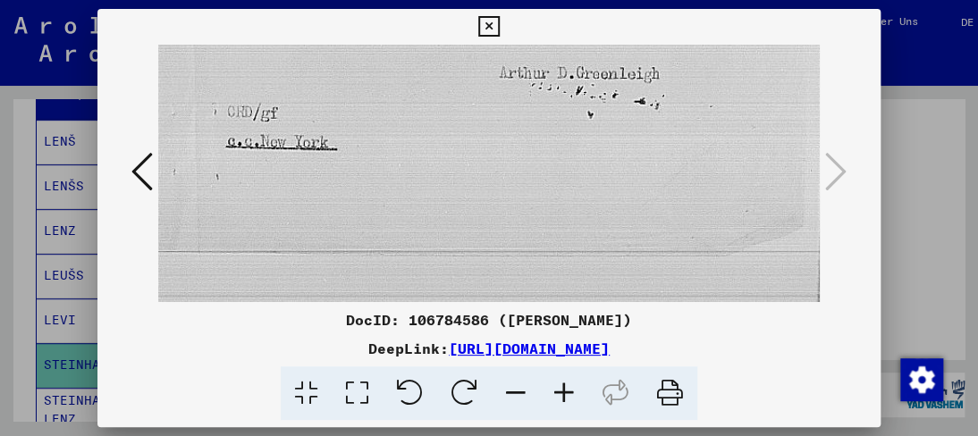
scroll to position [849, 150]
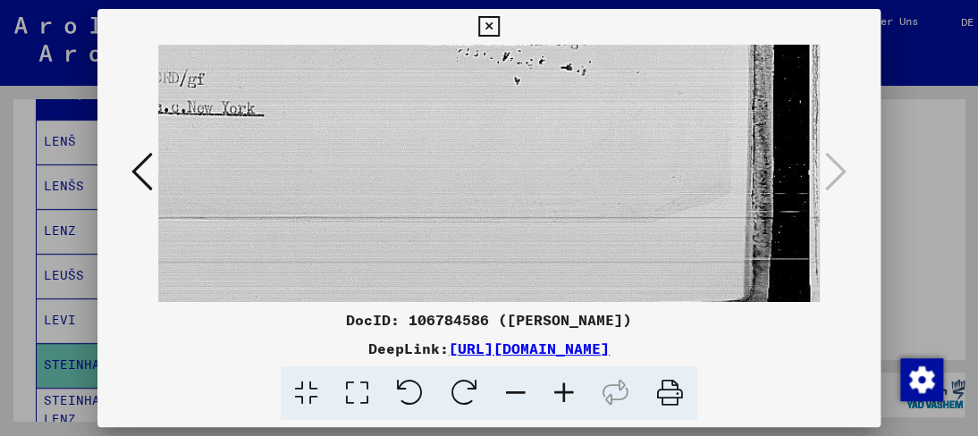
drag, startPoint x: 311, startPoint y: 167, endPoint x: 223, endPoint y: -78, distance: 260.1
click at [223, 0] on html "Suchen Archiv erkunden Spenden Newsletter Hilfe Kontakt Über Uns Suchen Archiv …" at bounding box center [489, 218] width 978 height 436
click at [483, 23] on icon at bounding box center [488, 26] width 21 height 21
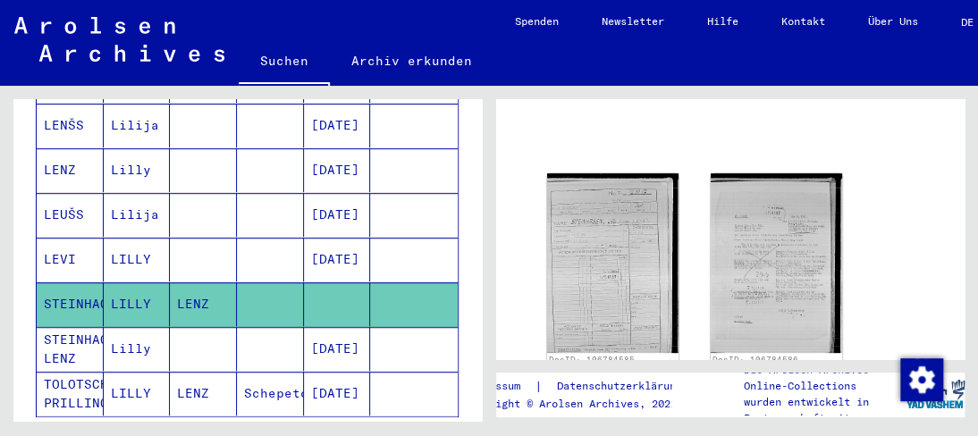
scroll to position [357, 0]
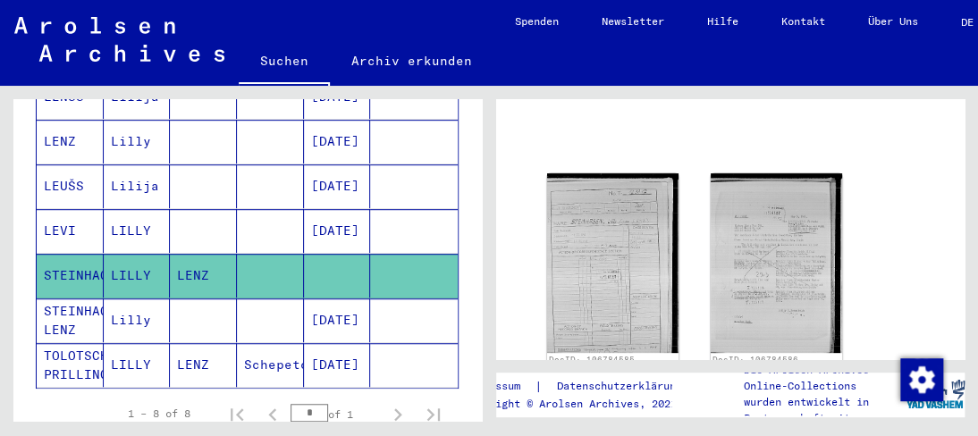
click at [137, 299] on mat-cell "Lilly" at bounding box center [137, 321] width 67 height 44
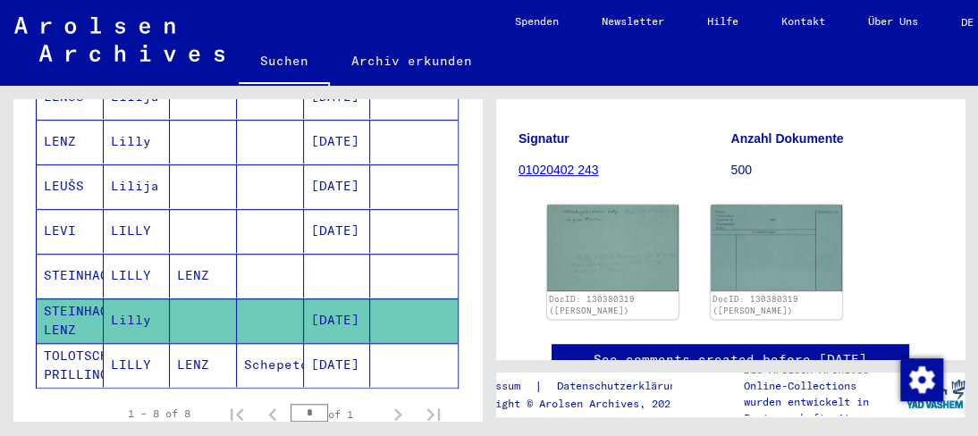
scroll to position [216, 0]
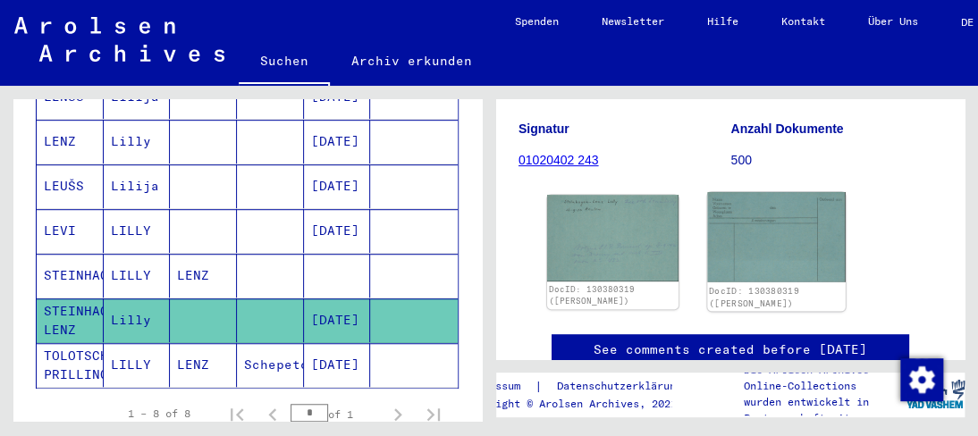
click at [726, 248] on img at bounding box center [776, 237] width 138 height 90
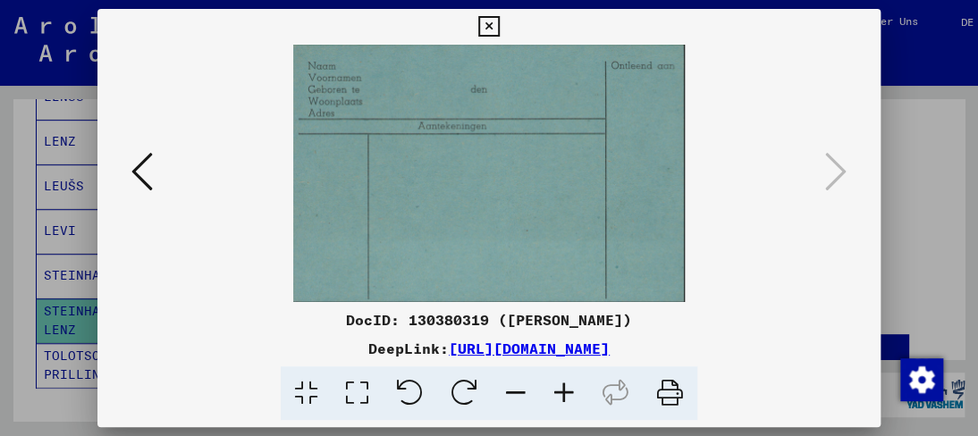
click at [139, 169] on icon at bounding box center [141, 171] width 21 height 43
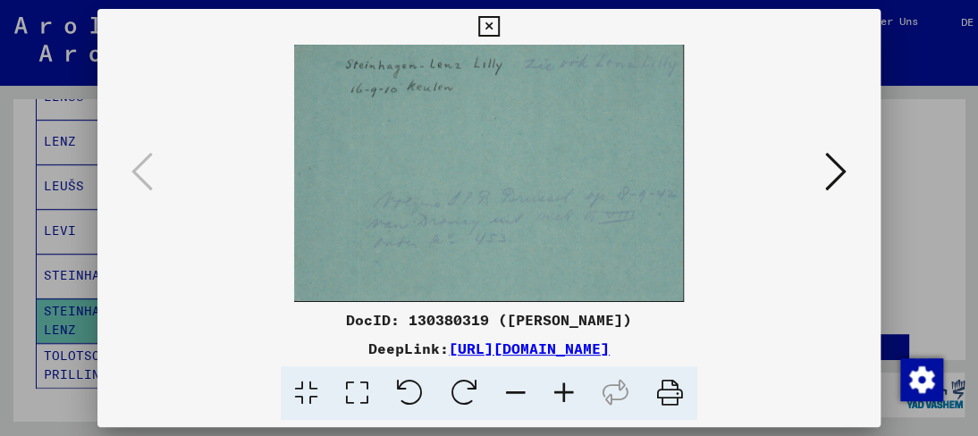
click at [411, 175] on img at bounding box center [488, 173] width 660 height 257
click at [563, 398] on icon at bounding box center [564, 393] width 48 height 55
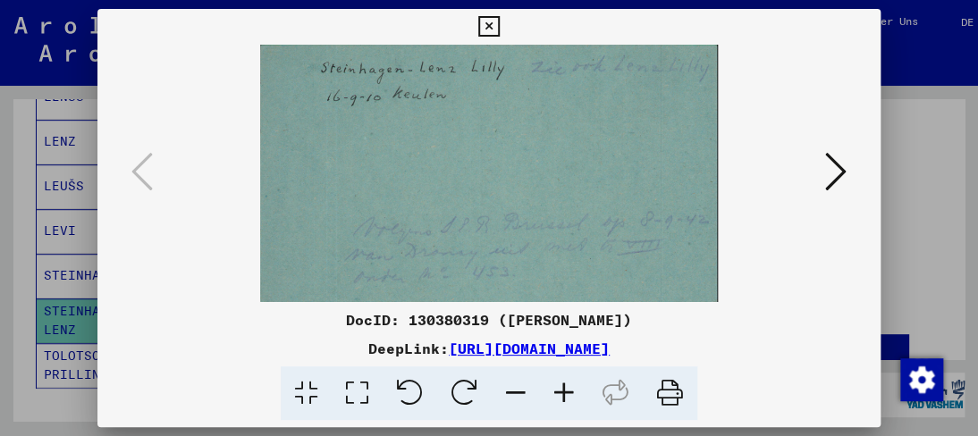
click at [563, 398] on icon at bounding box center [564, 393] width 48 height 55
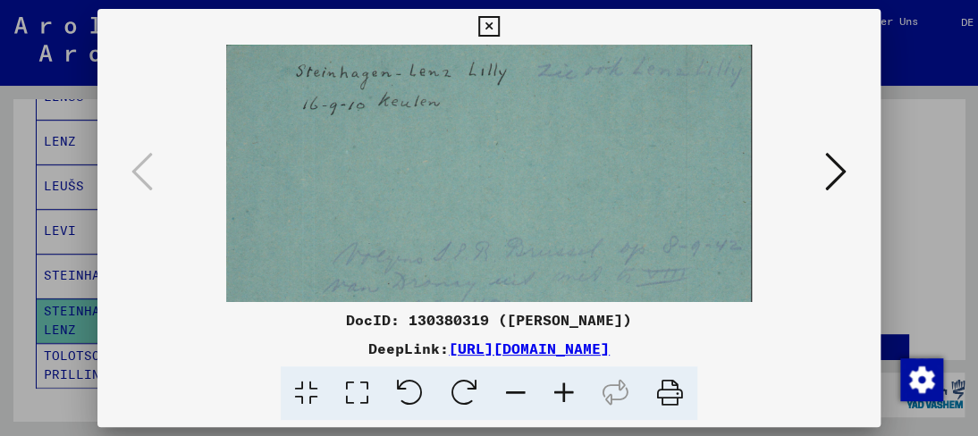
click at [561, 397] on icon at bounding box center [564, 393] width 48 height 55
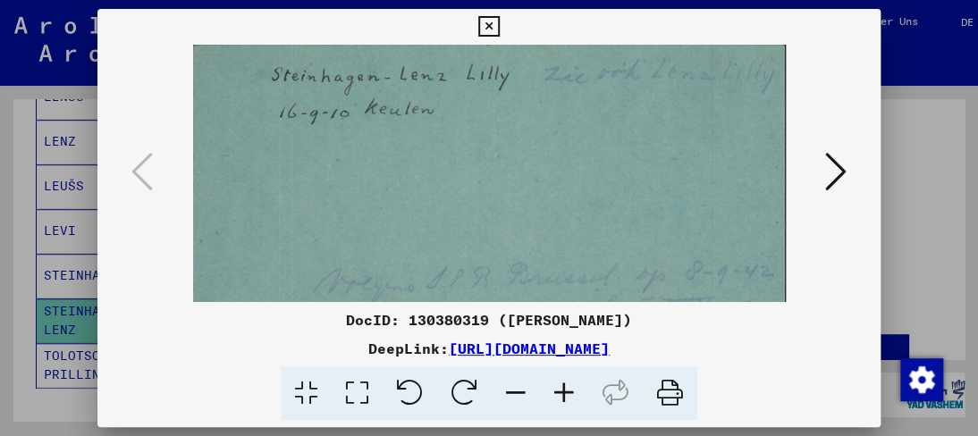
click at [561, 397] on icon at bounding box center [564, 393] width 48 height 55
click at [560, 397] on icon at bounding box center [564, 393] width 48 height 55
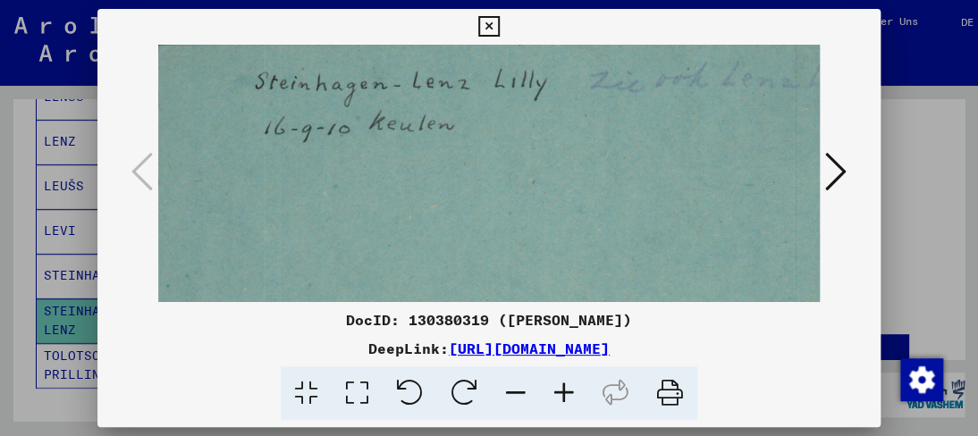
click at [560, 397] on icon at bounding box center [564, 393] width 48 height 55
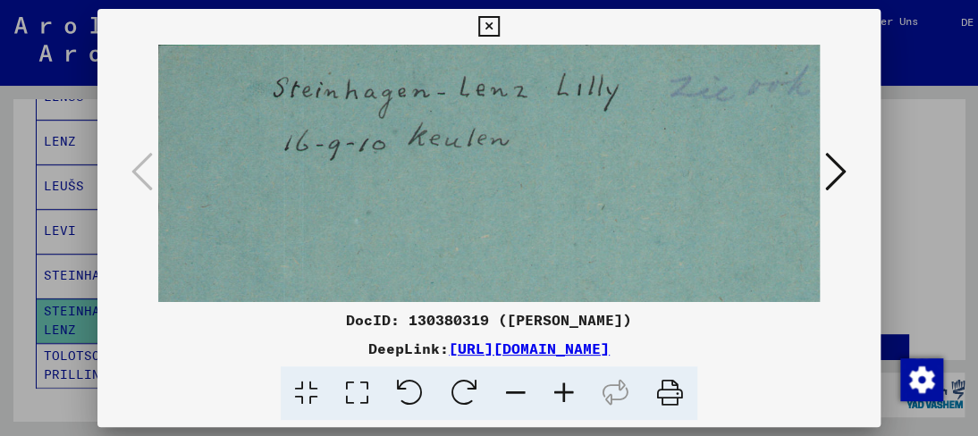
click at [560, 397] on icon at bounding box center [564, 393] width 48 height 55
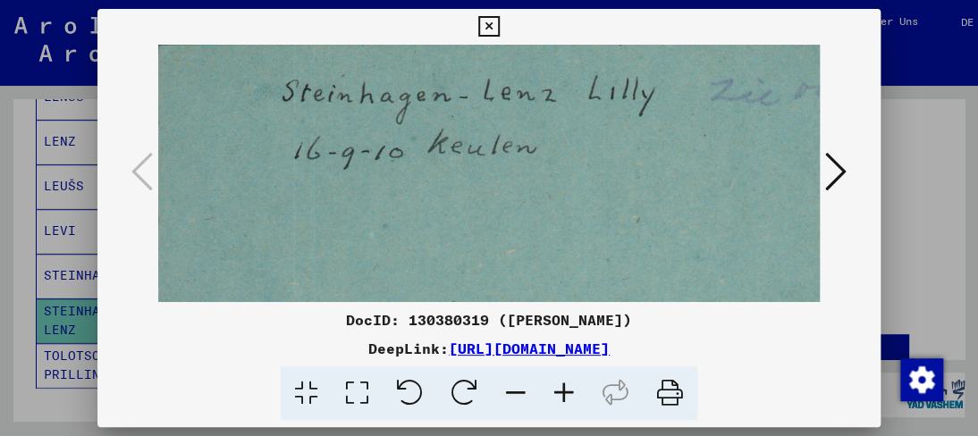
click at [560, 397] on icon at bounding box center [564, 393] width 48 height 55
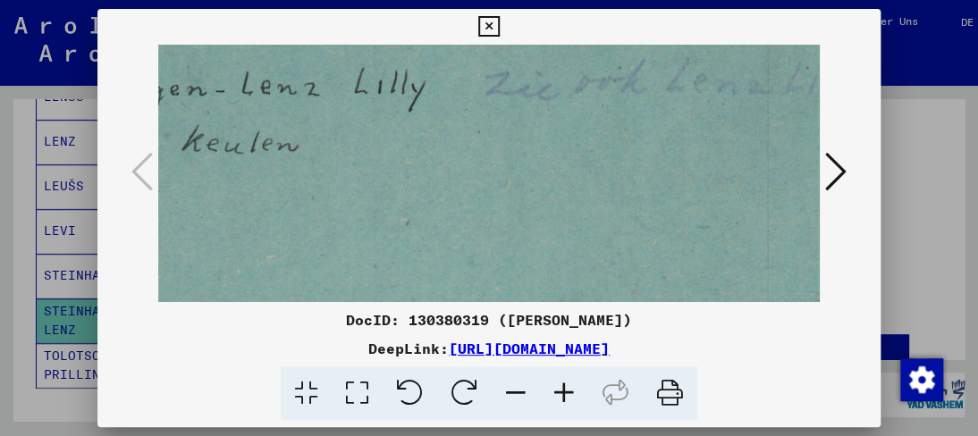
scroll to position [0, 337]
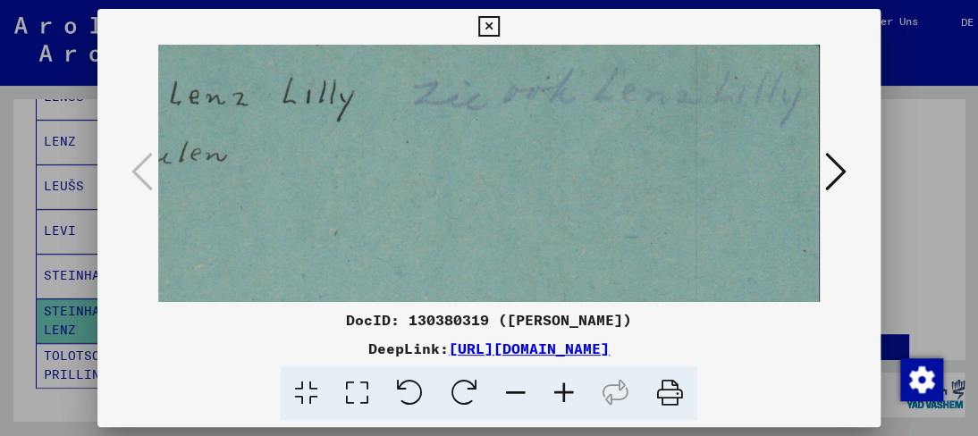
drag, startPoint x: 547, startPoint y: 222, endPoint x: 698, endPoint y: 164, distance: 161.8
click at [698, 164] on img at bounding box center [320, 375] width 998 height 660
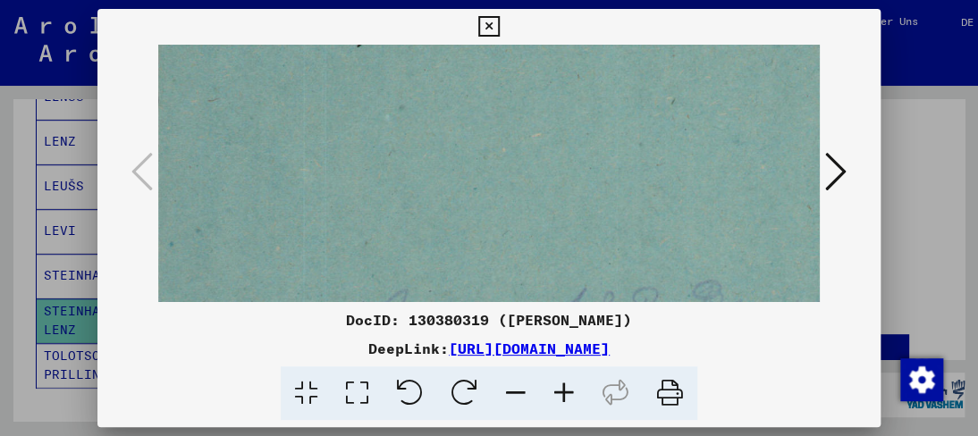
click at [493, 30] on icon at bounding box center [488, 26] width 21 height 21
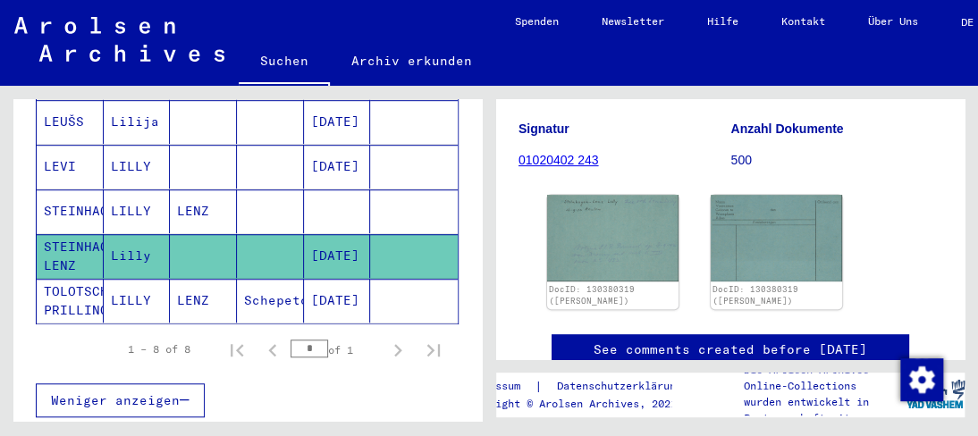
scroll to position [447, 0]
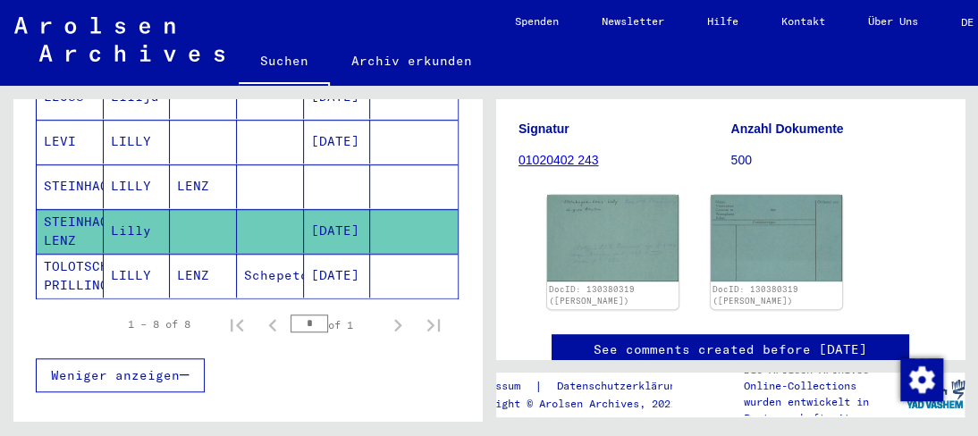
click at [135, 254] on mat-cell "LILLY" at bounding box center [137, 276] width 67 height 44
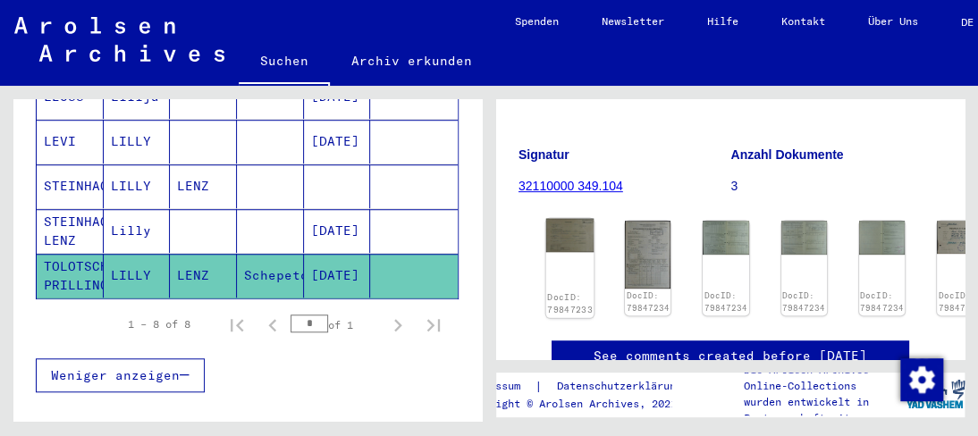
click at [569, 234] on img at bounding box center [570, 235] width 48 height 33
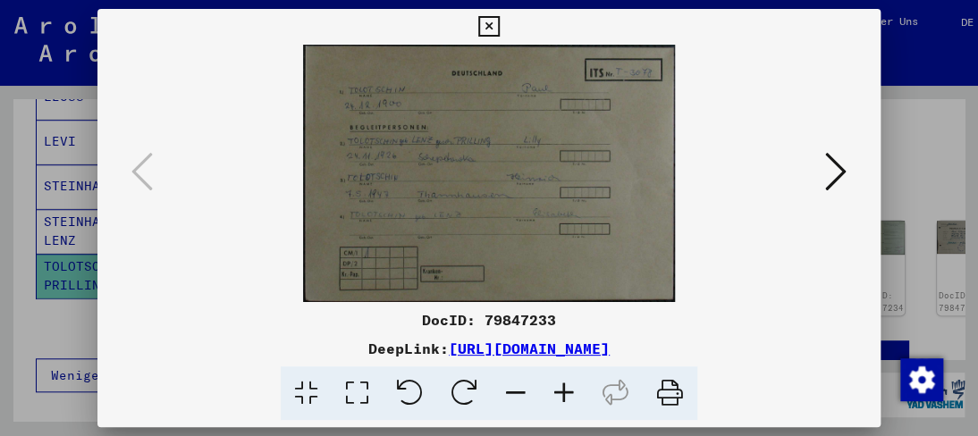
click at [561, 388] on icon at bounding box center [564, 393] width 48 height 55
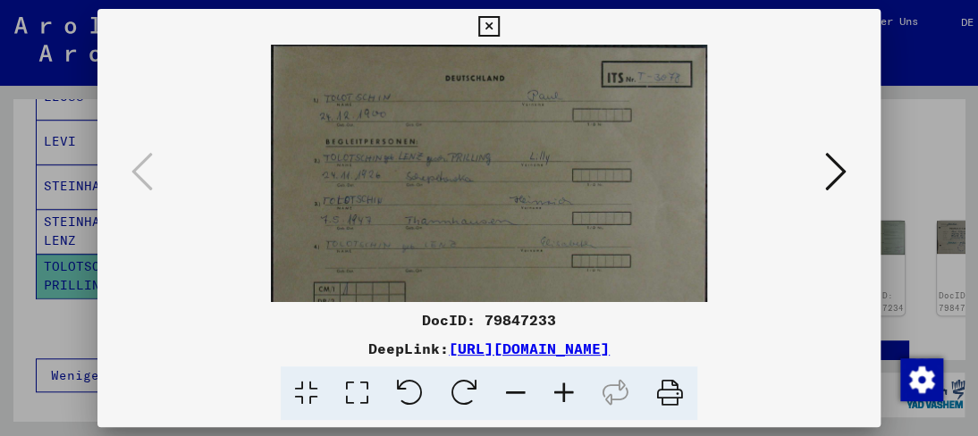
click at [561, 388] on icon at bounding box center [564, 393] width 48 height 55
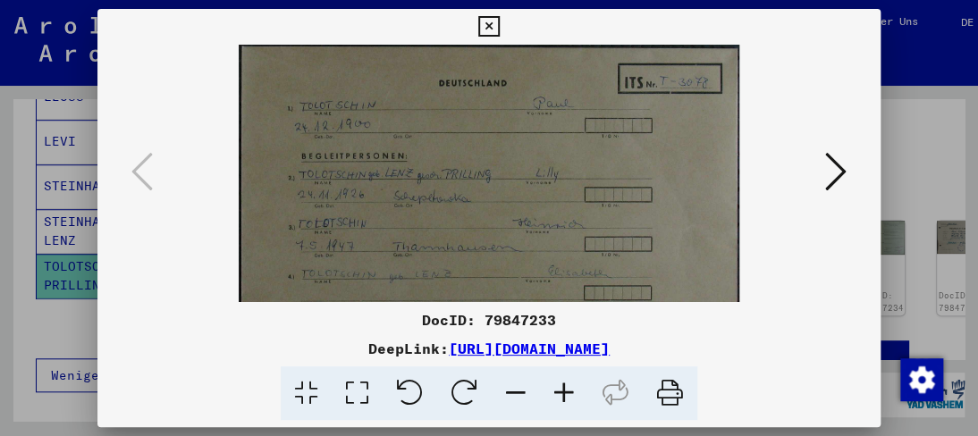
click at [561, 388] on icon at bounding box center [564, 393] width 48 height 55
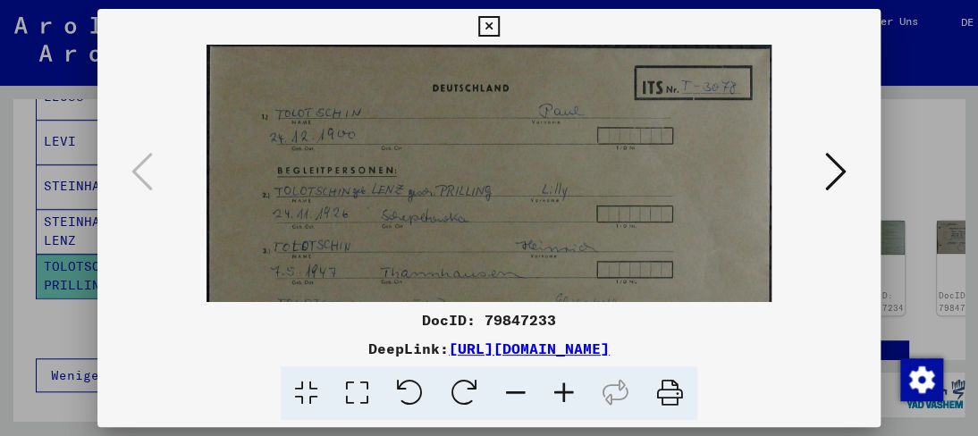
click at [561, 389] on icon at bounding box center [564, 393] width 48 height 55
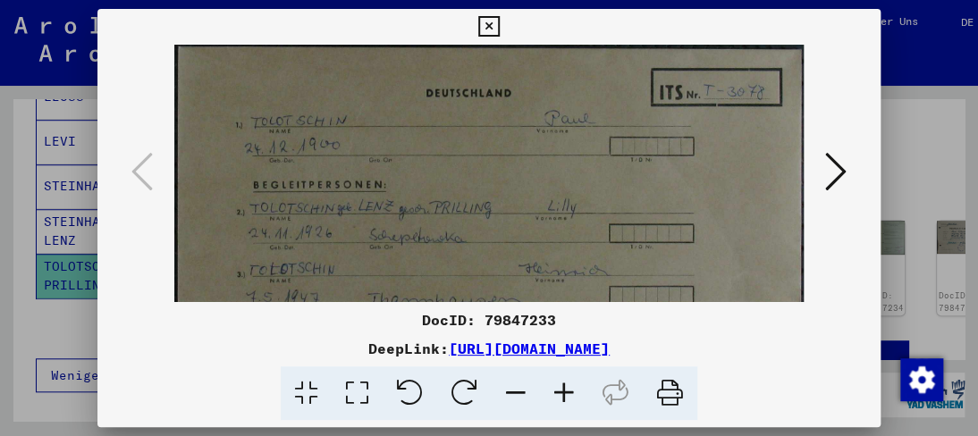
click at [561, 390] on icon at bounding box center [564, 393] width 48 height 55
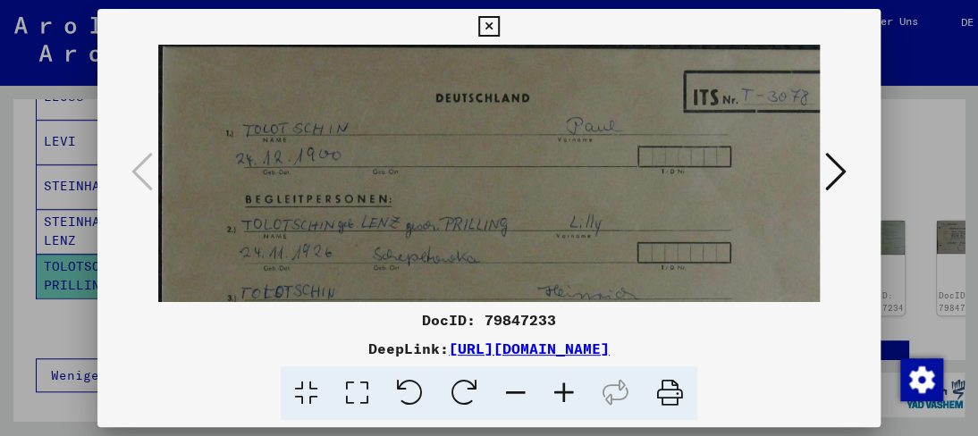
click at [561, 390] on icon at bounding box center [564, 393] width 48 height 55
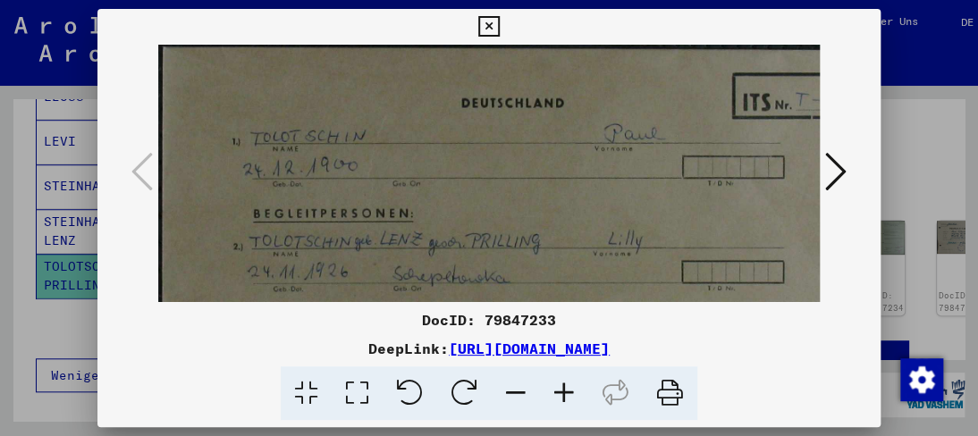
click at [561, 390] on icon at bounding box center [564, 393] width 48 height 55
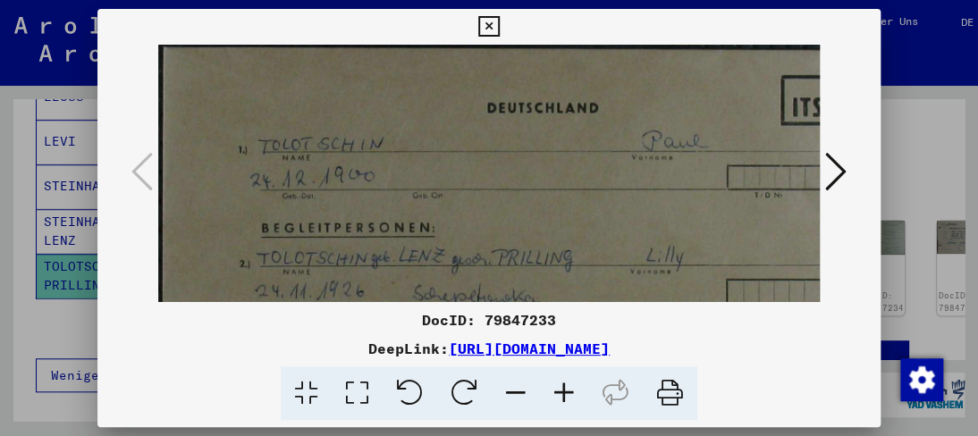
click at [561, 390] on icon at bounding box center [564, 393] width 48 height 55
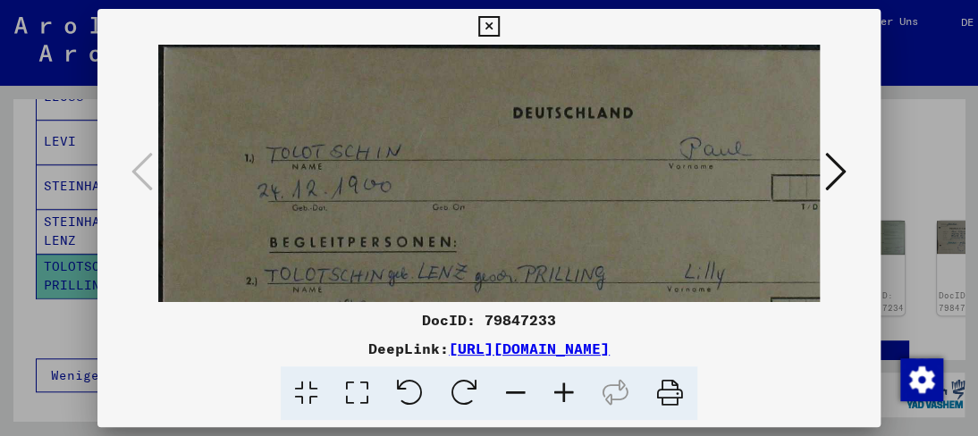
click at [561, 390] on icon at bounding box center [564, 393] width 48 height 55
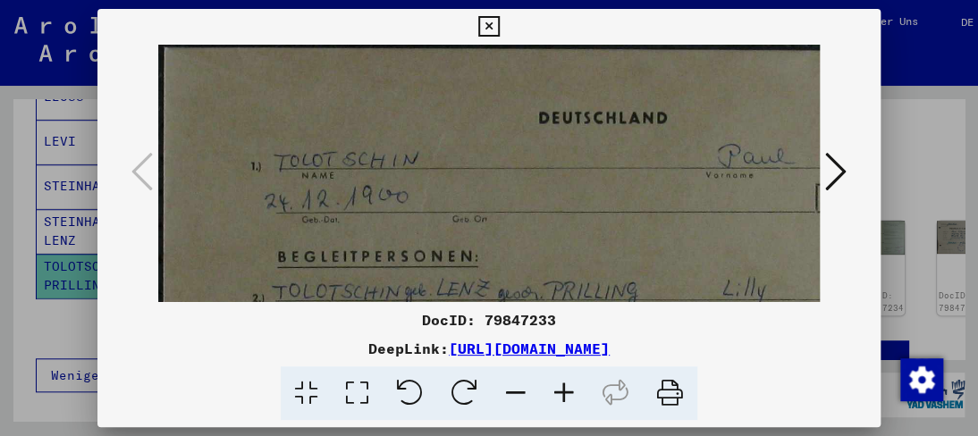
click at [561, 390] on icon at bounding box center [564, 393] width 48 height 55
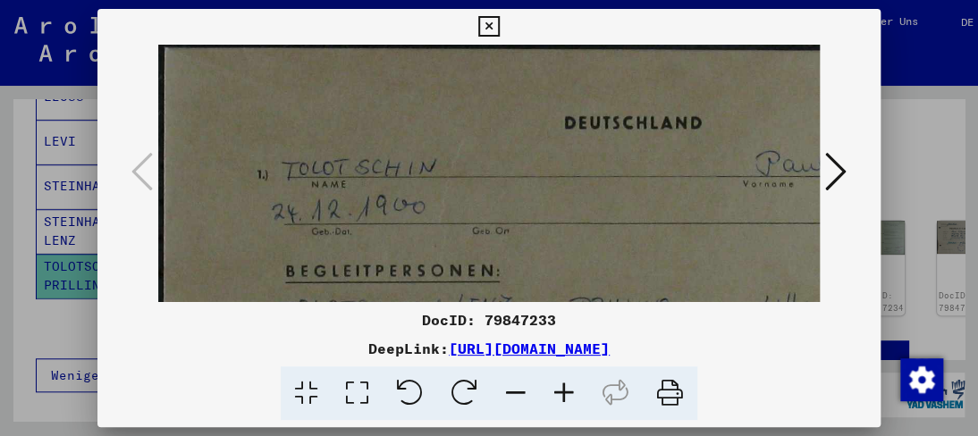
click at [561, 390] on icon at bounding box center [564, 393] width 48 height 55
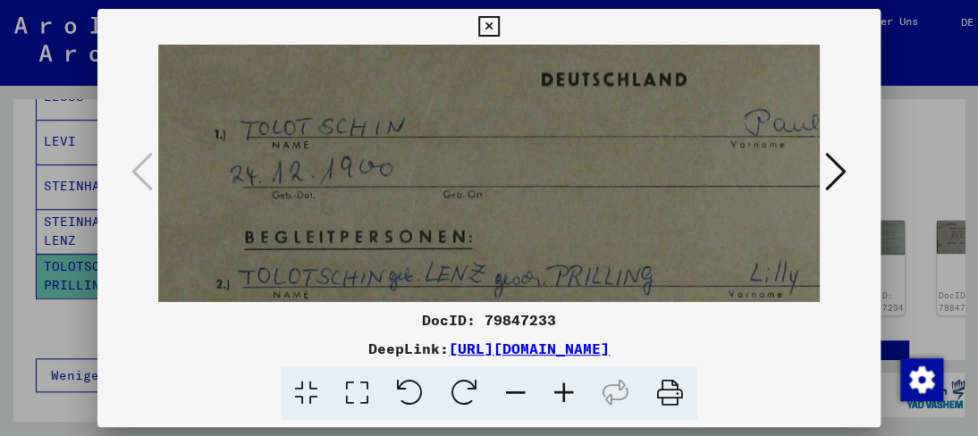
scroll to position [55, 50]
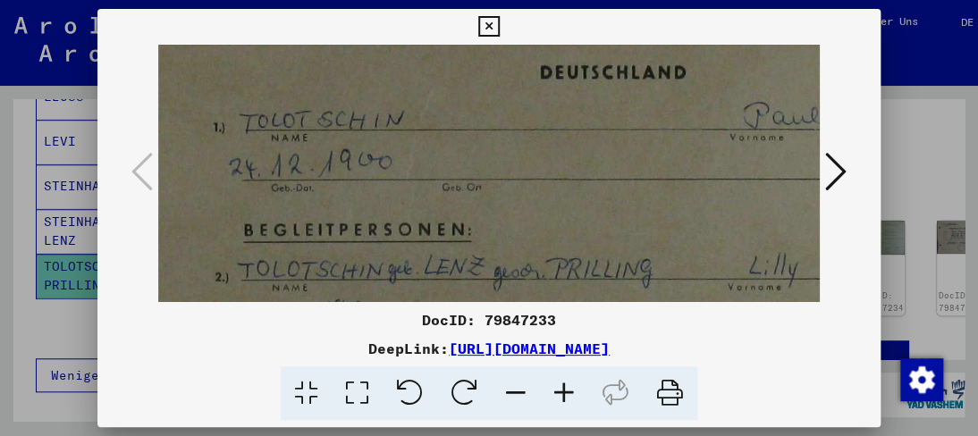
drag, startPoint x: 508, startPoint y: 199, endPoint x: 458, endPoint y: 144, distance: 74.7
click at [458, 144] on img at bounding box center [648, 363] width 1080 height 749
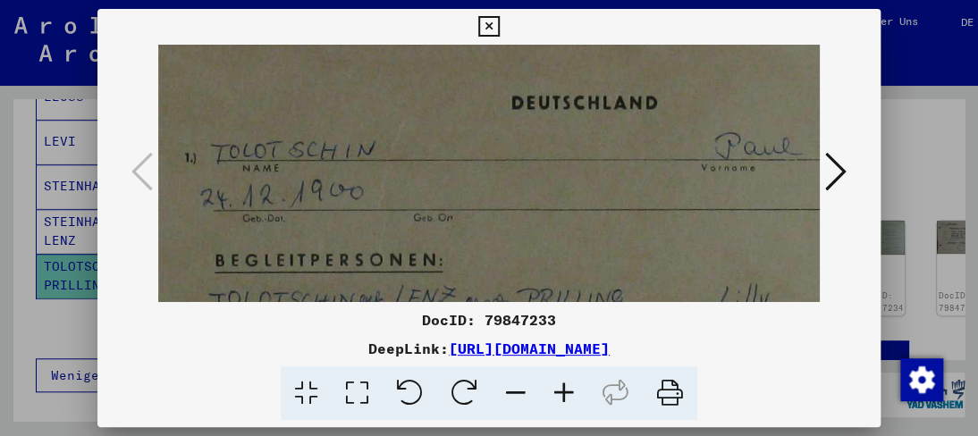
scroll to position [24, 78]
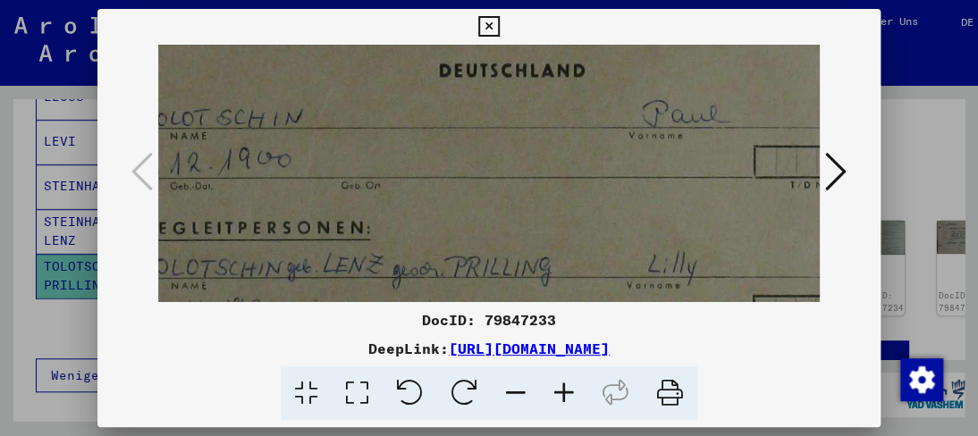
drag, startPoint x: 479, startPoint y: 178, endPoint x: 380, endPoint y: 180, distance: 99.2
click at [380, 180] on img at bounding box center [547, 361] width 1080 height 749
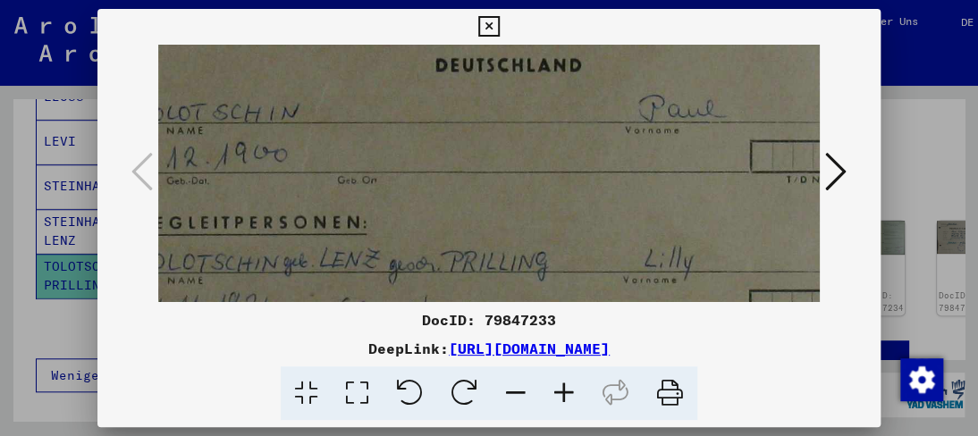
scroll to position [75, 172]
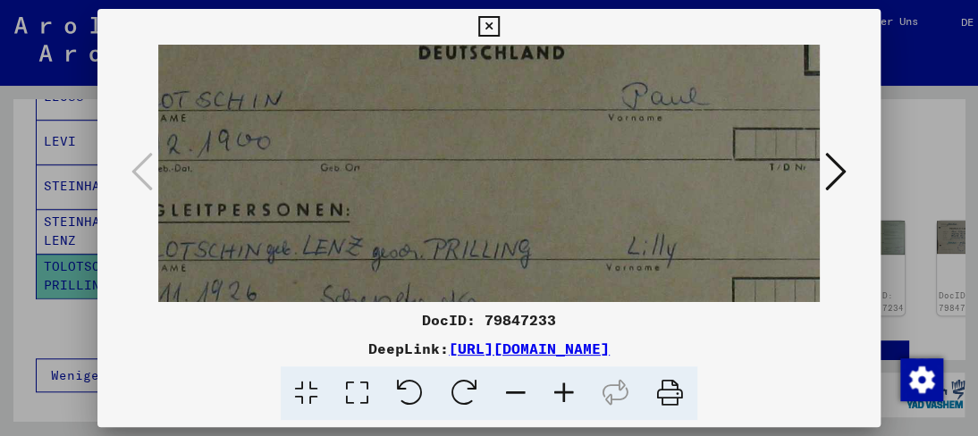
drag, startPoint x: 510, startPoint y: 147, endPoint x: 493, endPoint y: 134, distance: 21.1
click at [493, 134] on img at bounding box center [527, 344] width 1080 height 749
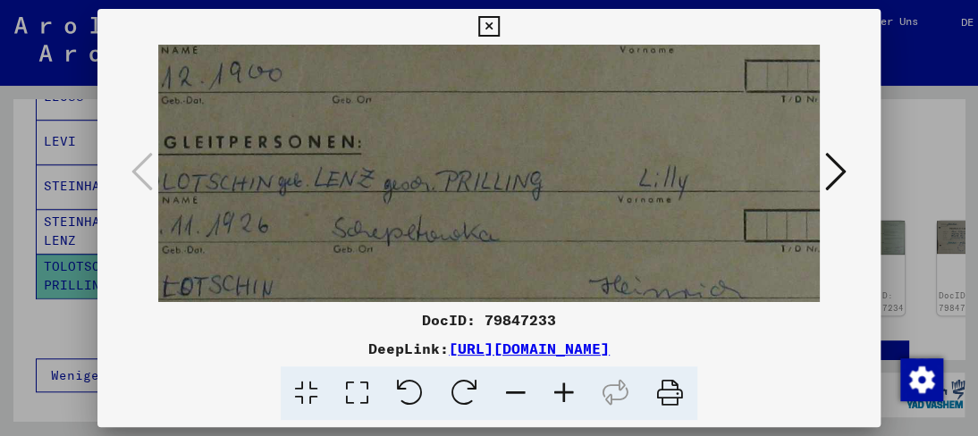
drag, startPoint x: 304, startPoint y: 211, endPoint x: 316, endPoint y: 144, distance: 68.2
click at [316, 144] on img at bounding box center [538, 276] width 1080 height 749
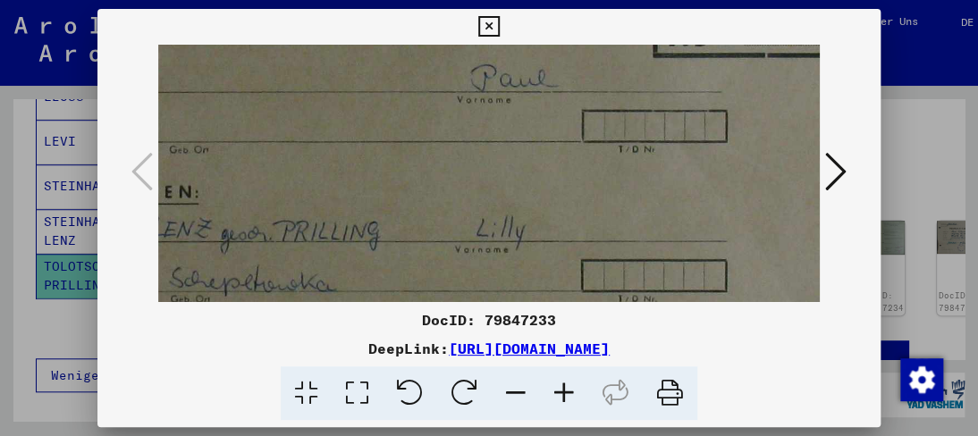
scroll to position [92, 330]
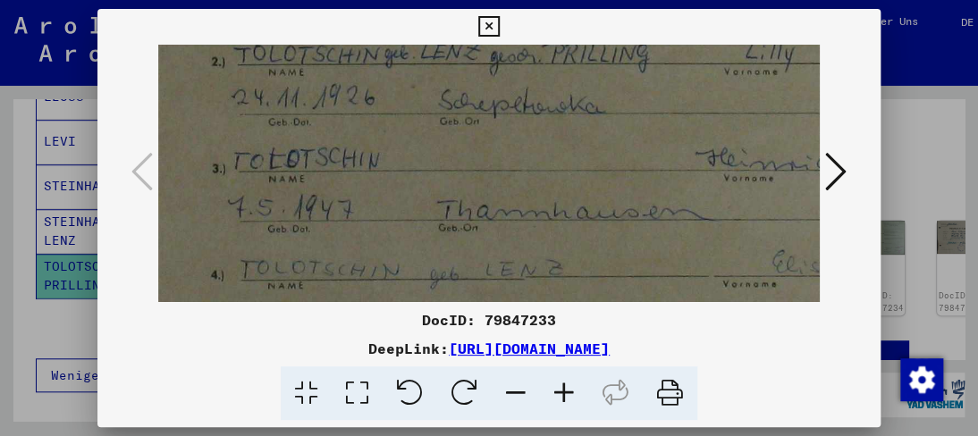
drag, startPoint x: 325, startPoint y: 207, endPoint x: 446, endPoint y: 91, distance: 167.5
click at [446, 91] on img at bounding box center [645, 148] width 1080 height 749
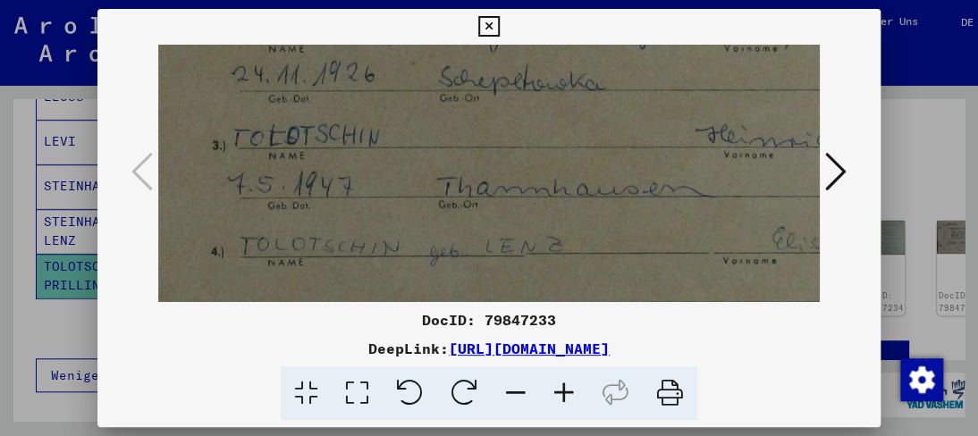
scroll to position [286, 64]
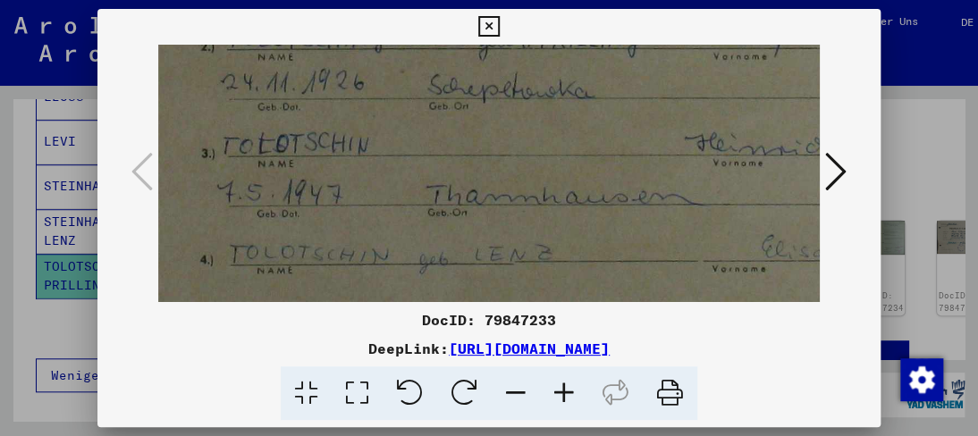
drag, startPoint x: 408, startPoint y: 197, endPoint x: 400, endPoint y: 181, distance: 17.6
click at [400, 181] on img at bounding box center [634, 133] width 1080 height 749
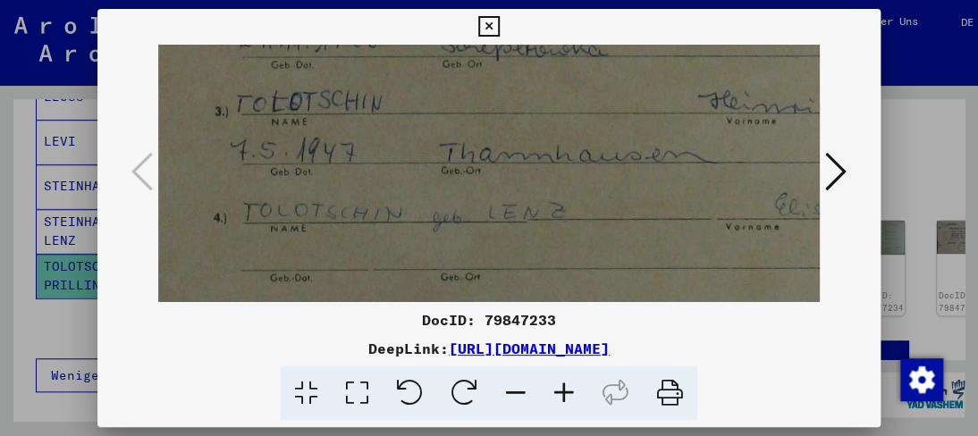
scroll to position [325, 52]
drag, startPoint x: 368, startPoint y: 224, endPoint x: 382, endPoint y: 187, distance: 39.9
click at [382, 187] on img at bounding box center [646, 93] width 1080 height 749
click at [484, 31] on icon at bounding box center [488, 26] width 21 height 21
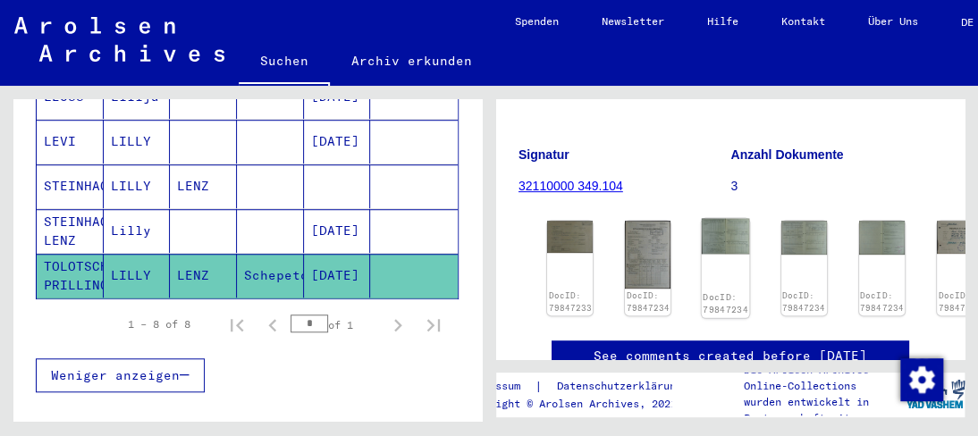
click at [719, 238] on img at bounding box center [726, 237] width 48 height 36
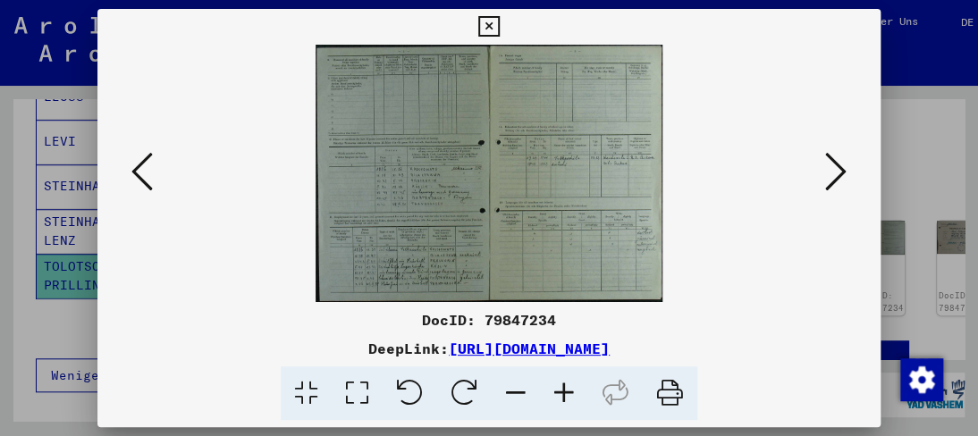
click at [557, 374] on icon at bounding box center [564, 393] width 48 height 55
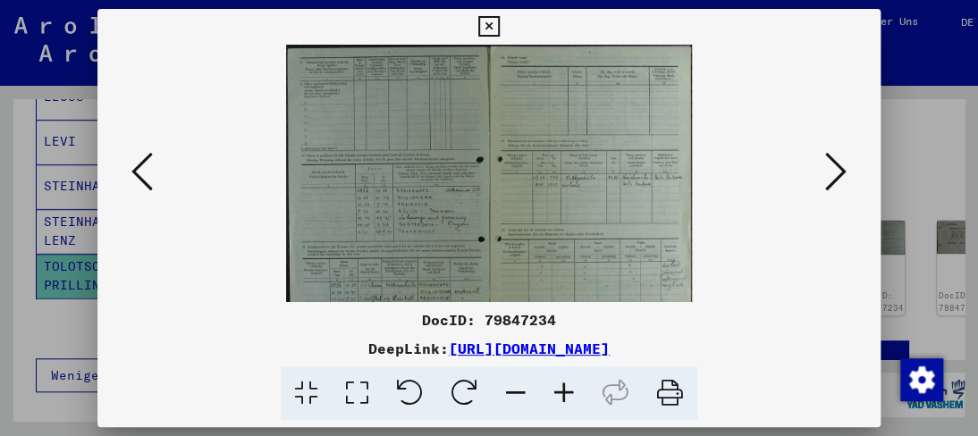
click at [565, 400] on icon at bounding box center [564, 393] width 48 height 55
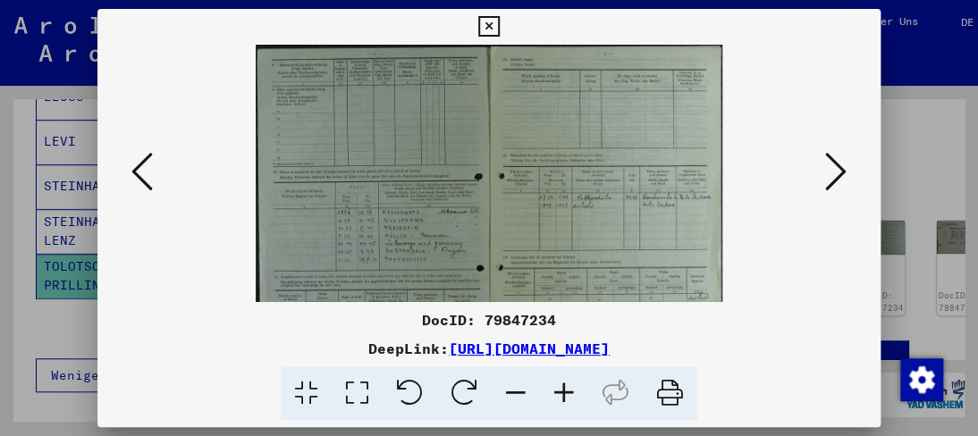
click at [565, 400] on icon at bounding box center [564, 393] width 48 height 55
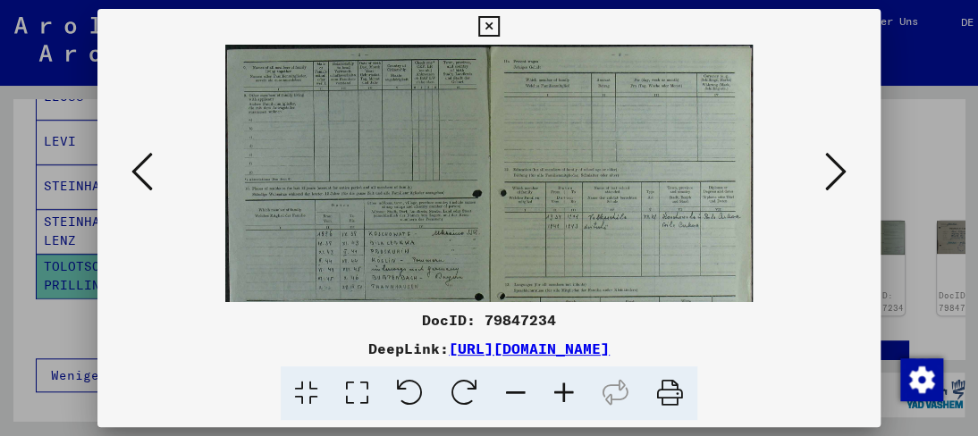
click at [565, 400] on icon at bounding box center [564, 393] width 48 height 55
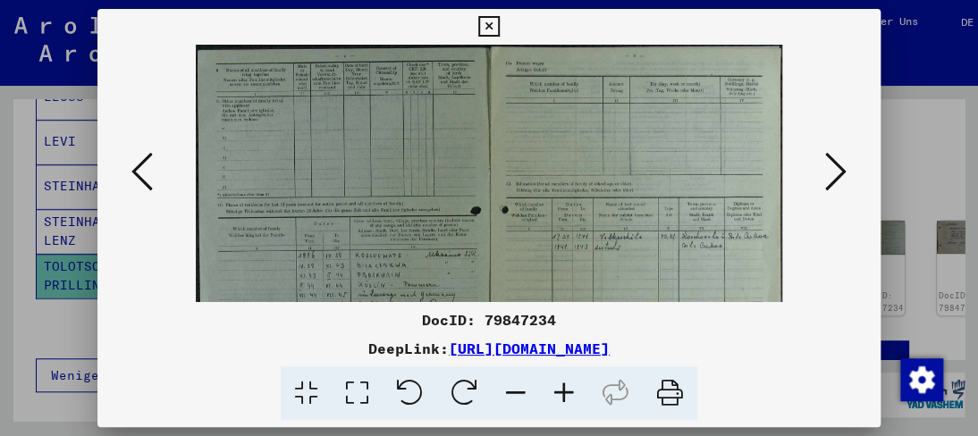
click at [565, 400] on icon at bounding box center [564, 393] width 48 height 55
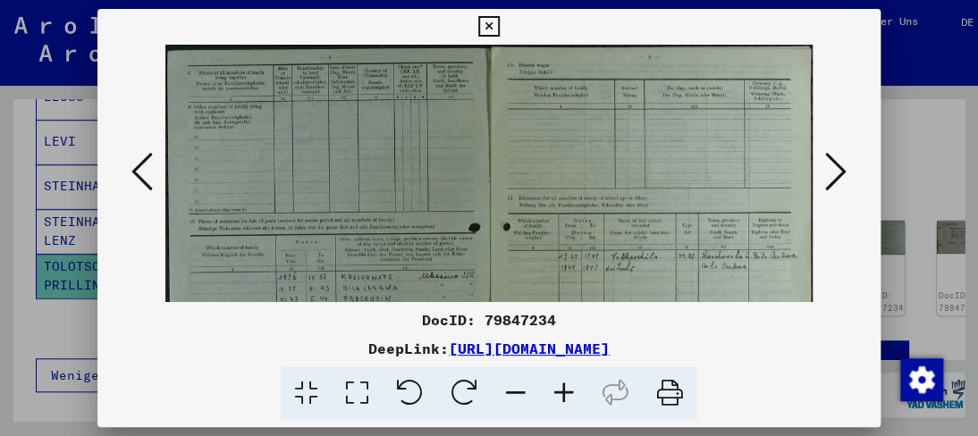
click at [565, 400] on icon at bounding box center [564, 393] width 48 height 55
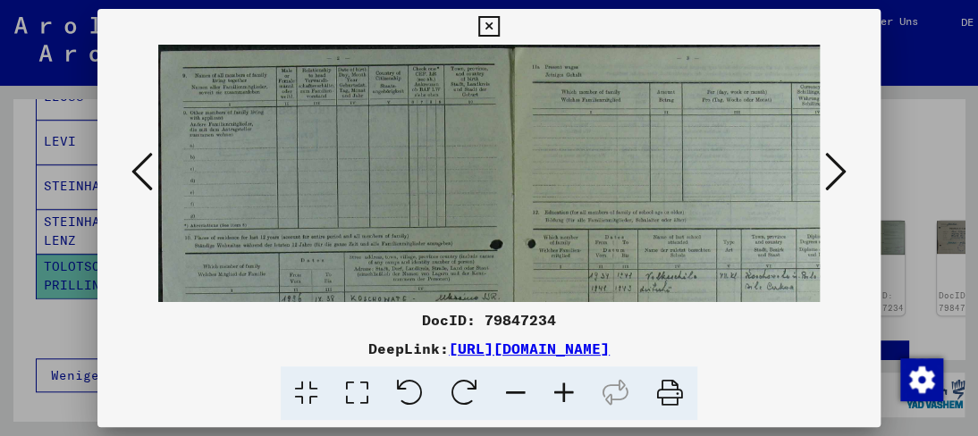
click at [565, 400] on icon at bounding box center [564, 393] width 48 height 55
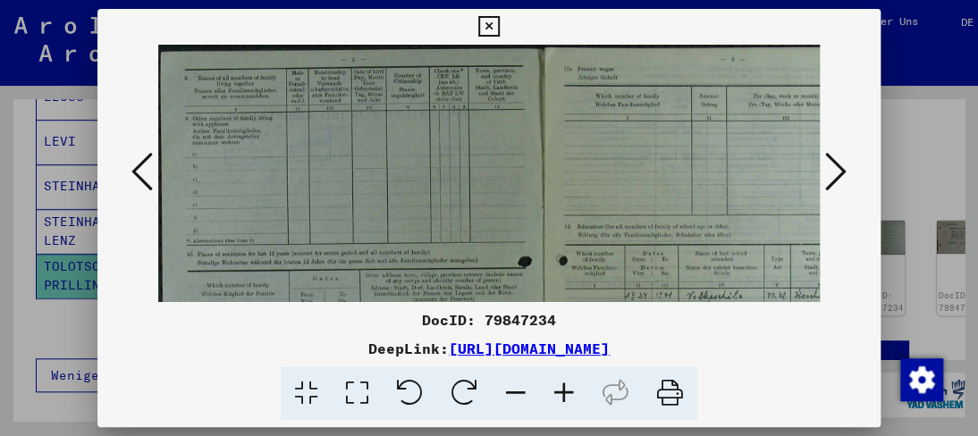
click at [819, 169] on img at bounding box center [542, 330] width 768 height 570
click at [835, 169] on icon at bounding box center [835, 171] width 21 height 43
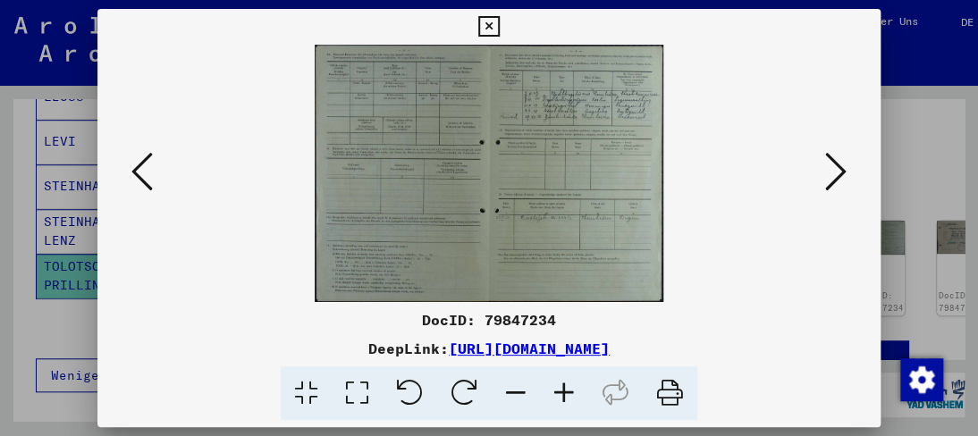
click at [561, 392] on icon at bounding box center [564, 393] width 48 height 55
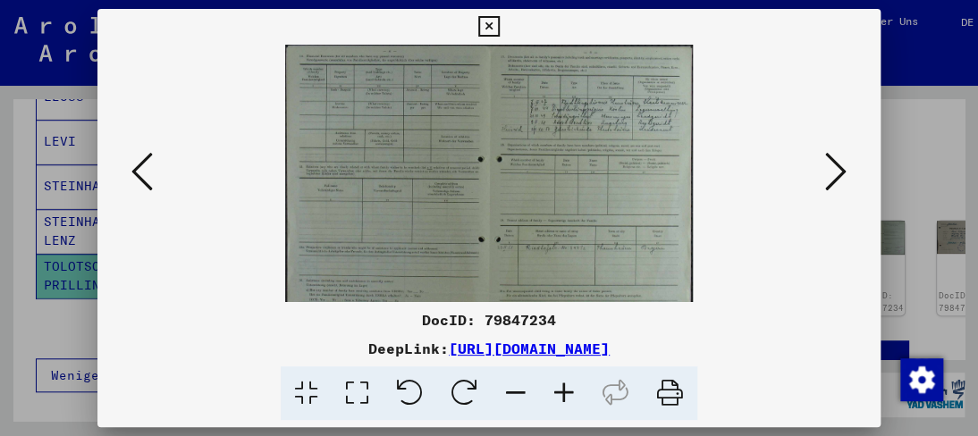
click at [561, 392] on icon at bounding box center [564, 393] width 48 height 55
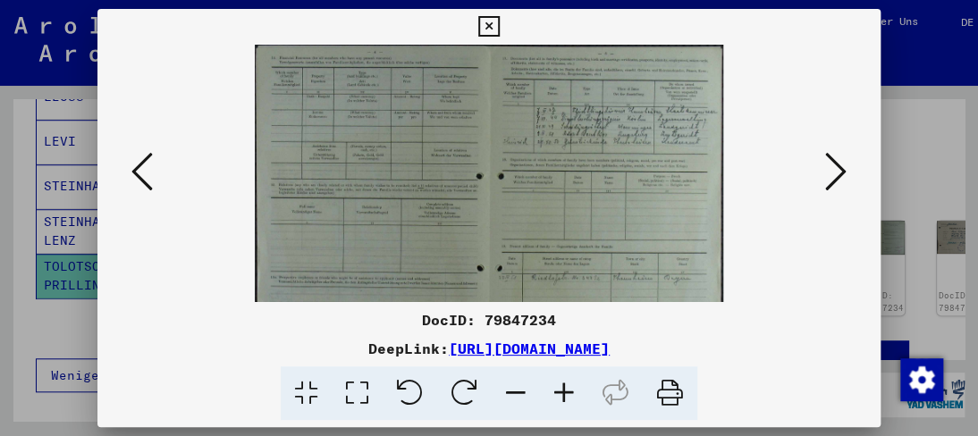
click at [560, 397] on icon at bounding box center [564, 393] width 48 height 55
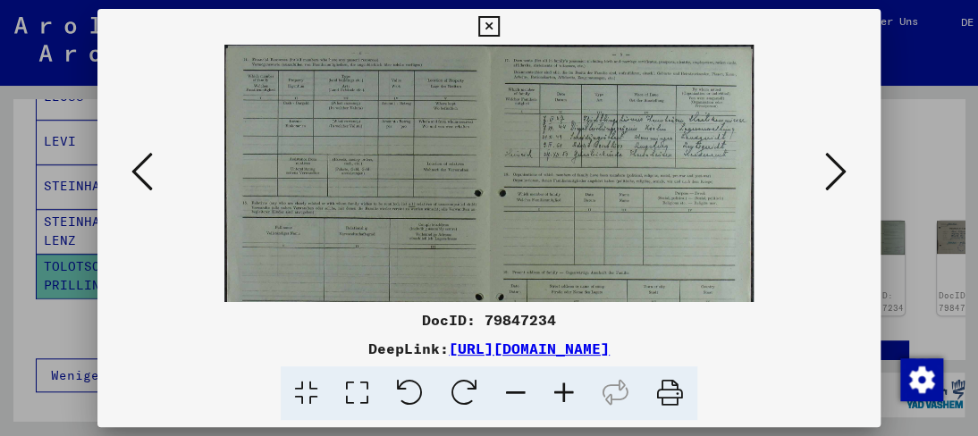
click at [562, 399] on icon at bounding box center [564, 393] width 48 height 55
click at [565, 399] on icon at bounding box center [564, 393] width 48 height 55
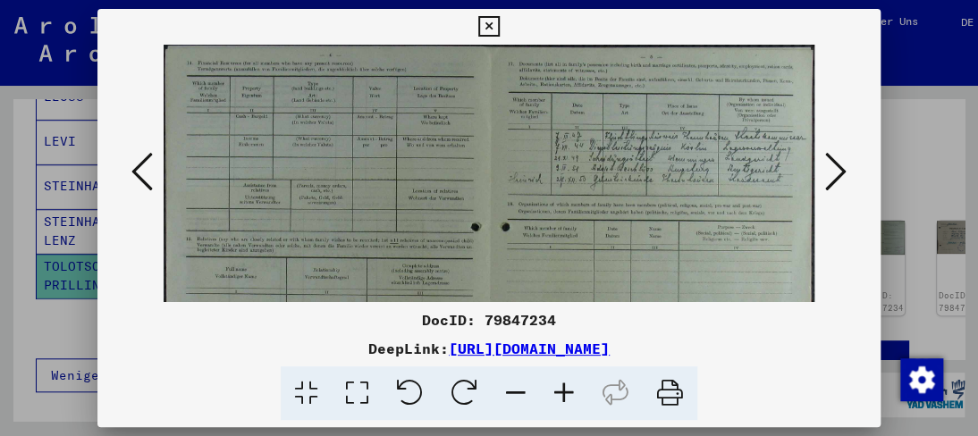
click at [569, 396] on icon at bounding box center [564, 393] width 48 height 55
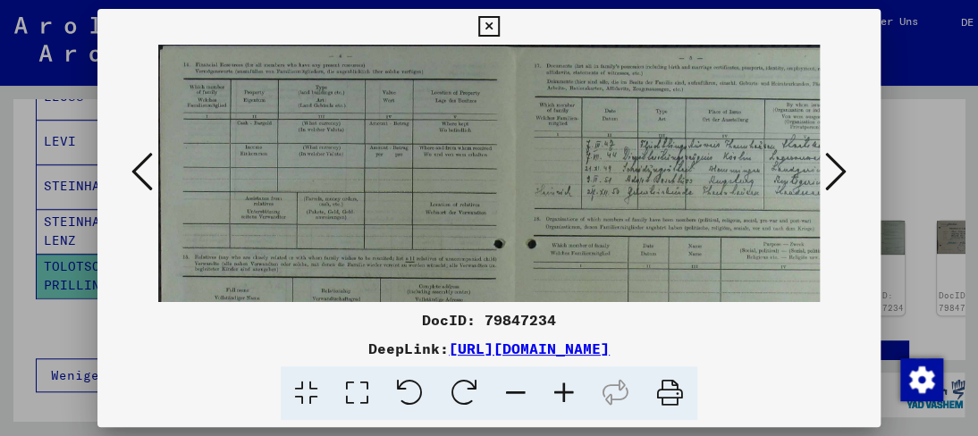
click at [571, 396] on icon at bounding box center [564, 393] width 48 height 55
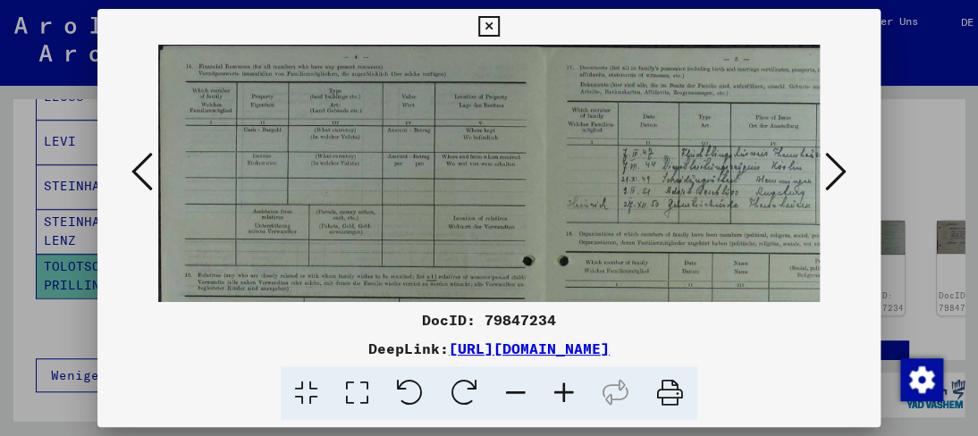
click at [572, 396] on icon at bounding box center [564, 393] width 48 height 55
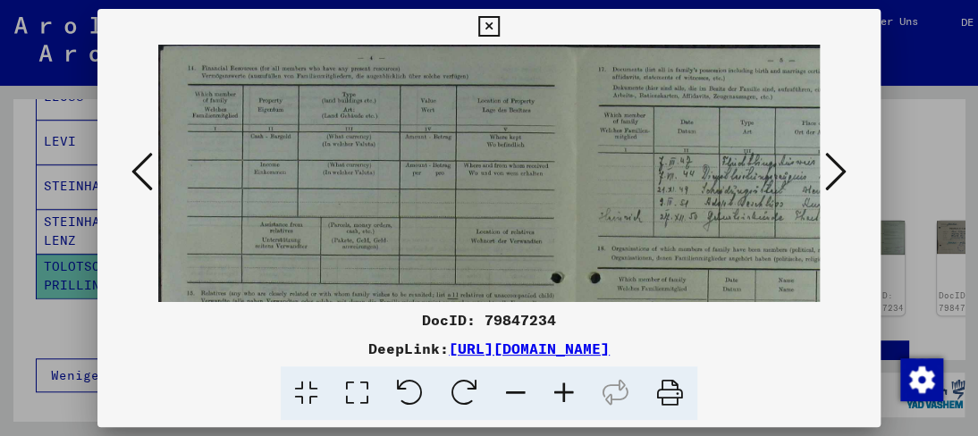
click at [576, 396] on icon at bounding box center [564, 393] width 48 height 55
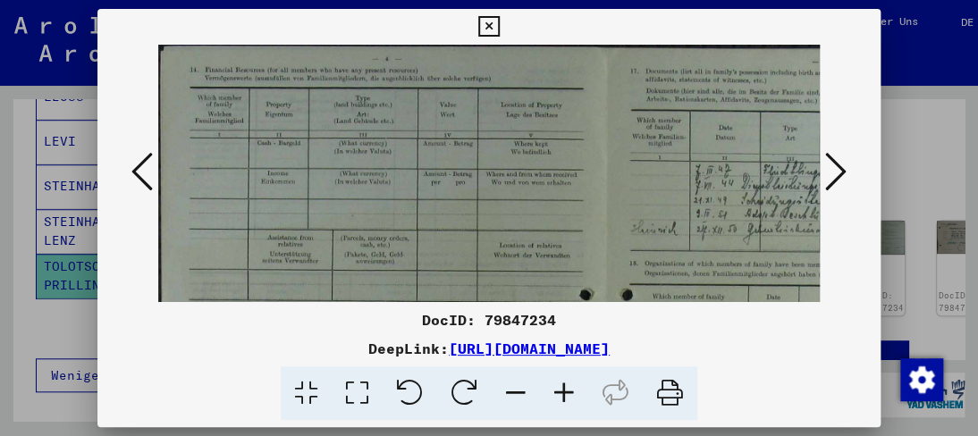
click at [578, 396] on icon at bounding box center [564, 393] width 48 height 55
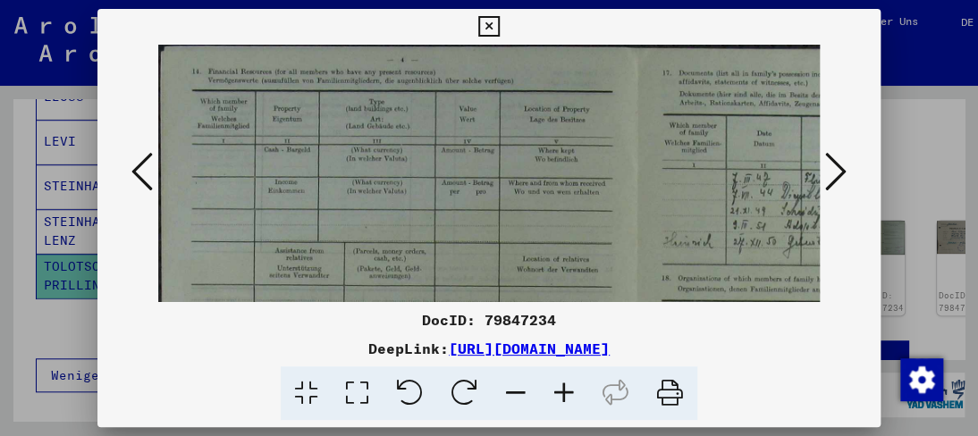
click at [580, 396] on icon at bounding box center [564, 393] width 48 height 55
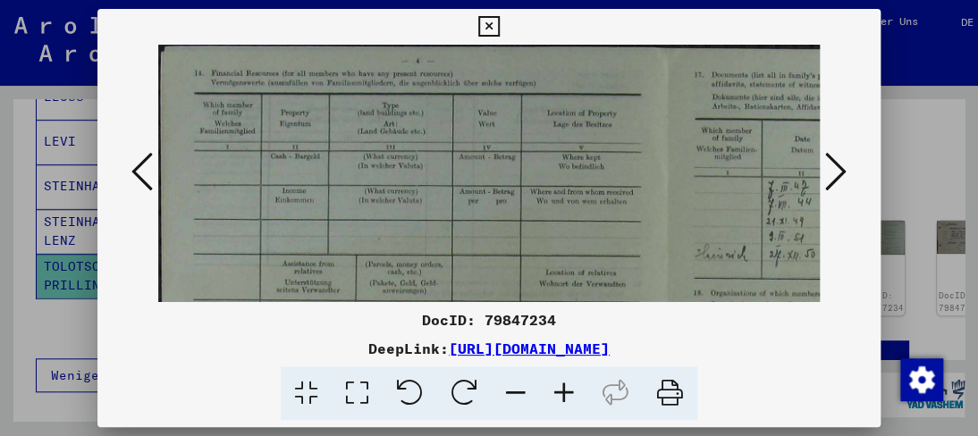
scroll to position [37, 351]
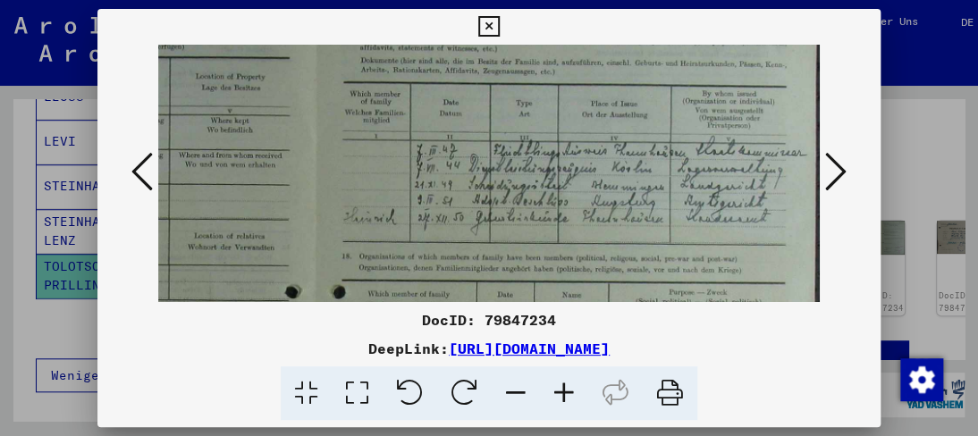
drag, startPoint x: 460, startPoint y: 179, endPoint x: 75, endPoint y: 142, distance: 386.9
click at [75, 142] on div "DocID: 79847234 DeepLink: [URL][DOMAIN_NAME]" at bounding box center [489, 218] width 978 height 436
drag, startPoint x: 388, startPoint y: 147, endPoint x: 365, endPoint y: 150, distance: 23.4
click at [339, 147] on img at bounding box center [313, 382] width 1013 height 749
click at [565, 398] on icon at bounding box center [564, 393] width 48 height 55
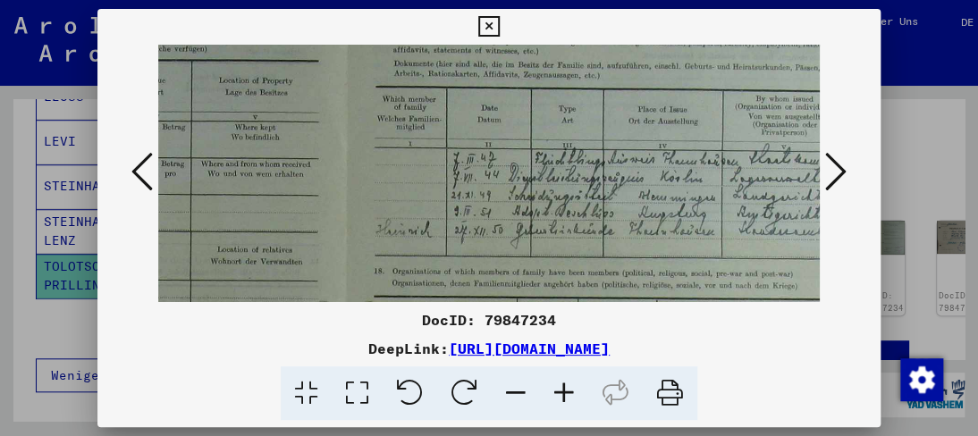
click at [565, 398] on icon at bounding box center [564, 393] width 48 height 55
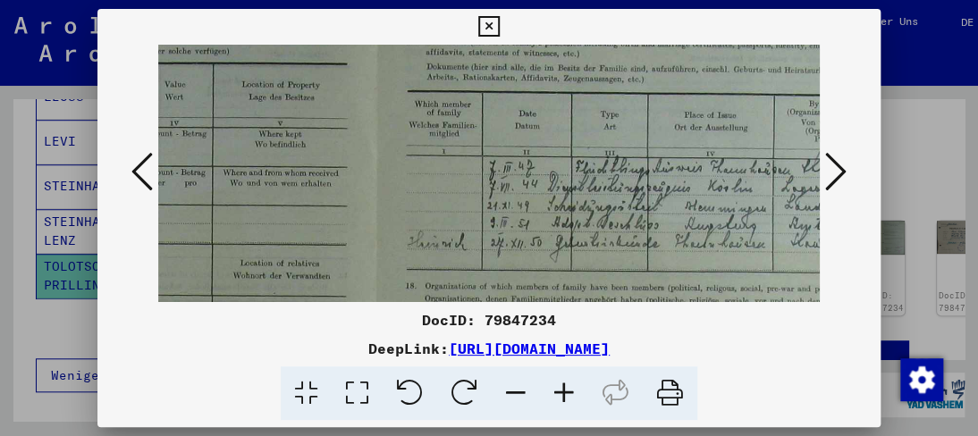
click at [565, 398] on icon at bounding box center [564, 393] width 48 height 55
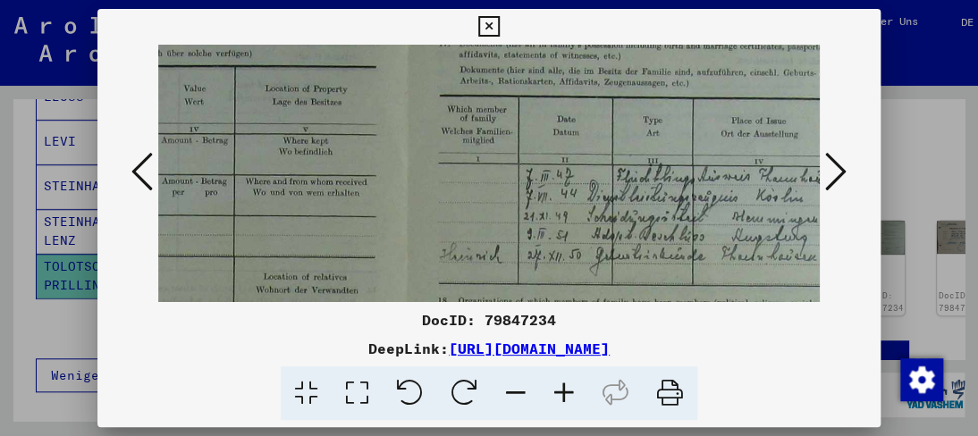
click at [565, 398] on icon at bounding box center [564, 393] width 48 height 55
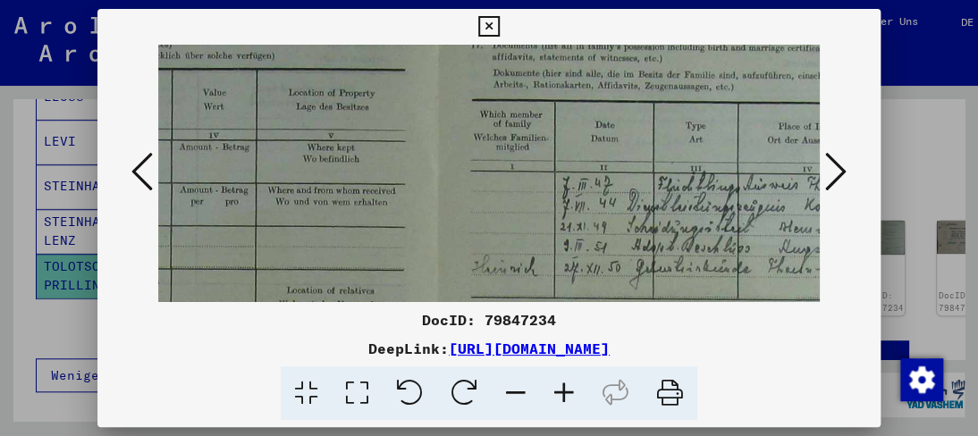
click at [565, 398] on icon at bounding box center [564, 393] width 48 height 55
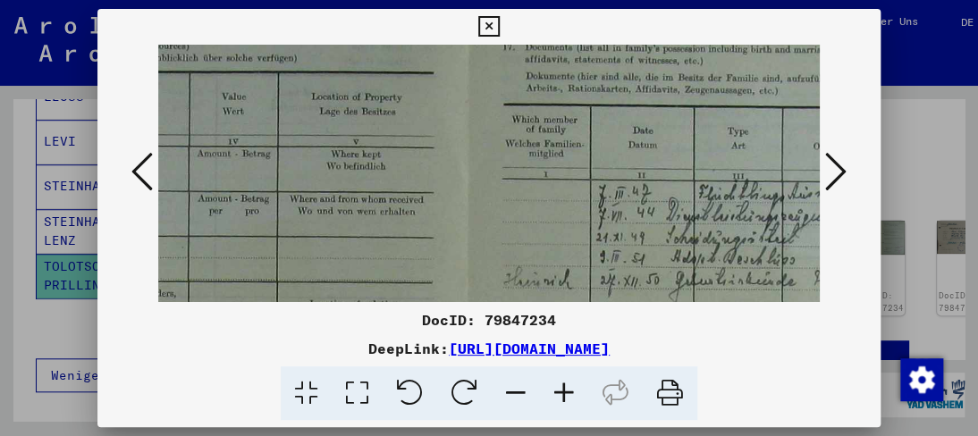
click at [839, 166] on icon at bounding box center [835, 171] width 21 height 43
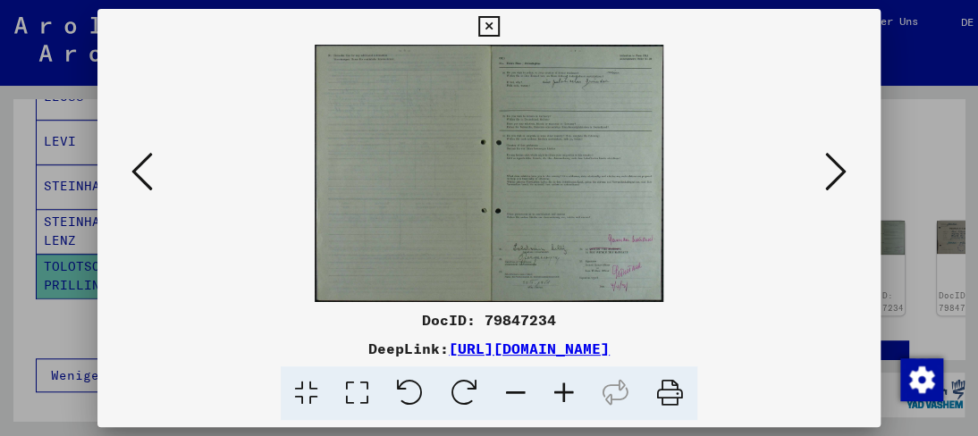
click at [839, 166] on icon at bounding box center [835, 171] width 21 height 43
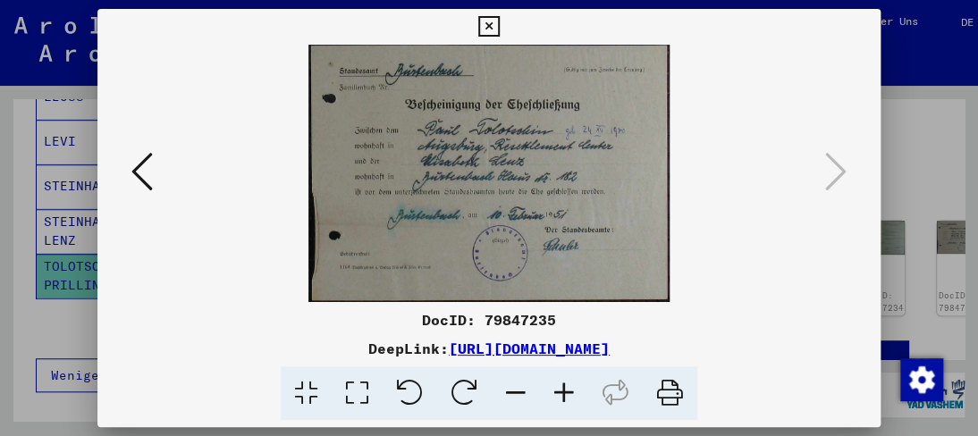
click at [565, 392] on icon at bounding box center [564, 393] width 48 height 55
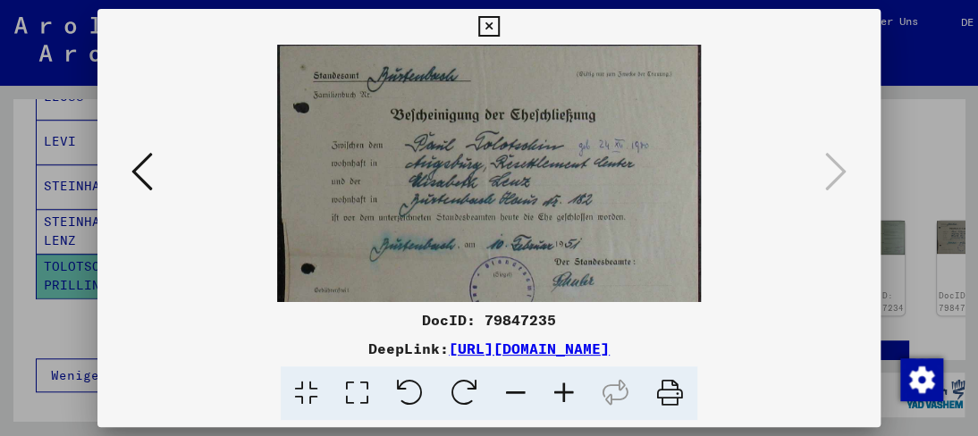
click at [565, 393] on icon at bounding box center [564, 393] width 48 height 55
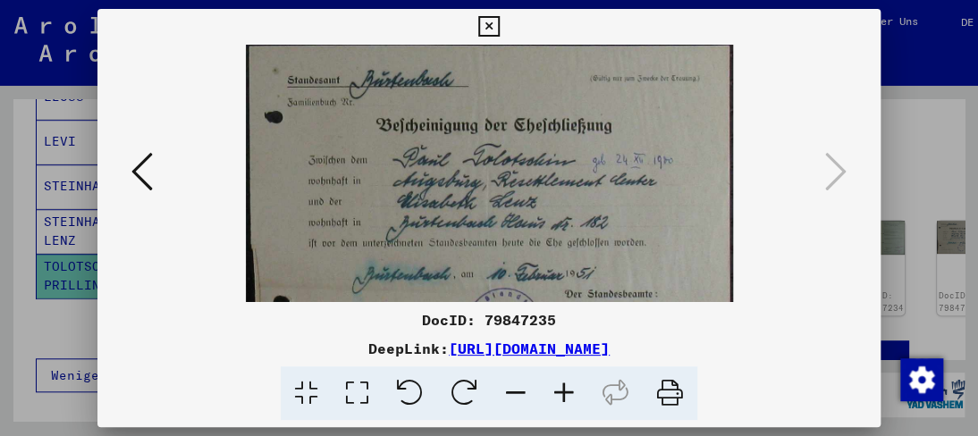
click at [565, 393] on icon at bounding box center [564, 393] width 48 height 55
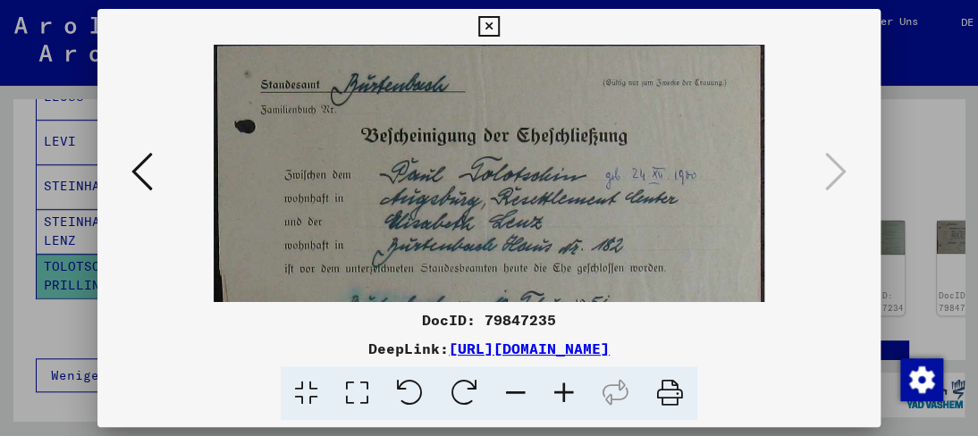
click at [565, 393] on icon at bounding box center [564, 393] width 48 height 55
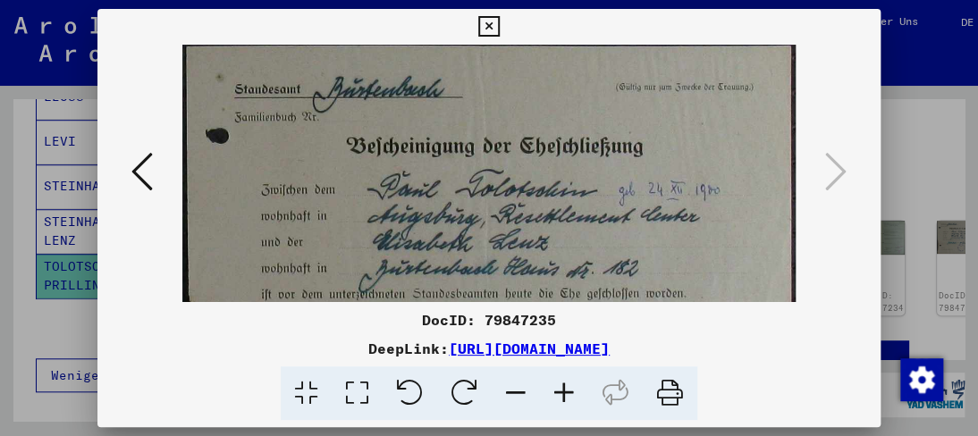
click at [565, 393] on icon at bounding box center [564, 393] width 48 height 55
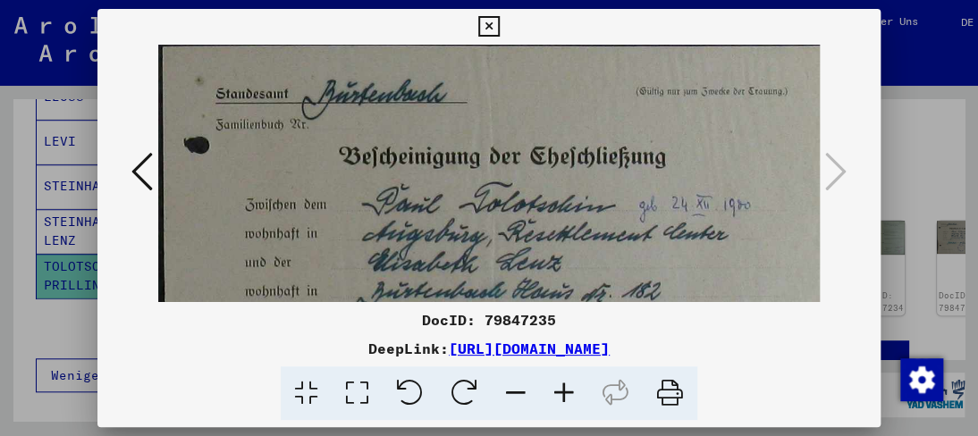
click at [565, 393] on icon at bounding box center [564, 393] width 48 height 55
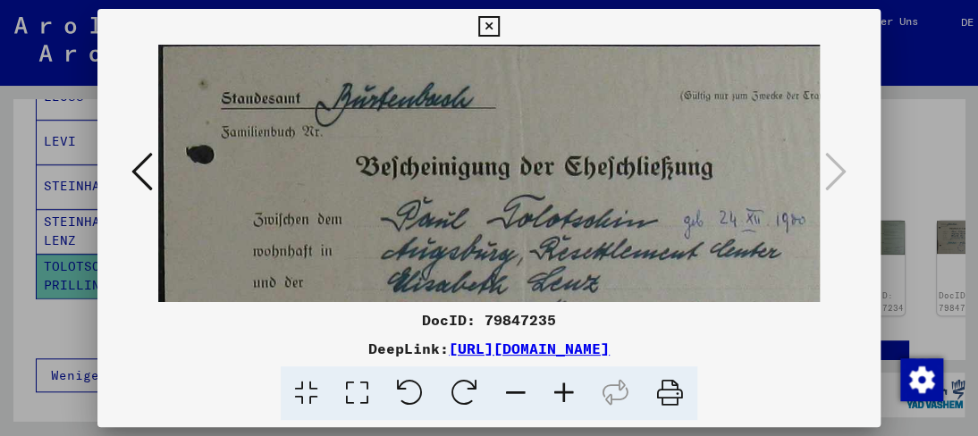
click at [566, 393] on icon at bounding box center [564, 393] width 48 height 55
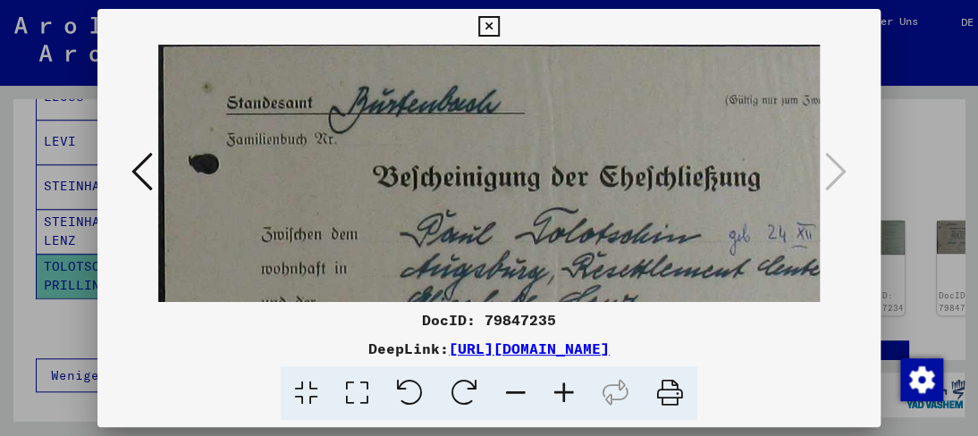
click at [566, 393] on icon at bounding box center [564, 393] width 48 height 55
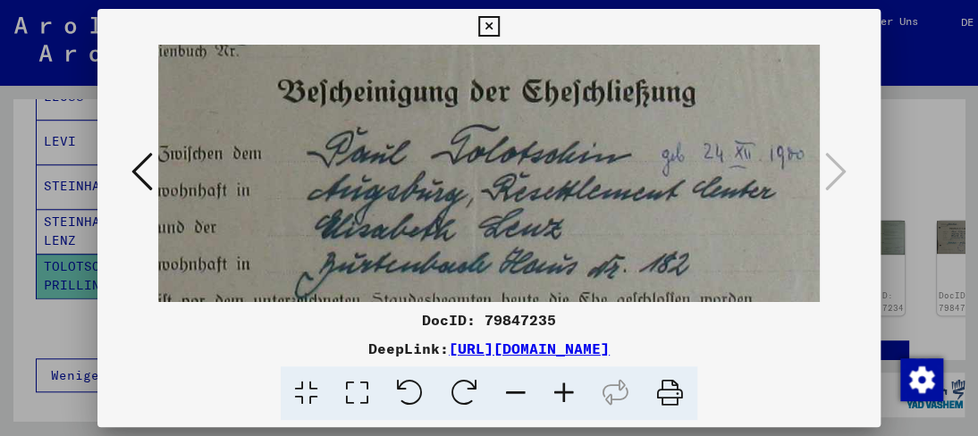
drag, startPoint x: 486, startPoint y: 249, endPoint x: 399, endPoint y: 177, distance: 112.9
click at [399, 177] on img at bounding box center [477, 256] width 863 height 615
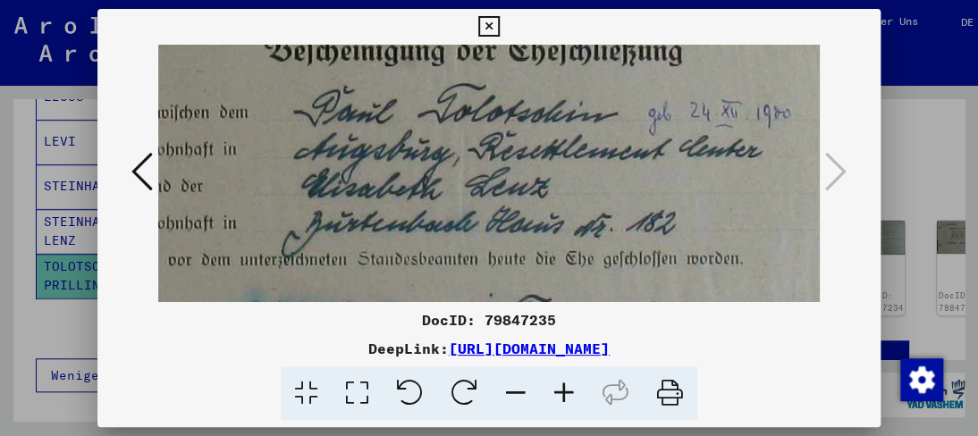
drag, startPoint x: 369, startPoint y: 244, endPoint x: 347, endPoint y: 187, distance: 61.4
click at [353, 198] on img at bounding box center [464, 215] width 863 height 615
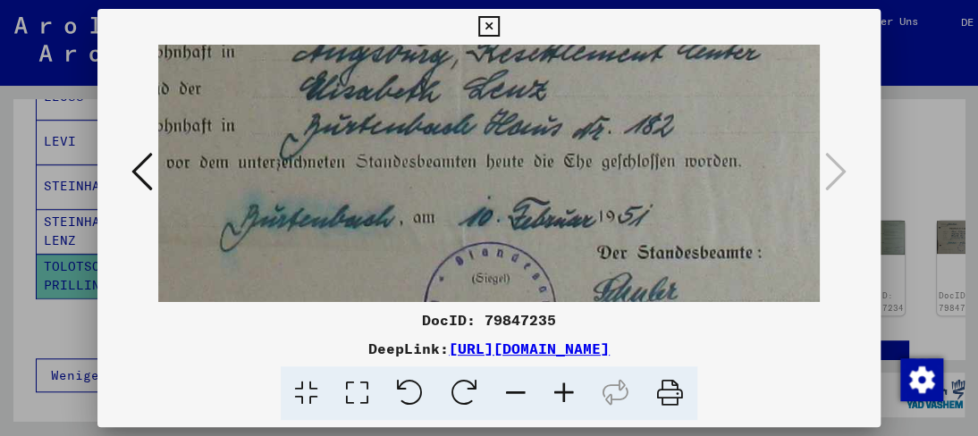
drag, startPoint x: 307, startPoint y: 243, endPoint x: 309, endPoint y: 147, distance: 96.5
click at [309, 147] on img at bounding box center [462, 118] width 863 height 615
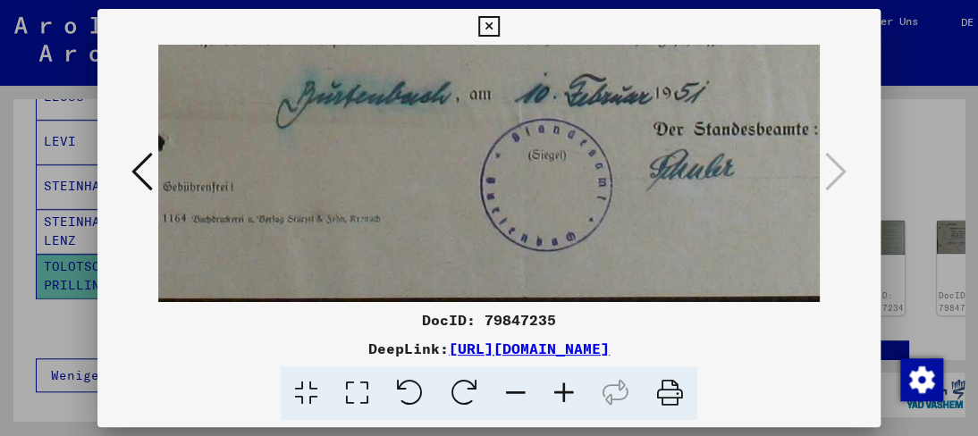
drag, startPoint x: 280, startPoint y: 242, endPoint x: 337, endPoint y: 108, distance: 145.8
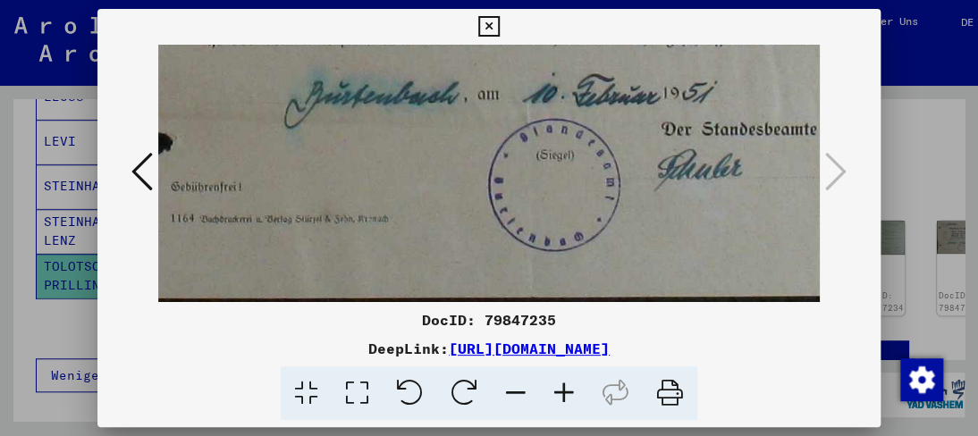
drag, startPoint x: 335, startPoint y: 213, endPoint x: 343, endPoint y: 185, distance: 28.8
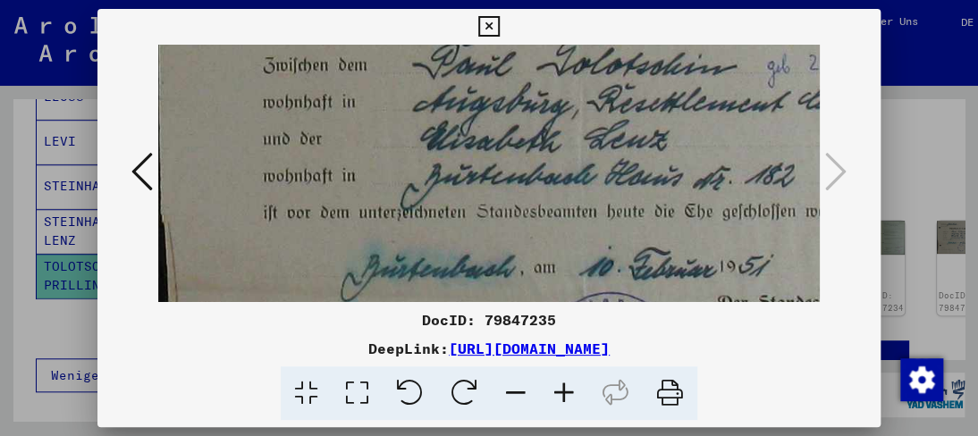
drag, startPoint x: 355, startPoint y: 125, endPoint x: 412, endPoint y: 299, distance: 183.4
click at [412, 299] on img at bounding box center [583, 168] width 863 height 615
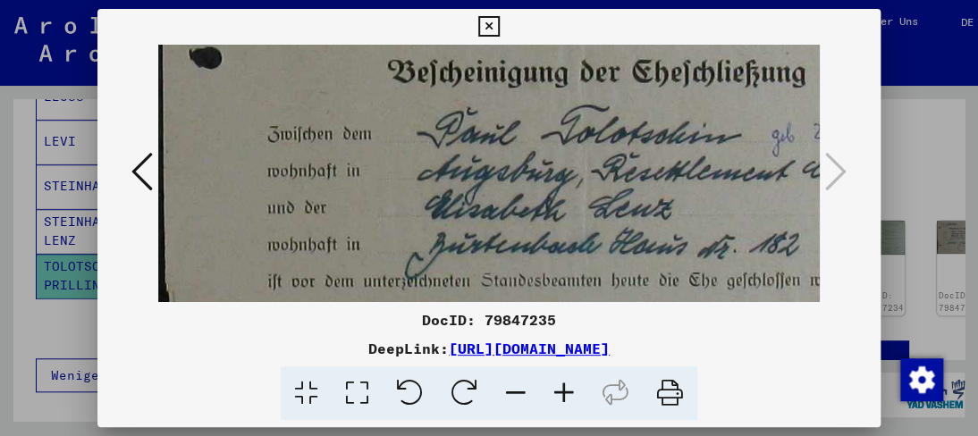
drag, startPoint x: 336, startPoint y: 97, endPoint x: 341, endPoint y: 167, distance: 69.9
click at [341, 167] on img at bounding box center [587, 236] width 863 height 615
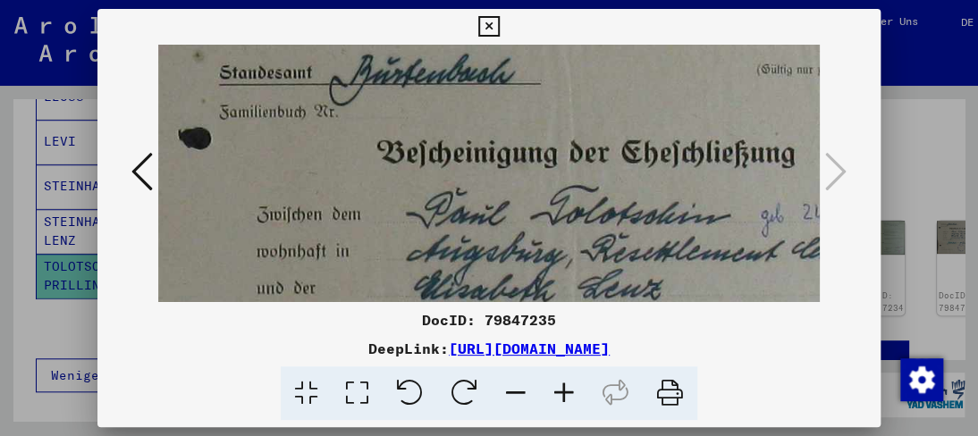
scroll to position [31, 15]
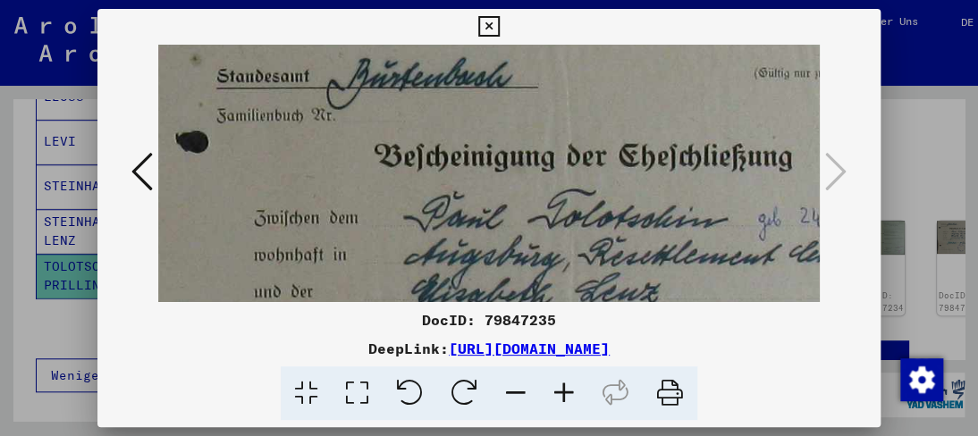
drag, startPoint x: 324, startPoint y: 119, endPoint x: 312, endPoint y: 205, distance: 86.7
click at [312, 205] on img at bounding box center [574, 320] width 863 height 615
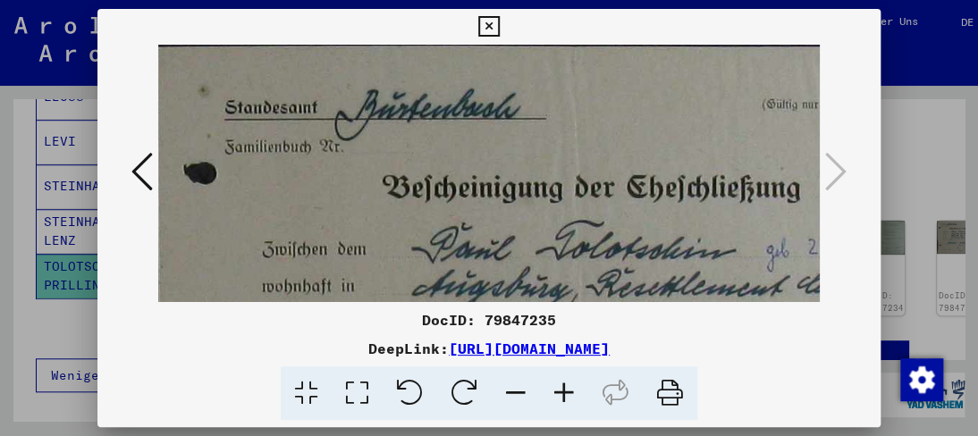
scroll to position [0, 5]
drag, startPoint x: 368, startPoint y: 121, endPoint x: 379, endPoint y: 213, distance: 92.7
click at [379, 213] on img at bounding box center [584, 352] width 863 height 615
click at [486, 26] on icon at bounding box center [488, 26] width 21 height 21
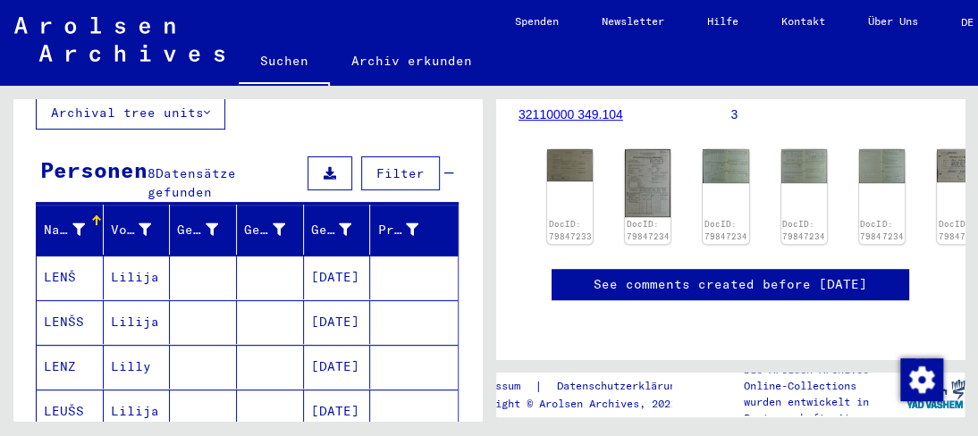
scroll to position [0, 0]
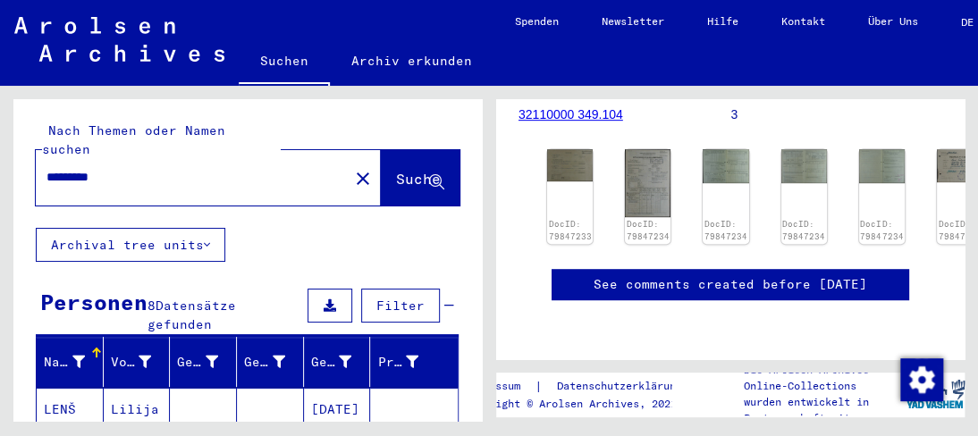
drag, startPoint x: 114, startPoint y: 159, endPoint x: 0, endPoint y: 94, distance: 131.7
click at [0, 104] on div "Nach Themen oder Namen suchen ********* close Suche Archival tree units Persone…" at bounding box center [244, 253] width 489 height 335
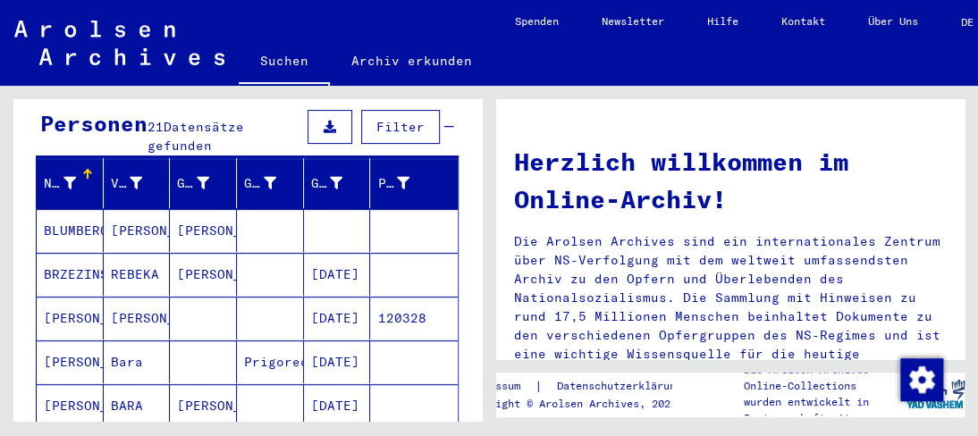
scroll to position [268, 0]
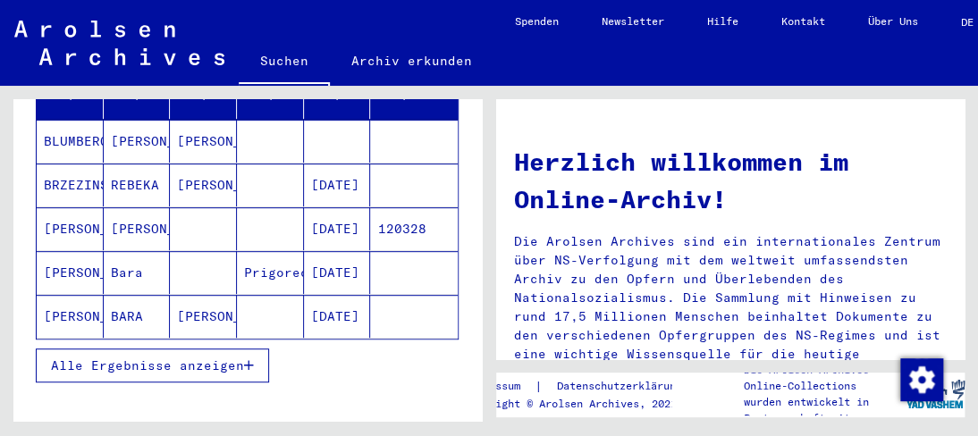
click at [140, 357] on span "Alle Ergebnisse anzeigen" at bounding box center [147, 365] width 193 height 16
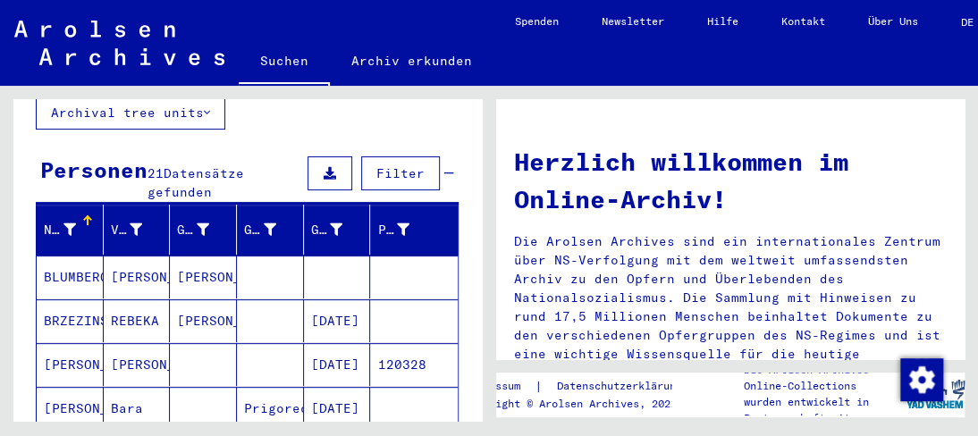
scroll to position [0, 0]
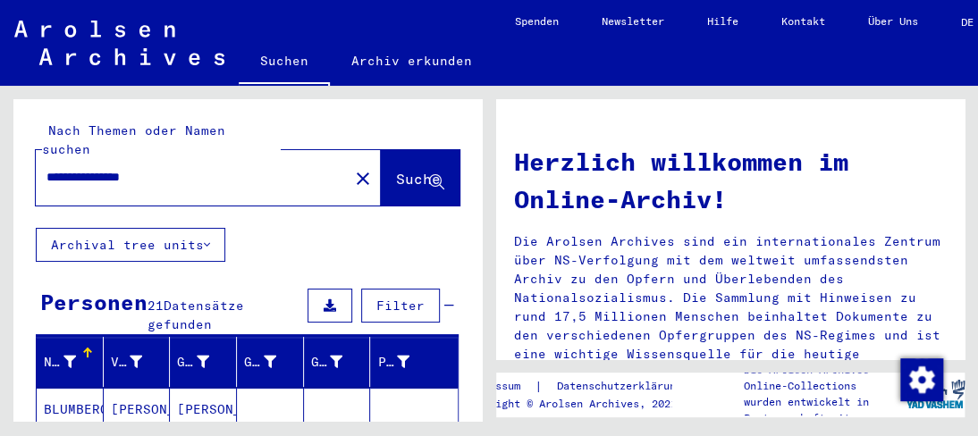
drag, startPoint x: 163, startPoint y: 159, endPoint x: 0, endPoint y: 116, distance: 168.2
click at [0, 116] on div "**********" at bounding box center [244, 253] width 489 height 335
type input "*"
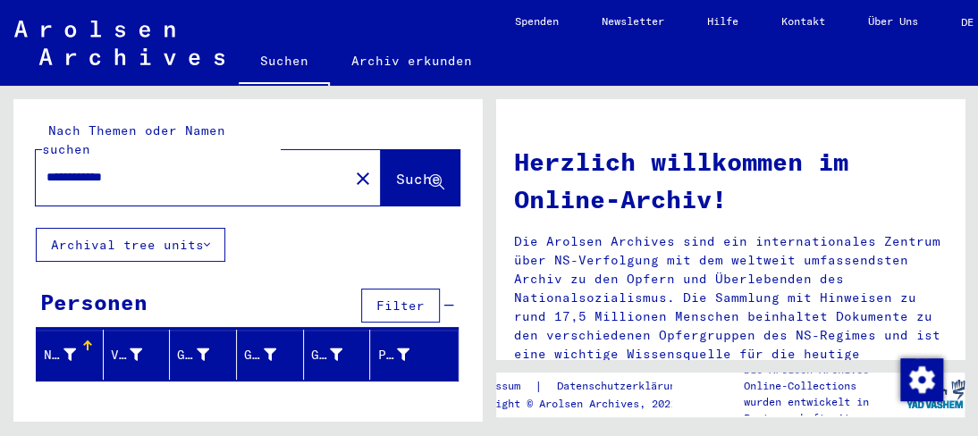
drag, startPoint x: 95, startPoint y: 158, endPoint x: 154, endPoint y: 158, distance: 59.0
click at [154, 168] on input "**********" at bounding box center [186, 177] width 281 height 19
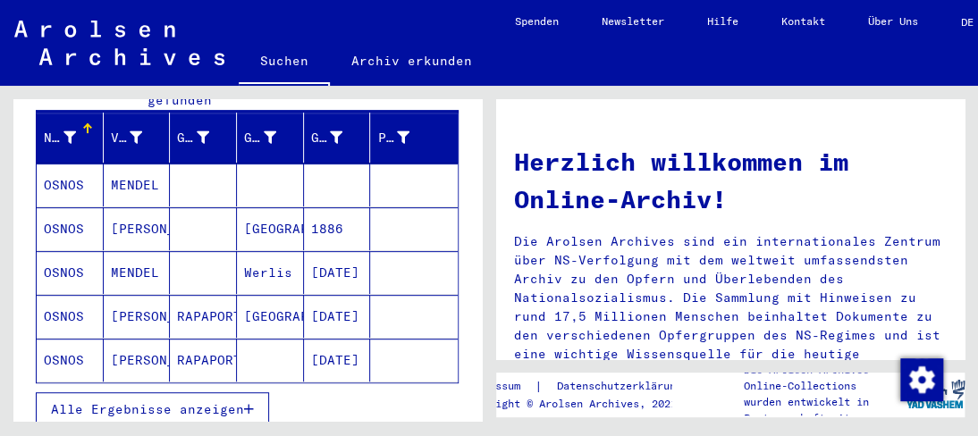
scroll to position [268, 0]
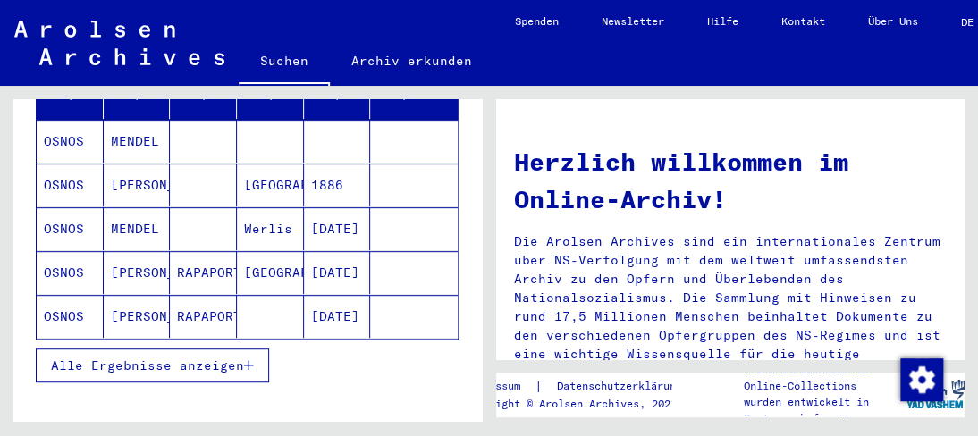
click at [223, 357] on span "Alle Ergebnisse anzeigen" at bounding box center [147, 365] width 193 height 16
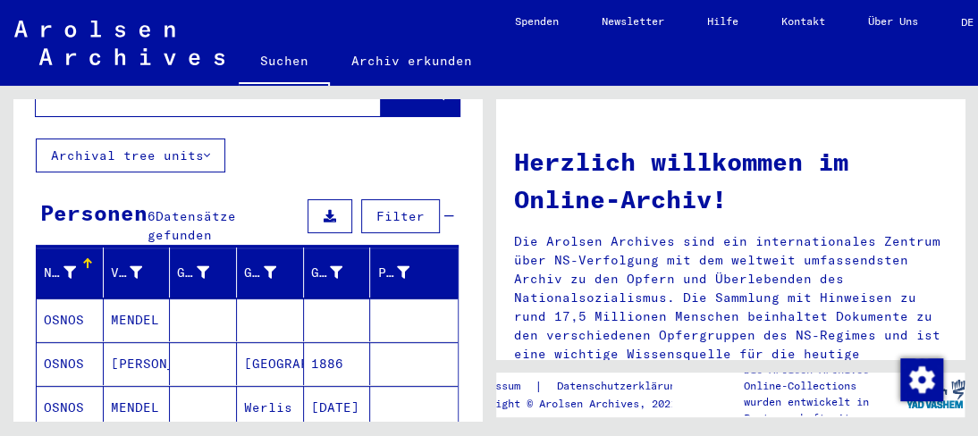
scroll to position [0, 0]
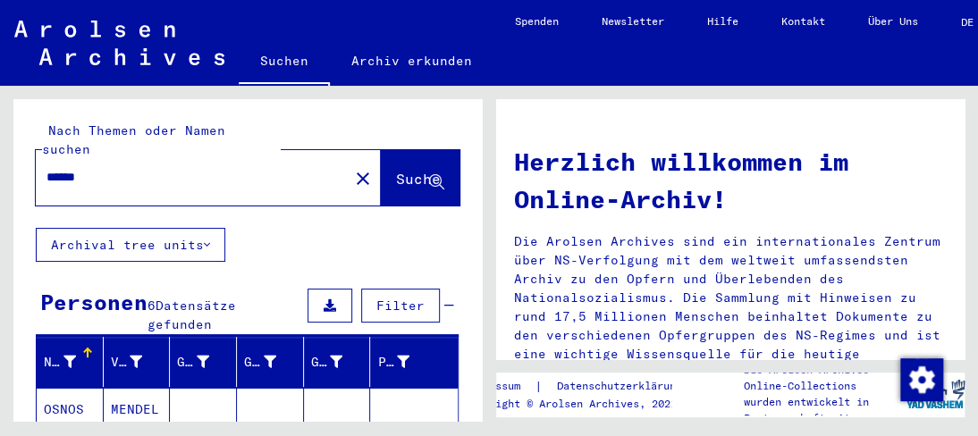
drag, startPoint x: 88, startPoint y: 156, endPoint x: 0, endPoint y: 141, distance: 89.6
click at [0, 141] on div "Nach Themen oder Namen suchen ***** close Suche Archival tree units Personen 6 …" at bounding box center [244, 253] width 489 height 335
drag, startPoint x: 157, startPoint y: 127, endPoint x: 154, endPoint y: 154, distance: 27.0
click at [156, 131] on mat-label "Nach Themen oder Namen suchen" at bounding box center [133, 139] width 183 height 35
click at [153, 168] on input "******" at bounding box center [186, 177] width 281 height 19
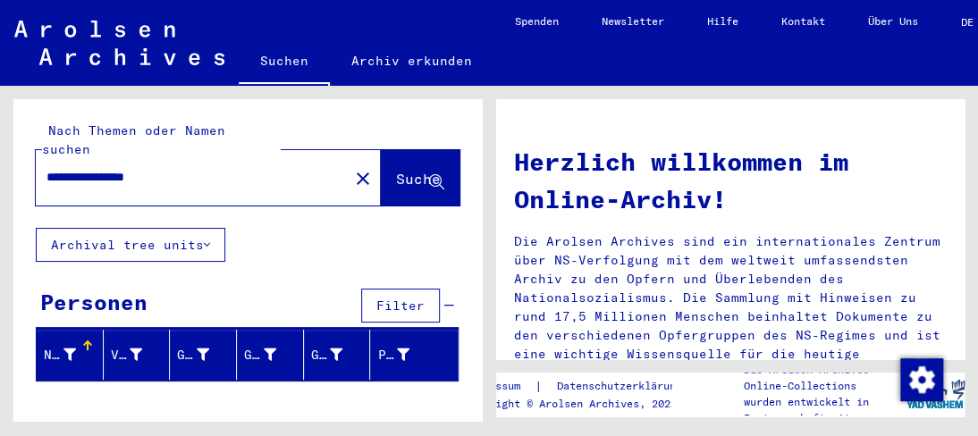
drag, startPoint x: 189, startPoint y: 161, endPoint x: 0, endPoint y: 154, distance: 189.6
click at [0, 154] on div "**********" at bounding box center [244, 253] width 489 height 335
drag, startPoint x: 92, startPoint y: 165, endPoint x: 0, endPoint y: 162, distance: 92.1
click at [0, 162] on div "**********" at bounding box center [244, 253] width 489 height 335
type input "**********"
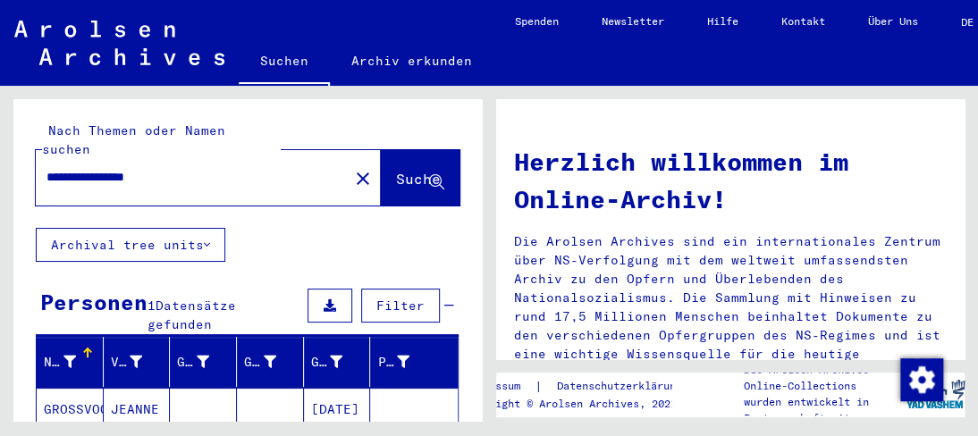
click at [93, 395] on mat-cell "GROSSVOGEL" at bounding box center [70, 409] width 67 height 43
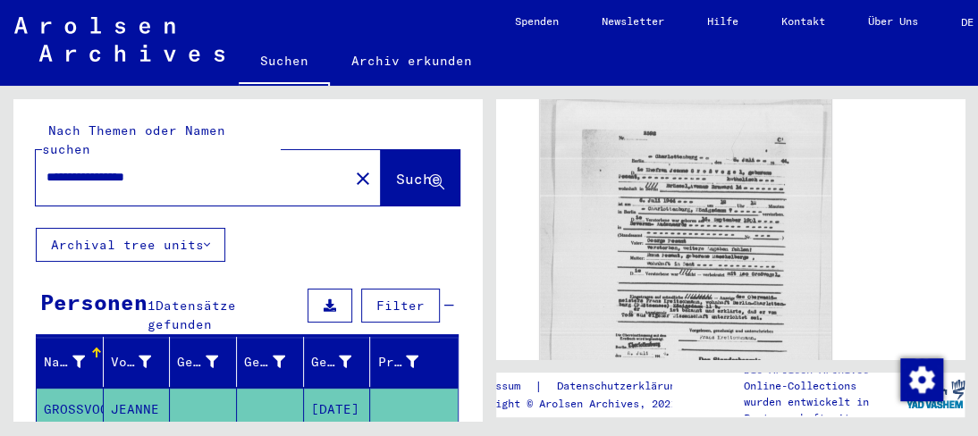
click at [637, 237] on img at bounding box center [685, 293] width 291 height 398
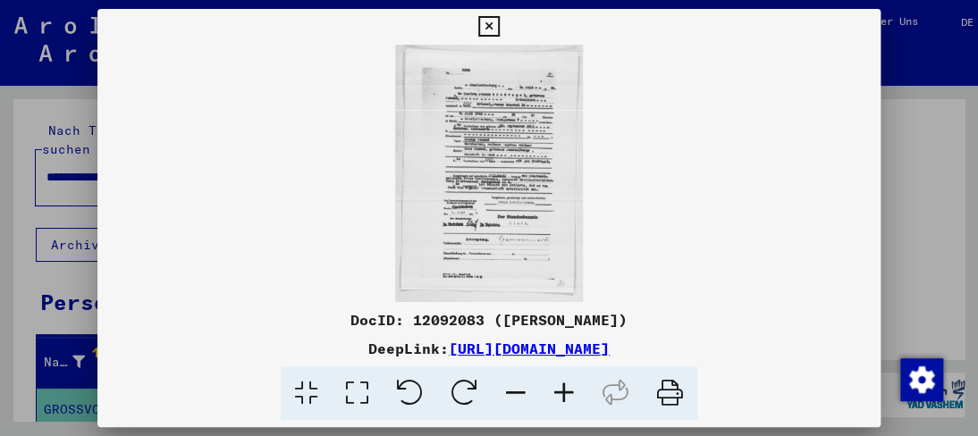
click at [499, 251] on img at bounding box center [488, 173] width 782 height 257
click at [566, 393] on icon at bounding box center [564, 393] width 48 height 55
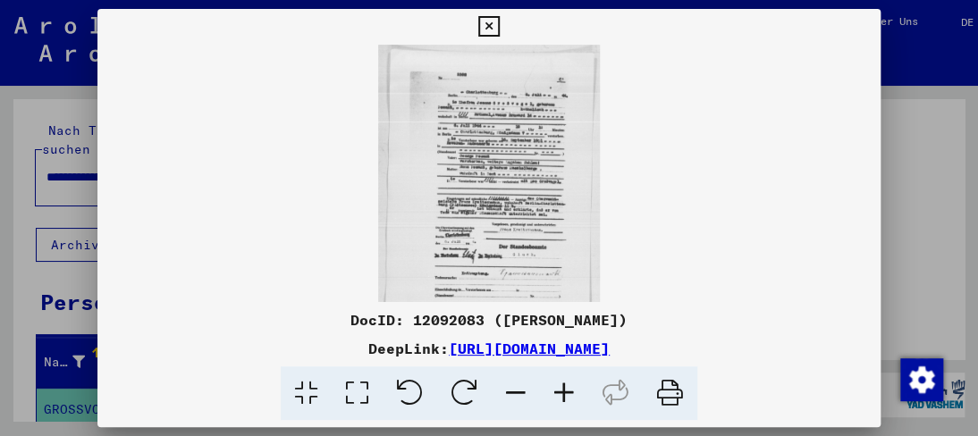
click at [563, 394] on icon at bounding box center [564, 393] width 48 height 55
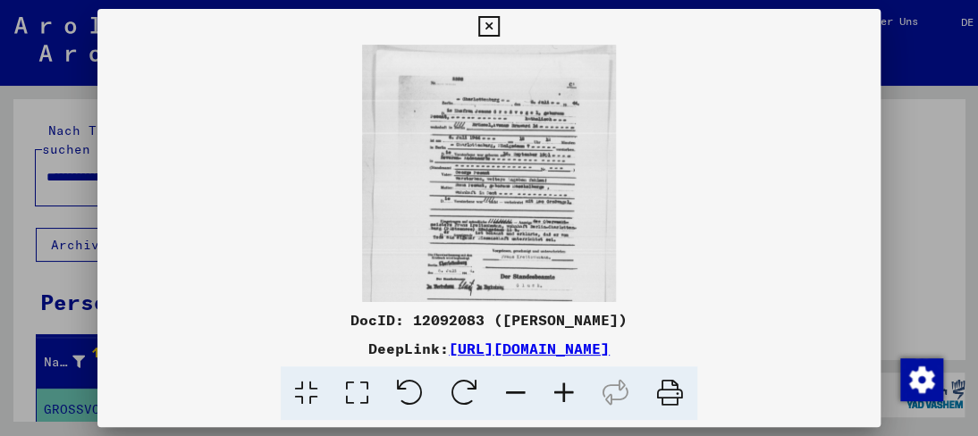
click at [563, 394] on icon at bounding box center [564, 393] width 48 height 55
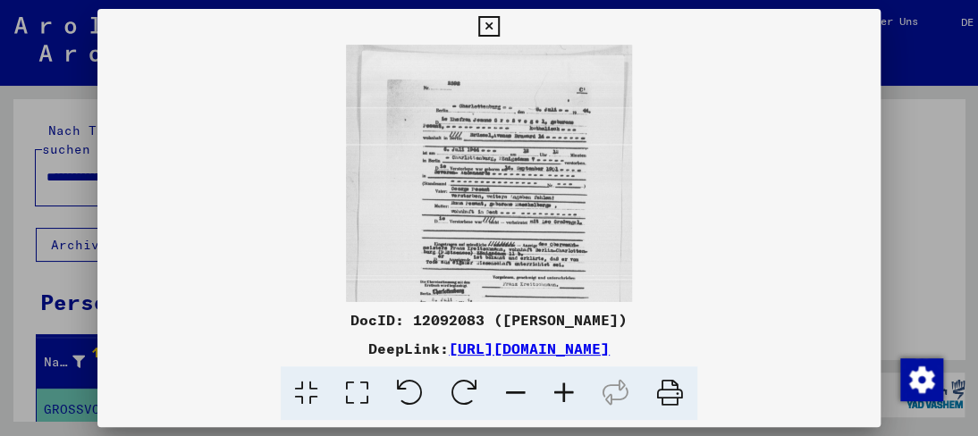
click at [563, 394] on icon at bounding box center [564, 393] width 48 height 55
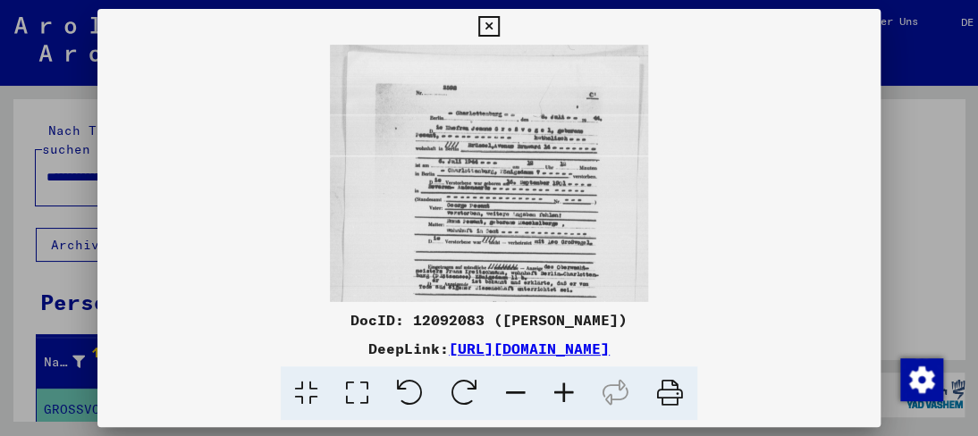
click at [563, 396] on icon at bounding box center [564, 393] width 48 height 55
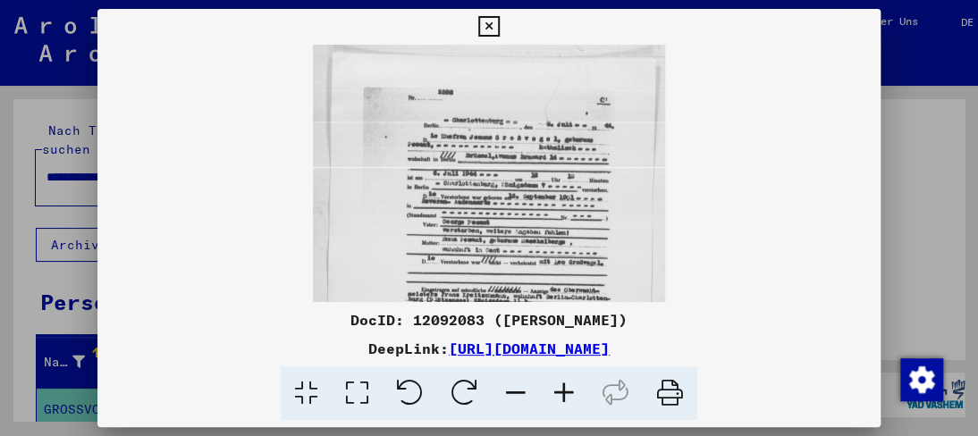
click at [563, 396] on icon at bounding box center [564, 393] width 48 height 55
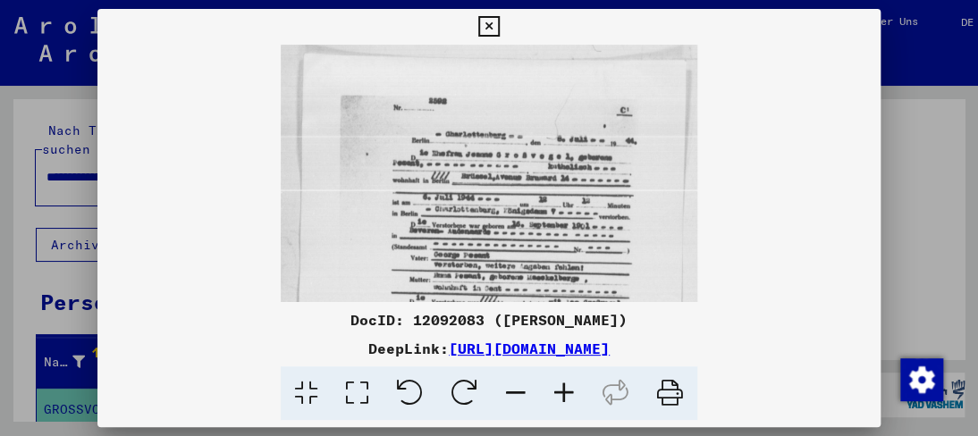
click at [563, 396] on icon at bounding box center [564, 393] width 48 height 55
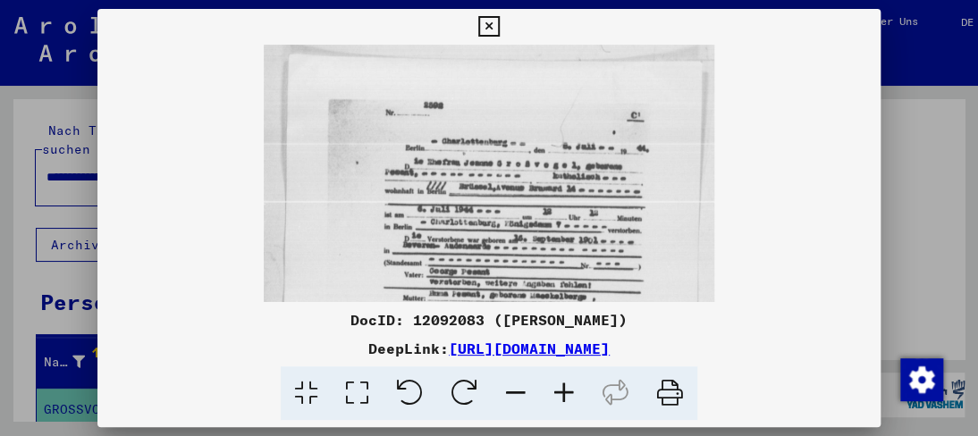
click at [563, 396] on icon at bounding box center [564, 393] width 48 height 55
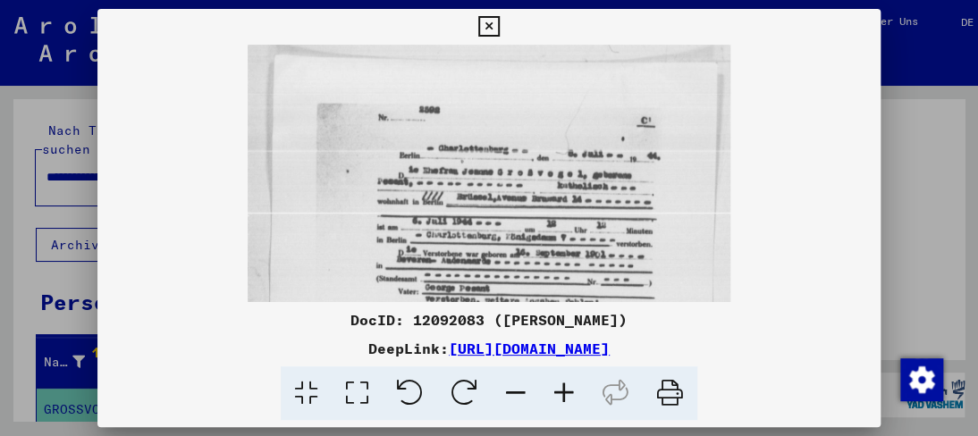
click at [563, 396] on icon at bounding box center [564, 393] width 48 height 55
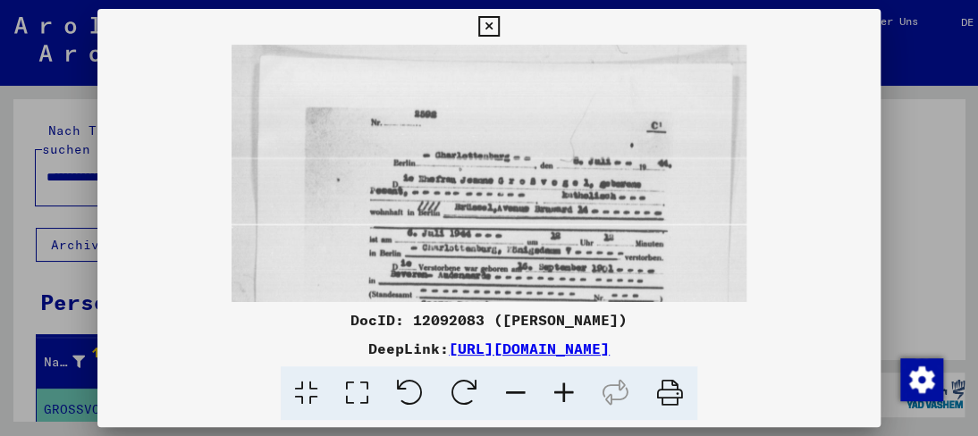
click at [558, 399] on icon at bounding box center [564, 393] width 48 height 55
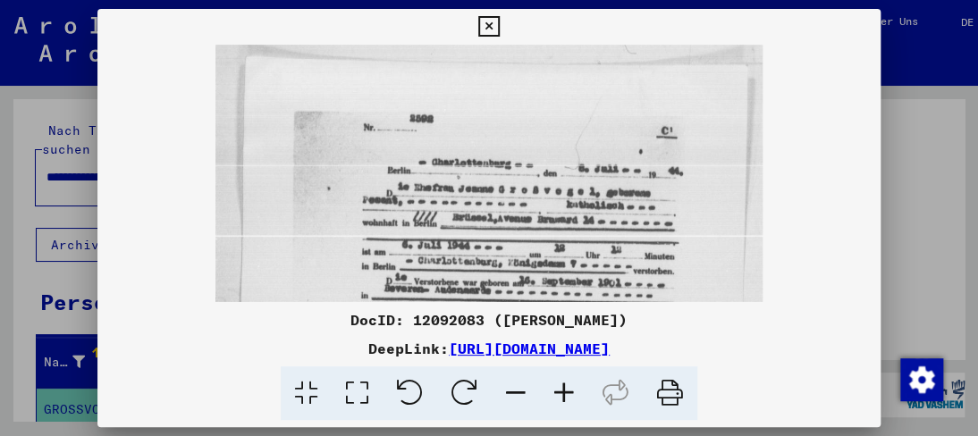
click at [558, 399] on icon at bounding box center [564, 393] width 48 height 55
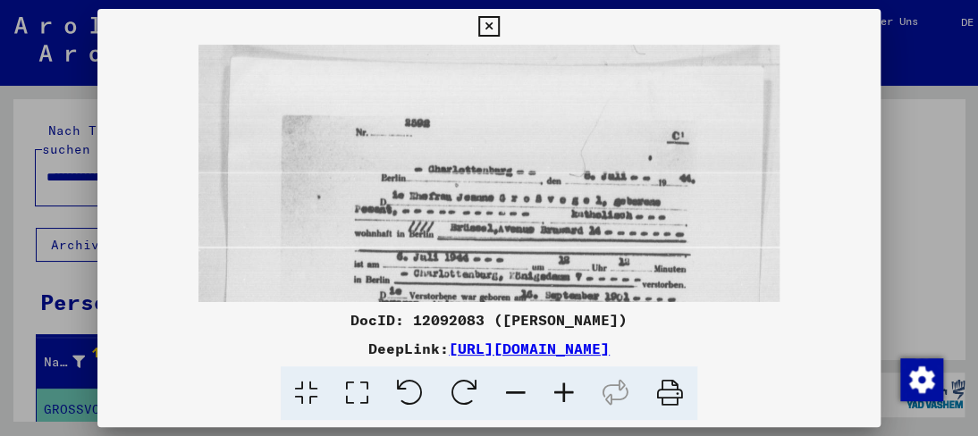
click at [558, 399] on icon at bounding box center [564, 393] width 48 height 55
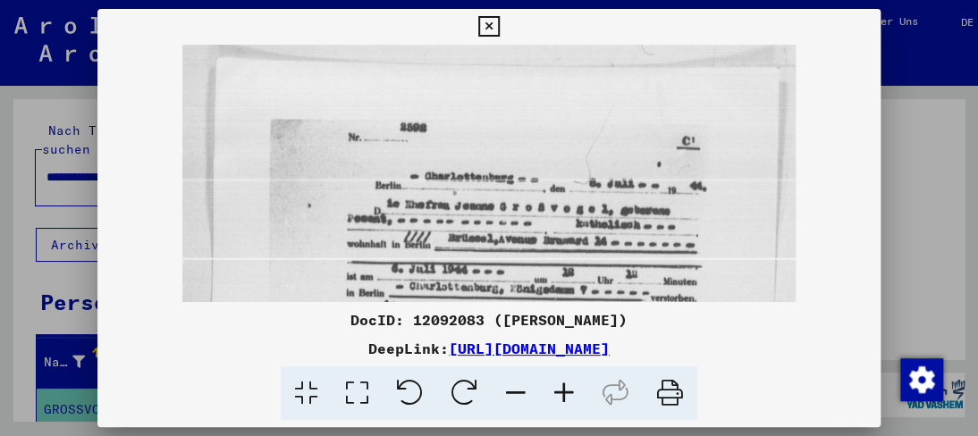
click at [558, 399] on icon at bounding box center [564, 393] width 48 height 55
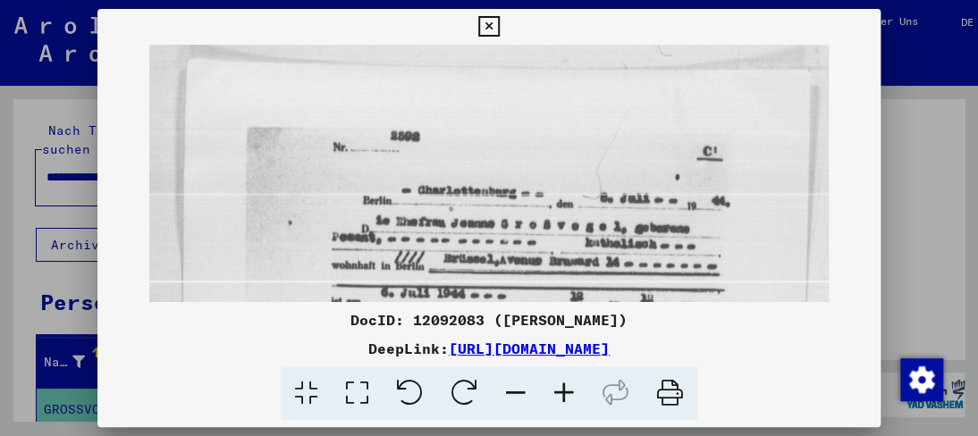
drag, startPoint x: 498, startPoint y: 298, endPoint x: 328, endPoint y: 105, distance: 257.1
click at [328, 105] on div "DocID: 12092083 ([PERSON_NAME]) DeepLink: [URL][DOMAIN_NAME]" at bounding box center [488, 215] width 782 height 412
click at [560, 400] on icon at bounding box center [564, 393] width 48 height 55
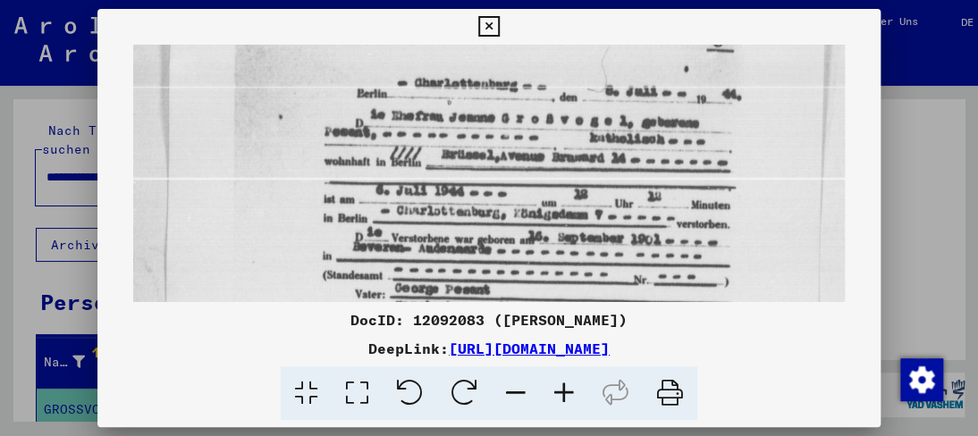
drag, startPoint x: 483, startPoint y: 265, endPoint x: 398, endPoint y: 151, distance: 142.5
click at [398, 151] on img at bounding box center [488, 416] width 711 height 972
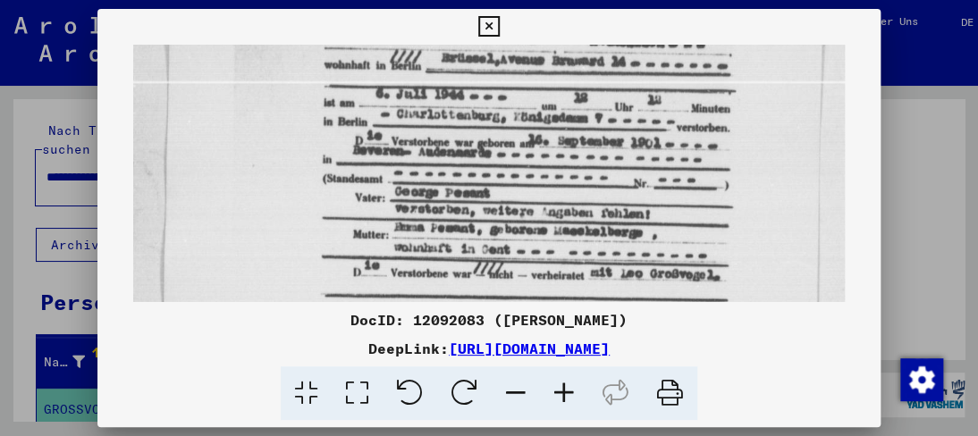
drag, startPoint x: 400, startPoint y: 240, endPoint x: 313, endPoint y: 146, distance: 129.0
click at [313, 146] on img at bounding box center [488, 320] width 711 height 972
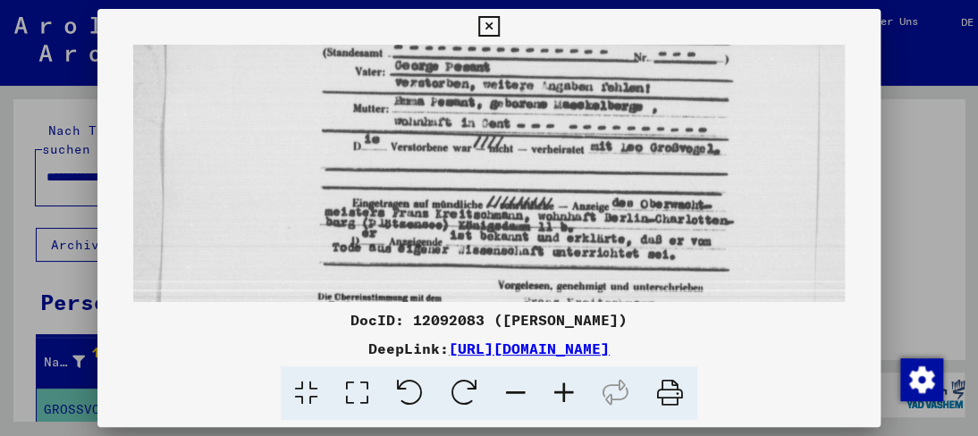
drag, startPoint x: 327, startPoint y: 211, endPoint x: 290, endPoint y: 86, distance: 130.6
click at [290, 86] on img at bounding box center [488, 194] width 711 height 972
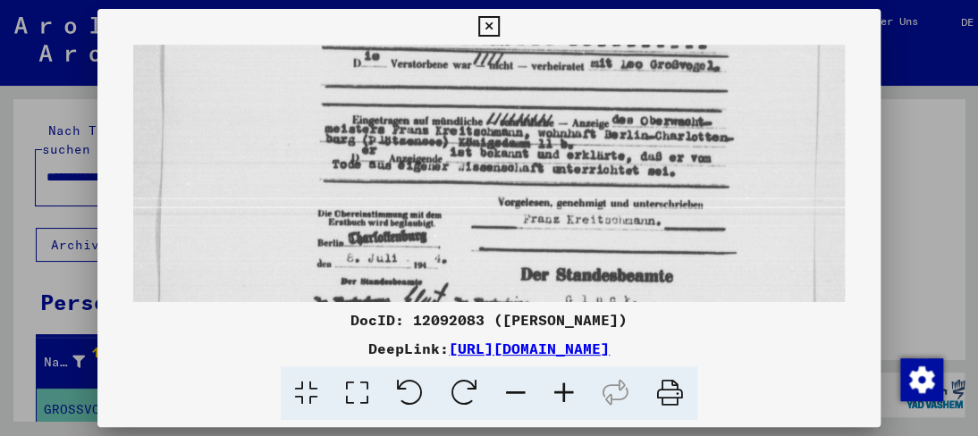
drag, startPoint x: 343, startPoint y: 187, endPoint x: 315, endPoint y: 105, distance: 86.8
click at [315, 105] on img at bounding box center [488, 111] width 711 height 972
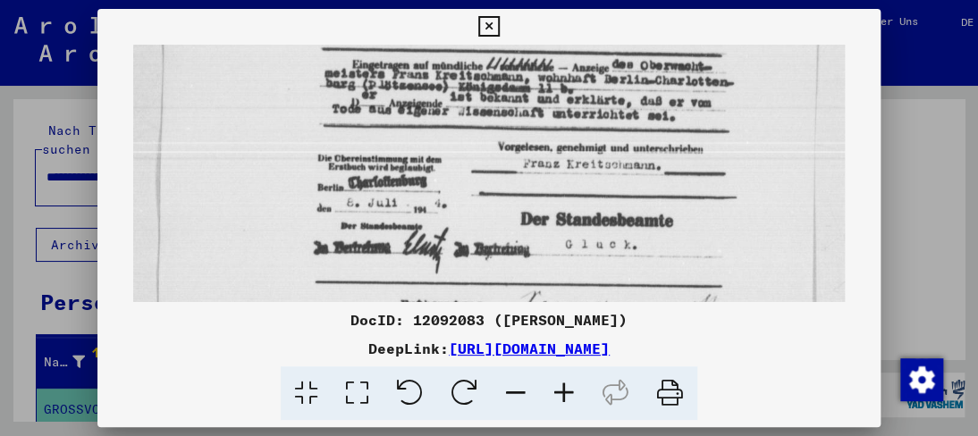
drag, startPoint x: 345, startPoint y: 190, endPoint x: 324, endPoint y: 137, distance: 57.8
click at [324, 137] on img at bounding box center [488, 55] width 711 height 972
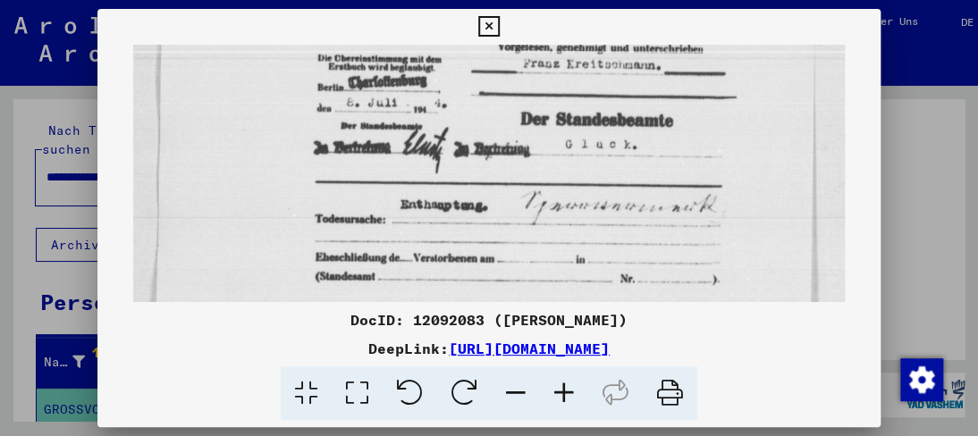
drag, startPoint x: 381, startPoint y: 226, endPoint x: 365, endPoint y: 127, distance: 100.5
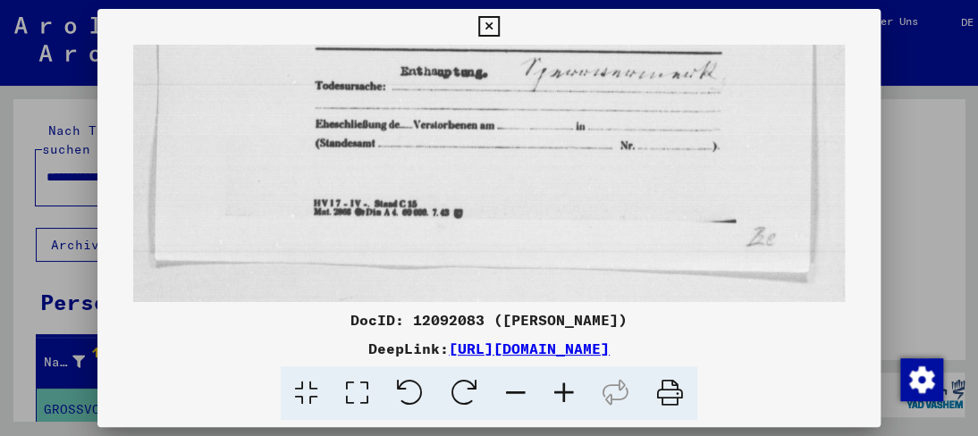
drag, startPoint x: 450, startPoint y: 236, endPoint x: 429, endPoint y: 105, distance: 133.0
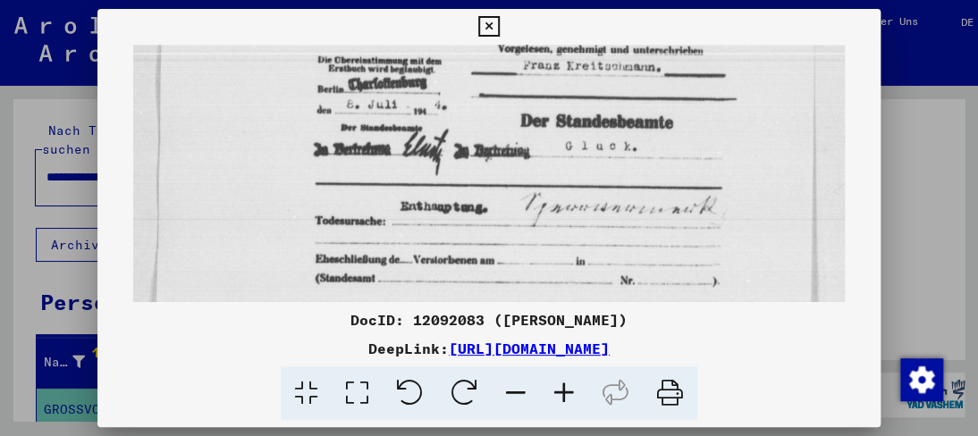
drag, startPoint x: 454, startPoint y: 159, endPoint x: 437, endPoint y: 275, distance: 117.4
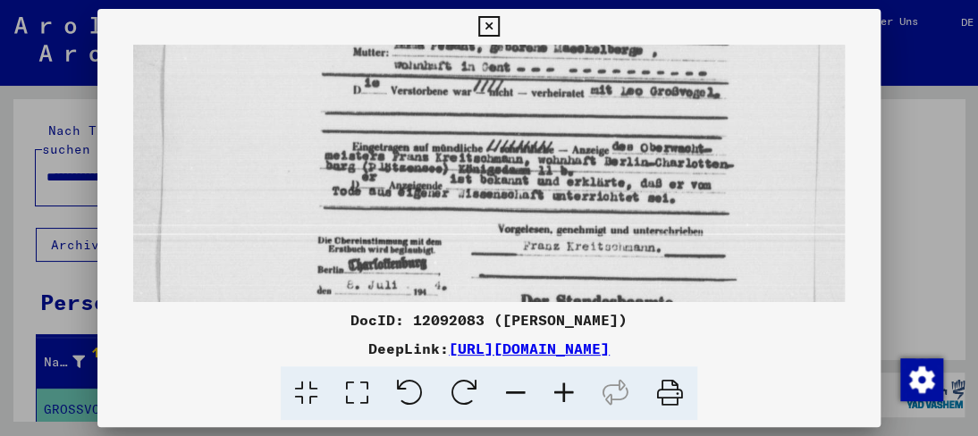
drag, startPoint x: 508, startPoint y: 214, endPoint x: 458, endPoint y: 308, distance: 107.1
click at [450, 324] on div "DocID: 12092083 ([PERSON_NAME]) DeepLink: [URL][DOMAIN_NAME]" at bounding box center [488, 215] width 782 height 412
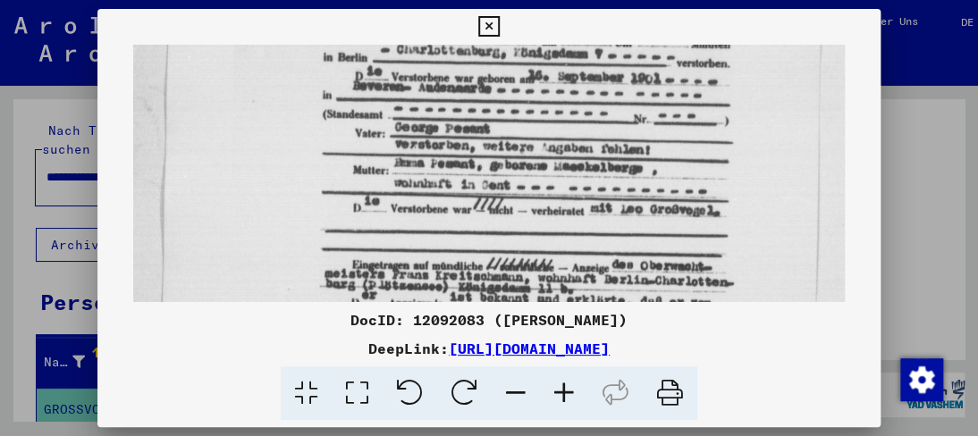
drag, startPoint x: 518, startPoint y: 173, endPoint x: 458, endPoint y: 293, distance: 134.3
click at [458, 293] on img at bounding box center [488, 255] width 711 height 972
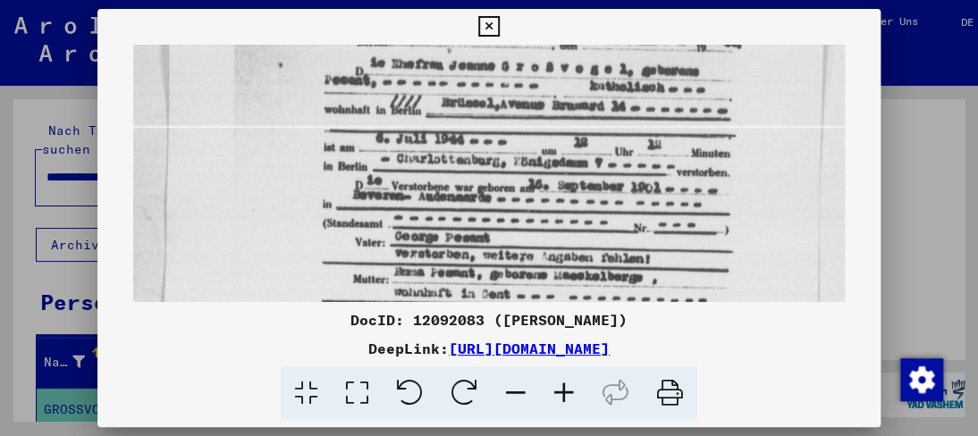
drag, startPoint x: 483, startPoint y: 208, endPoint x: 444, endPoint y: 319, distance: 117.3
click at [444, 319] on div "DocID: 12092083 ([PERSON_NAME]) DeepLink: [URL][DOMAIN_NAME]" at bounding box center [488, 215] width 782 height 412
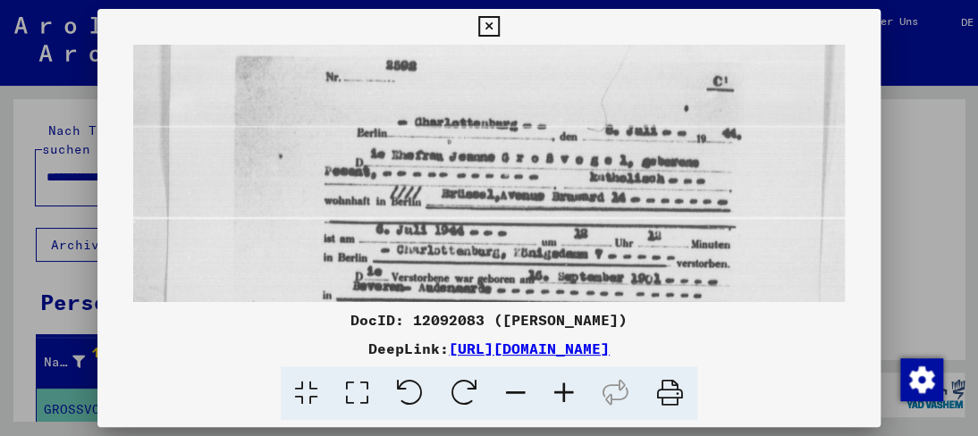
drag, startPoint x: 483, startPoint y: 233, endPoint x: 447, endPoint y: 325, distance: 98.8
click at [447, 325] on div "DocID: 12092083 ([PERSON_NAME]) DeepLink: [URL][DOMAIN_NAME]" at bounding box center [488, 215] width 782 height 412
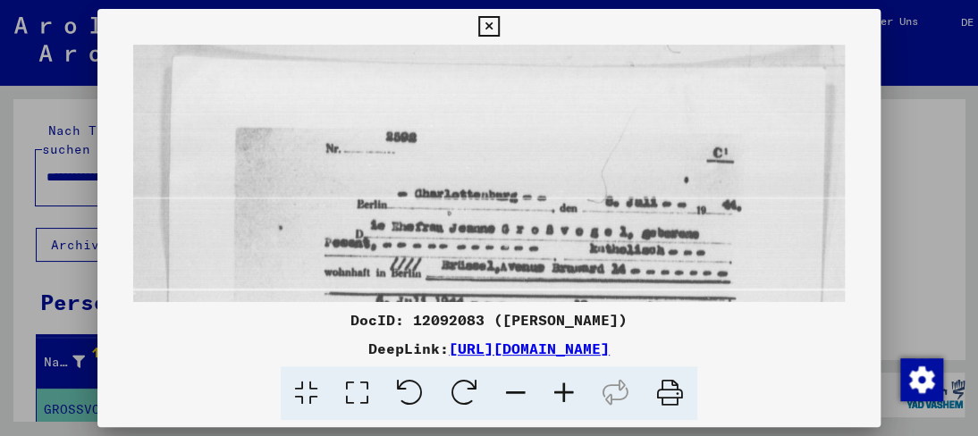
scroll to position [21, 0]
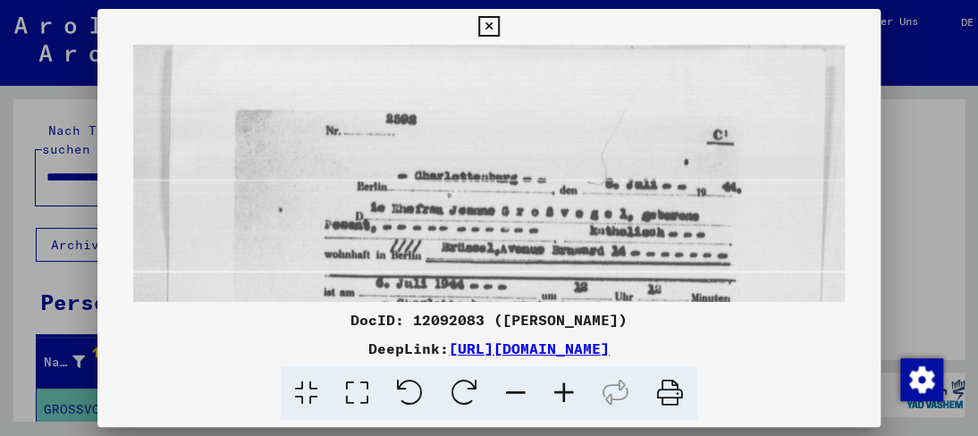
drag, startPoint x: 476, startPoint y: 216, endPoint x: 429, endPoint y: 249, distance: 57.8
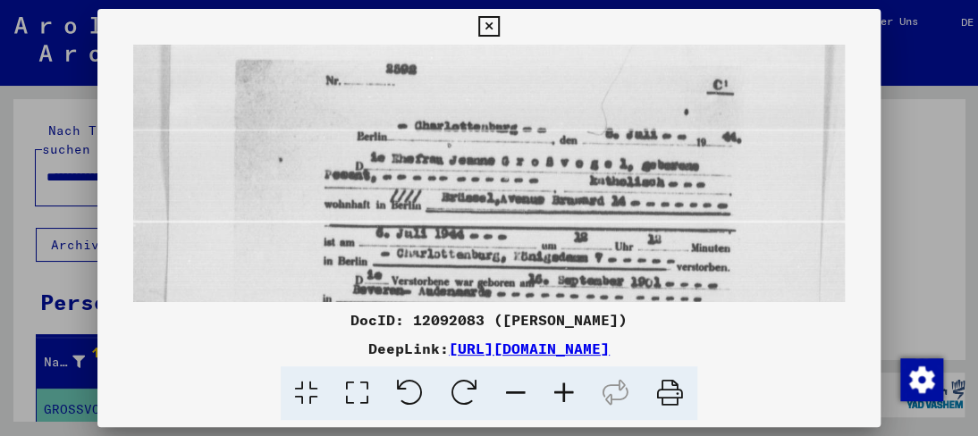
drag, startPoint x: 518, startPoint y: 246, endPoint x: 484, endPoint y: 198, distance: 59.0
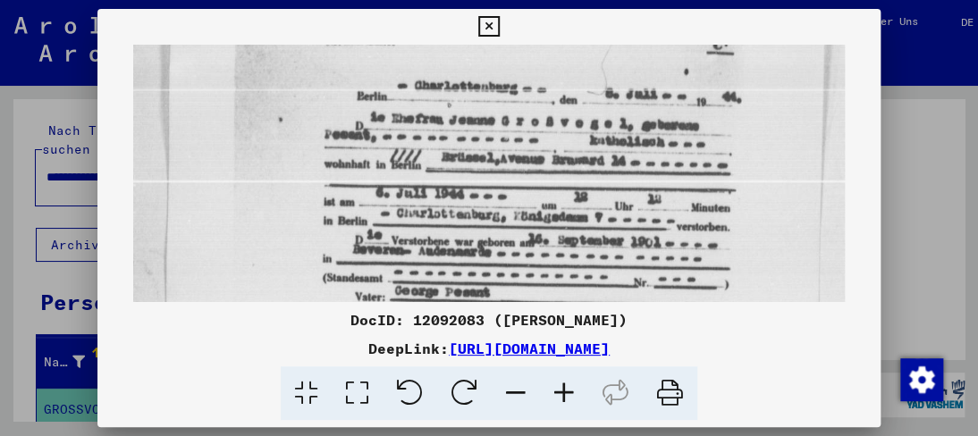
drag, startPoint x: 468, startPoint y: 230, endPoint x: 465, endPoint y: 189, distance: 40.4
click at [465, 189] on img at bounding box center [488, 419] width 711 height 972
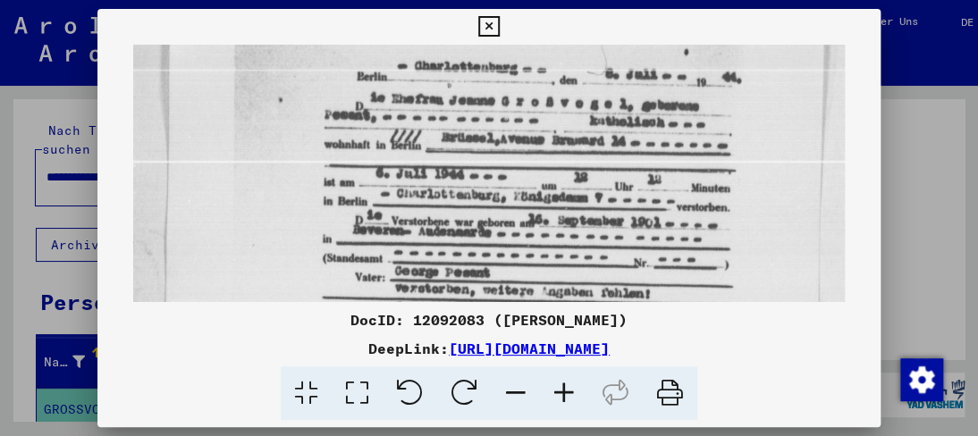
scroll to position [132, 0]
drag, startPoint x: 454, startPoint y: 237, endPoint x: 447, endPoint y: 217, distance: 20.9
click at [447, 217] on img at bounding box center [488, 398] width 711 height 972
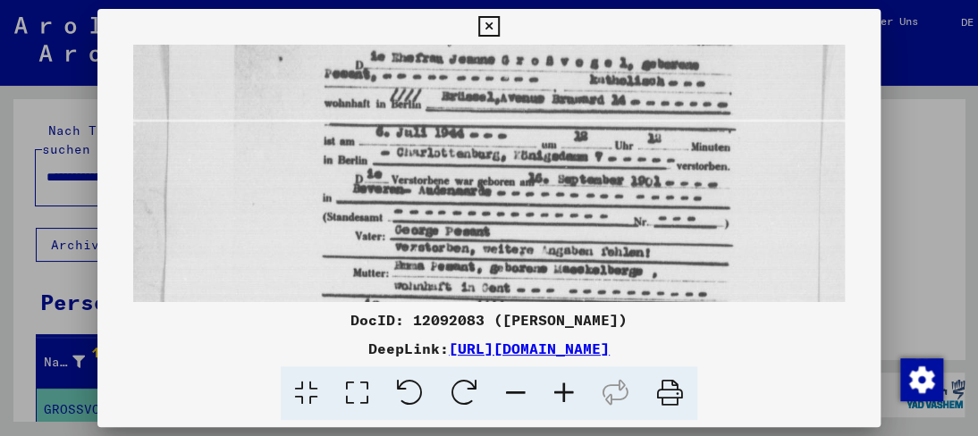
scroll to position [174, 0]
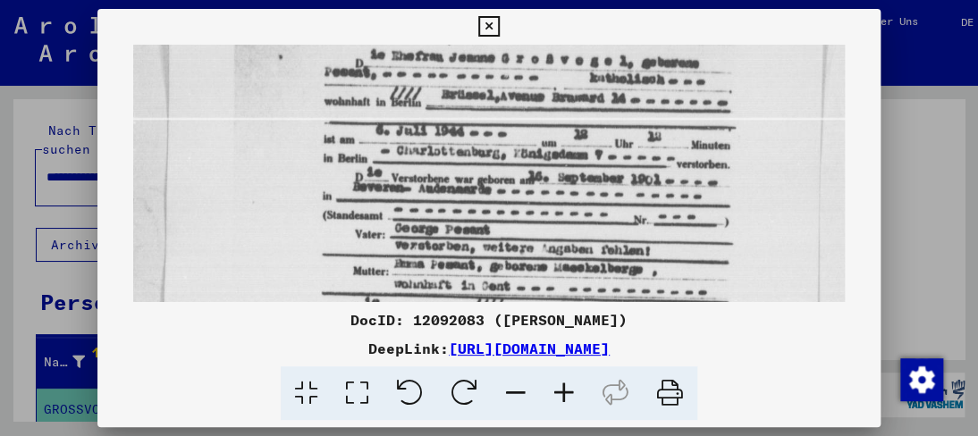
drag, startPoint x: 459, startPoint y: 262, endPoint x: 454, endPoint y: 221, distance: 41.5
click at [454, 221] on img at bounding box center [488, 356] width 711 height 972
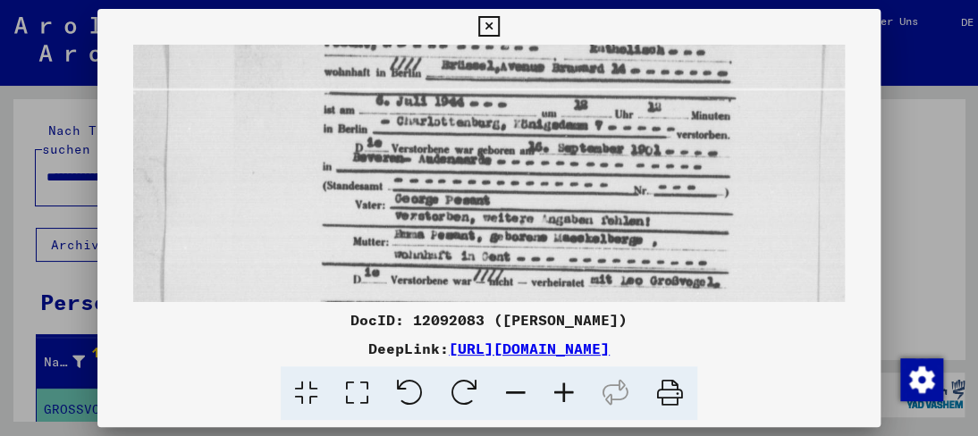
scroll to position [218, 0]
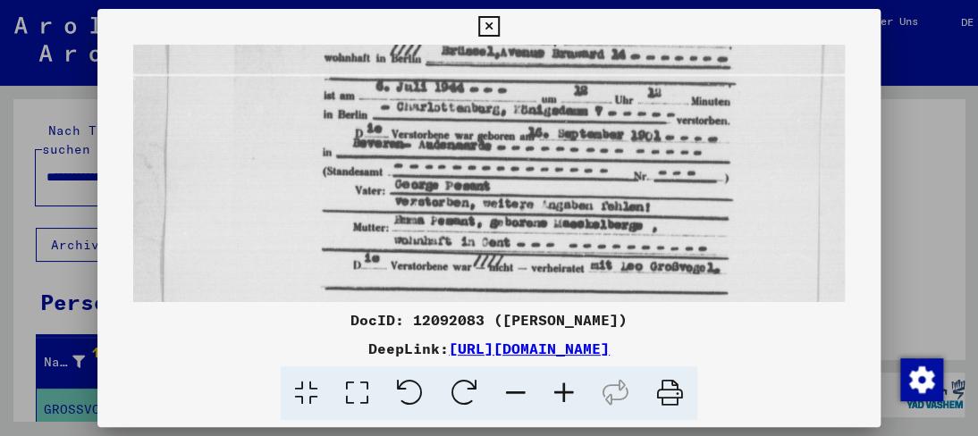
drag, startPoint x: 443, startPoint y: 253, endPoint x: 417, endPoint y: 212, distance: 48.6
click at [417, 212] on img at bounding box center [488, 313] width 711 height 972
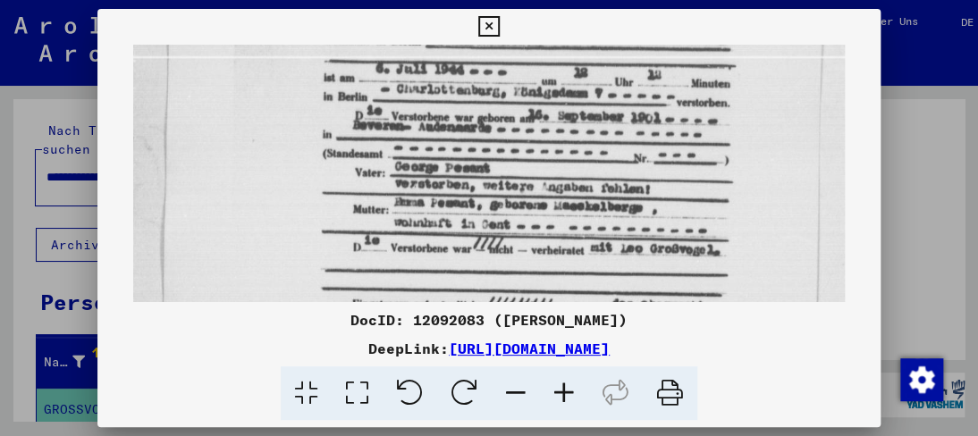
scroll to position [236, 0]
drag, startPoint x: 408, startPoint y: 224, endPoint x: 407, endPoint y: 207, distance: 17.0
click at [407, 207] on img at bounding box center [488, 295] width 711 height 972
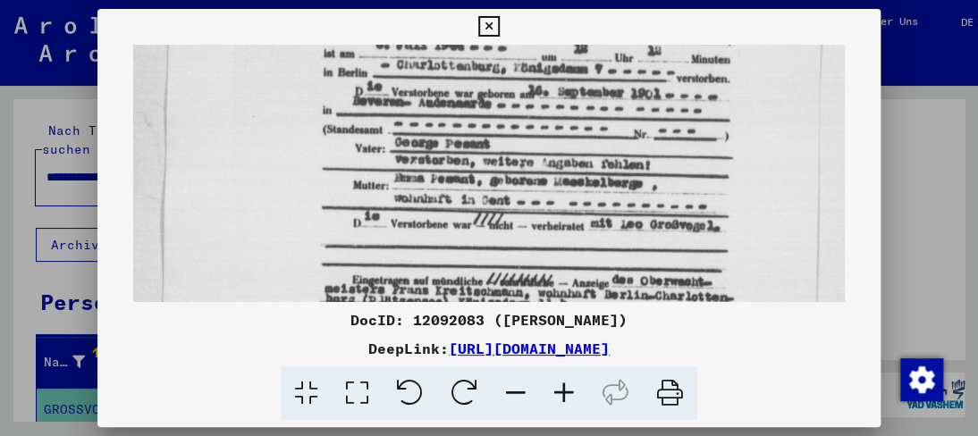
drag, startPoint x: 407, startPoint y: 220, endPoint x: 412, endPoint y: 187, distance: 33.5
click at [410, 189] on img at bounding box center [488, 271] width 711 height 972
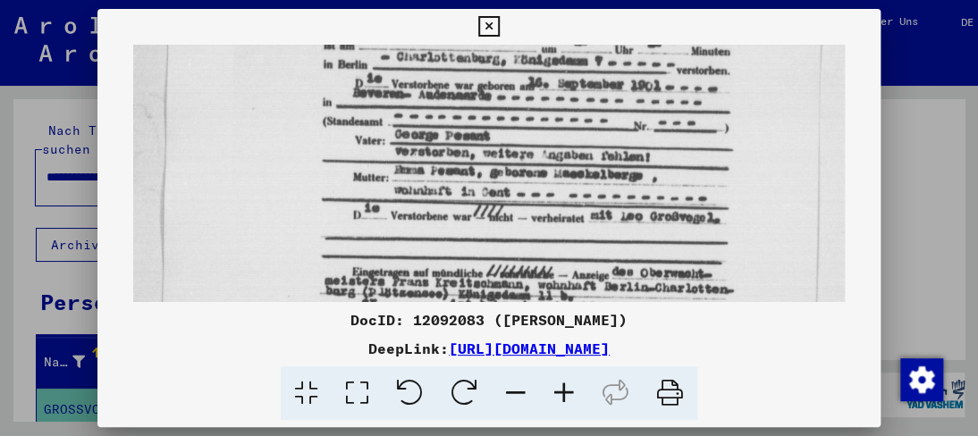
scroll to position [268, 0]
click at [488, 33] on icon at bounding box center [488, 26] width 21 height 21
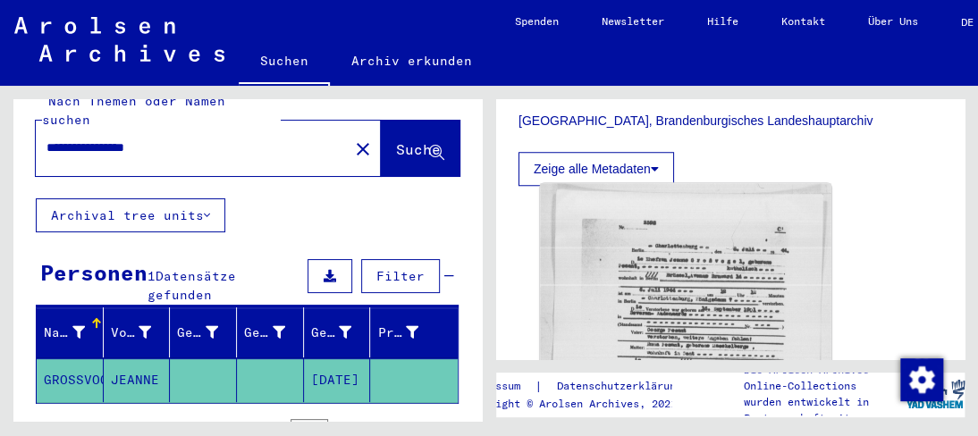
scroll to position [0, 0]
